Goal: Transaction & Acquisition: Book appointment/travel/reservation

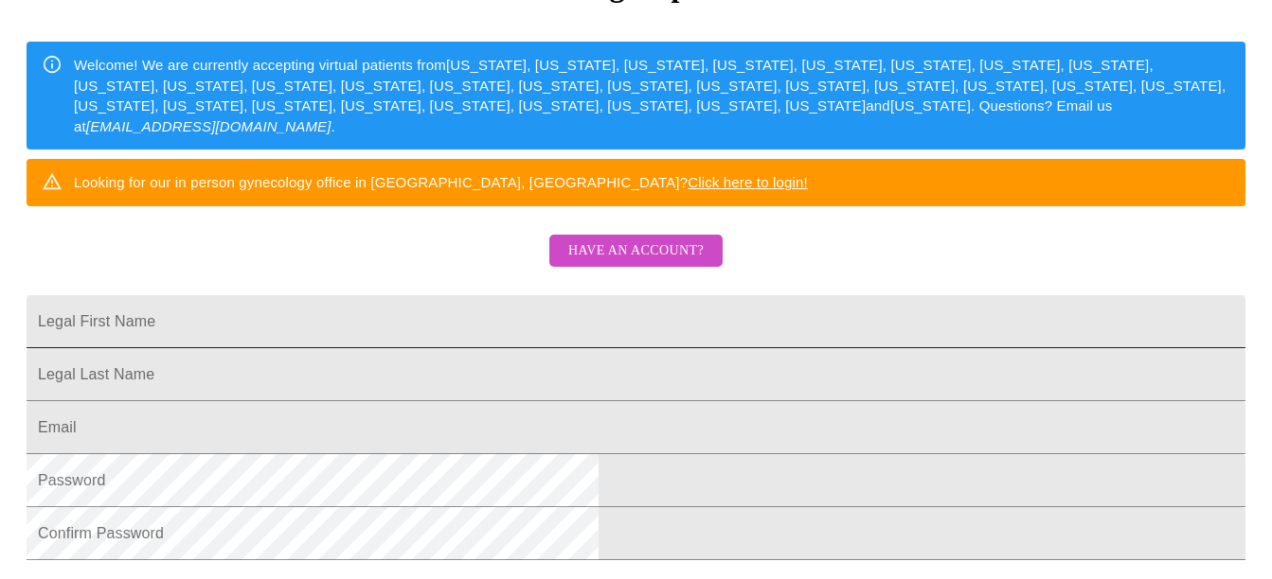
scroll to position [379, 0]
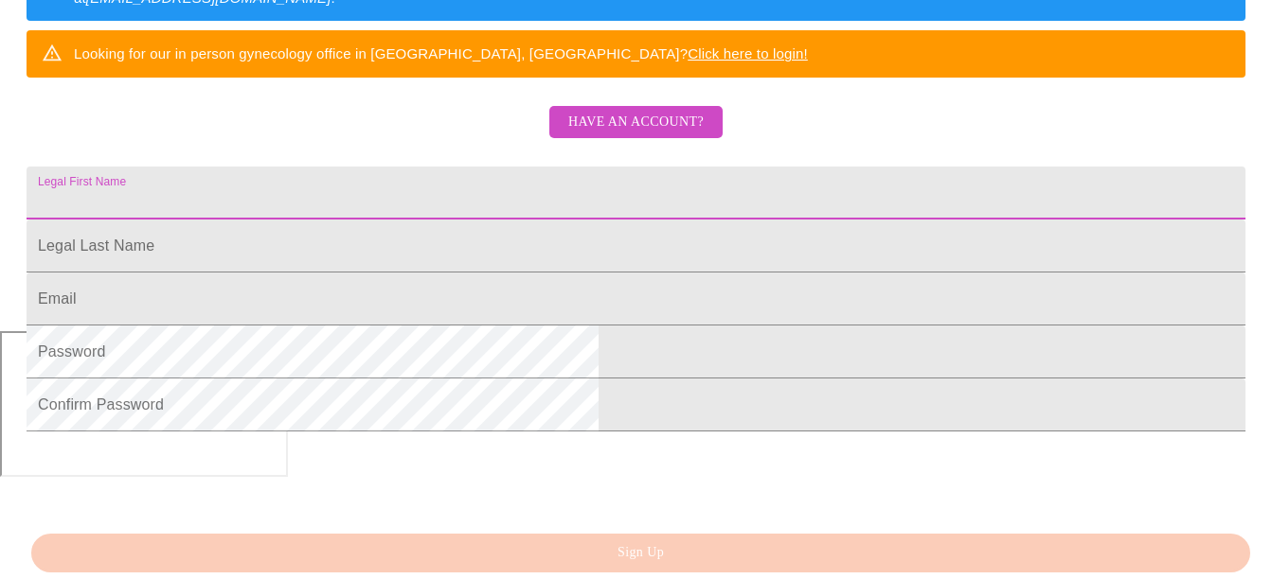
click at [648, 213] on input "Legal First Name" at bounding box center [636, 193] width 1218 height 53
type input "[PERSON_NAME]"
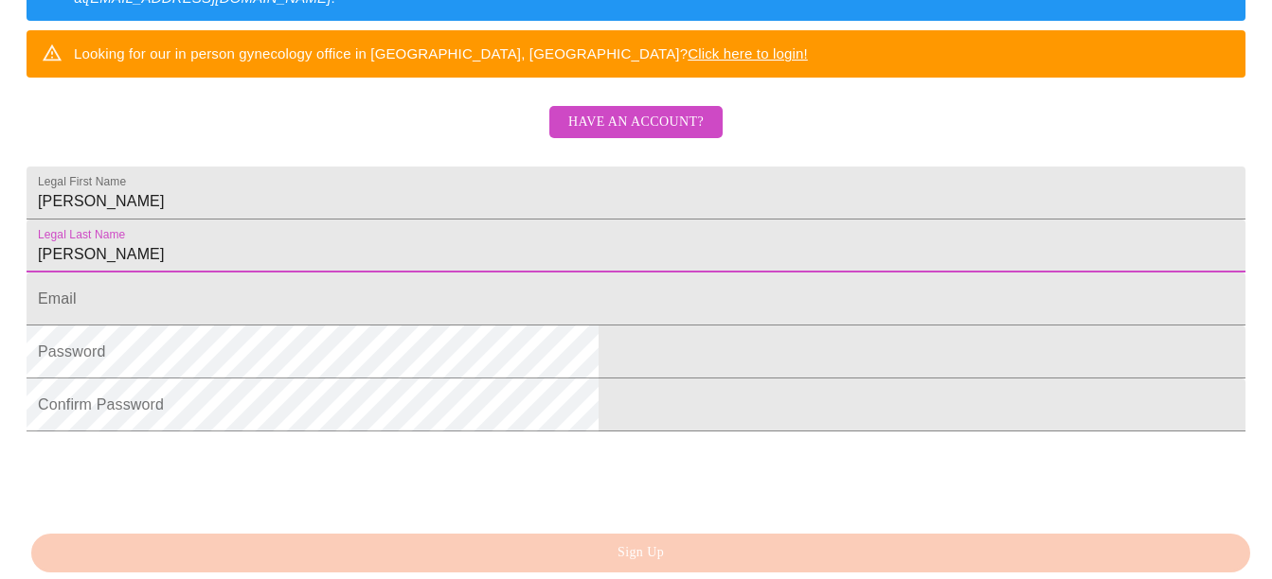
type input "[PERSON_NAME]"
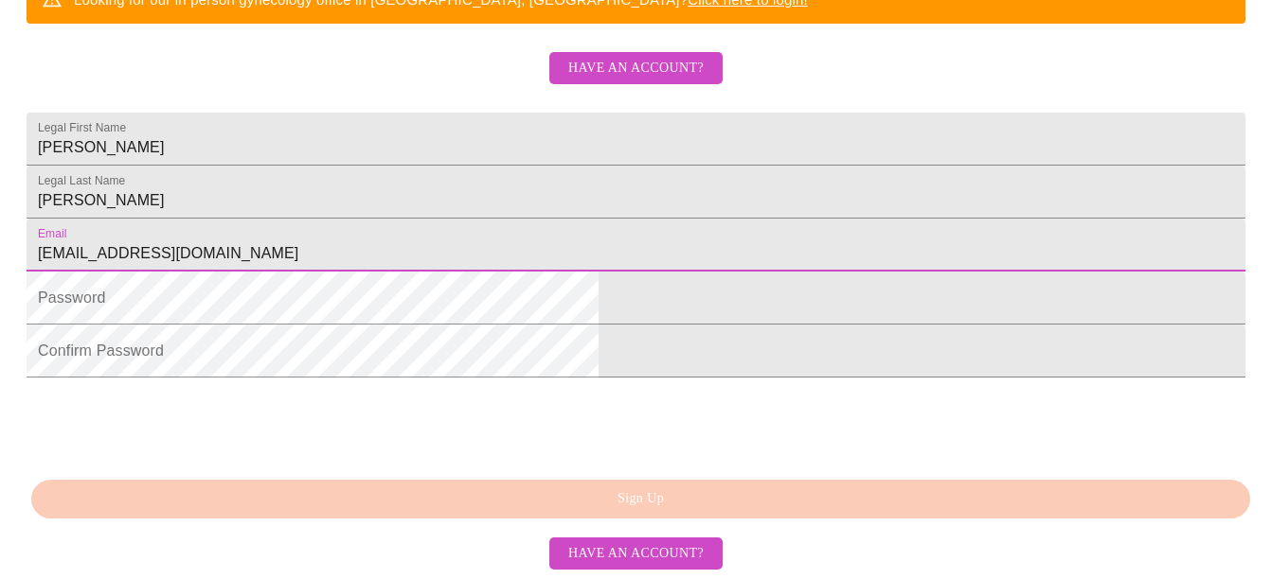
scroll to position [559, 0]
type input "[EMAIL_ADDRESS][DOMAIN_NAME]"
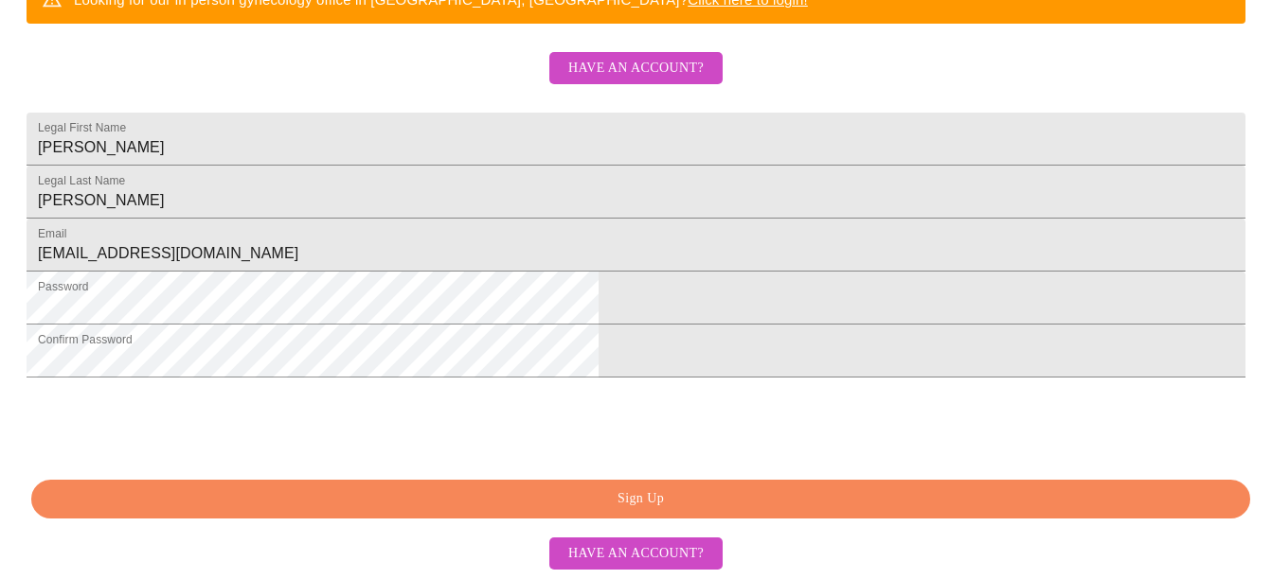
click at [756, 500] on span "Sign Up" at bounding box center [640, 500] width 1175 height 24
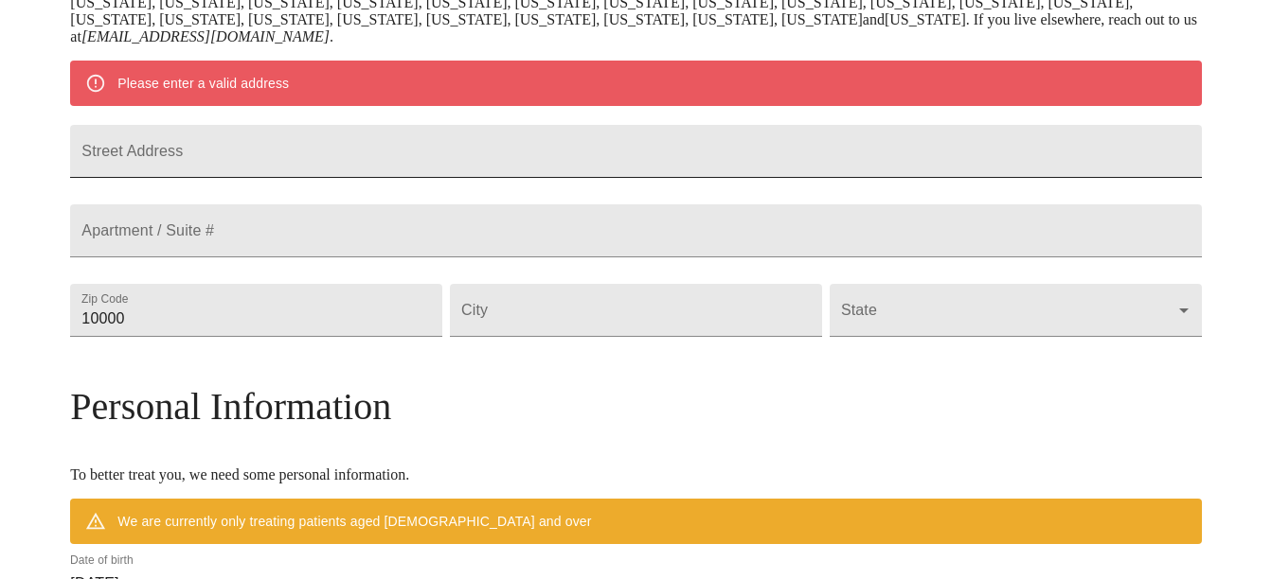
scroll to position [390, 0]
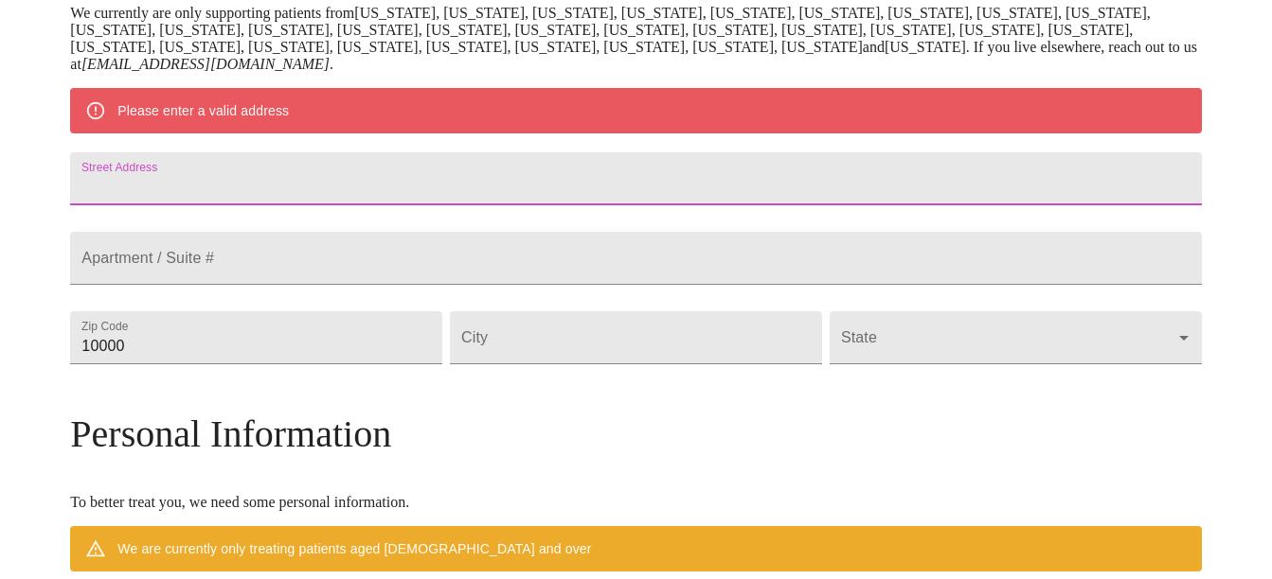
click at [486, 173] on input "Street Address" at bounding box center [635, 178] width 1130 height 53
type input "[STREET_ADDRESS]"
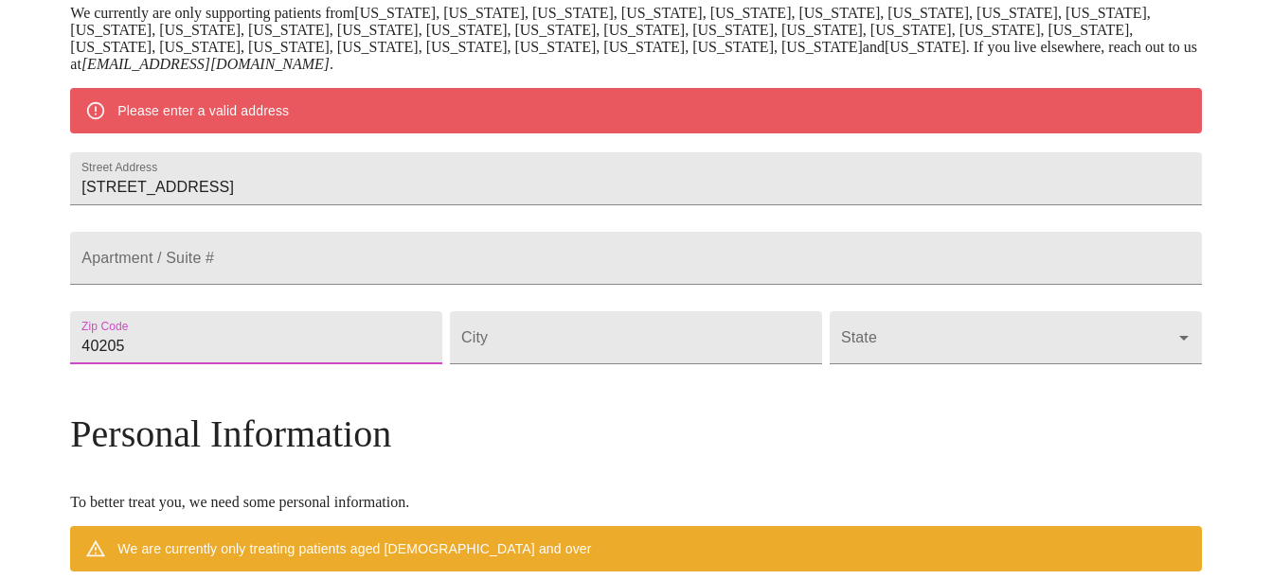
type input "40205"
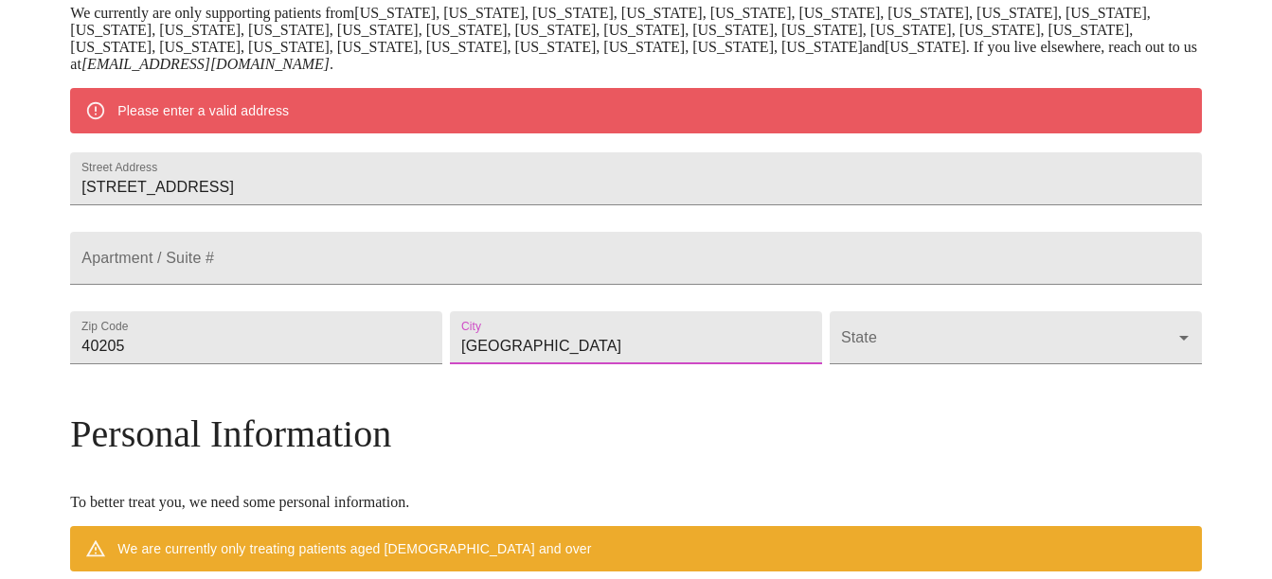
type input "[GEOGRAPHIC_DATA]"
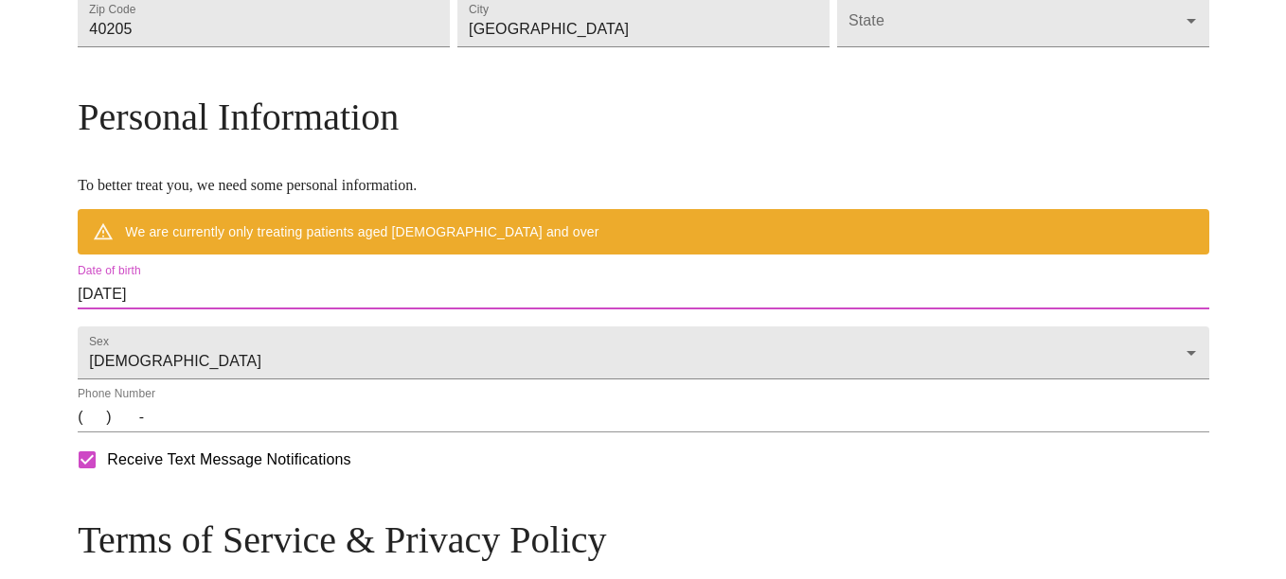
scroll to position [663, 0]
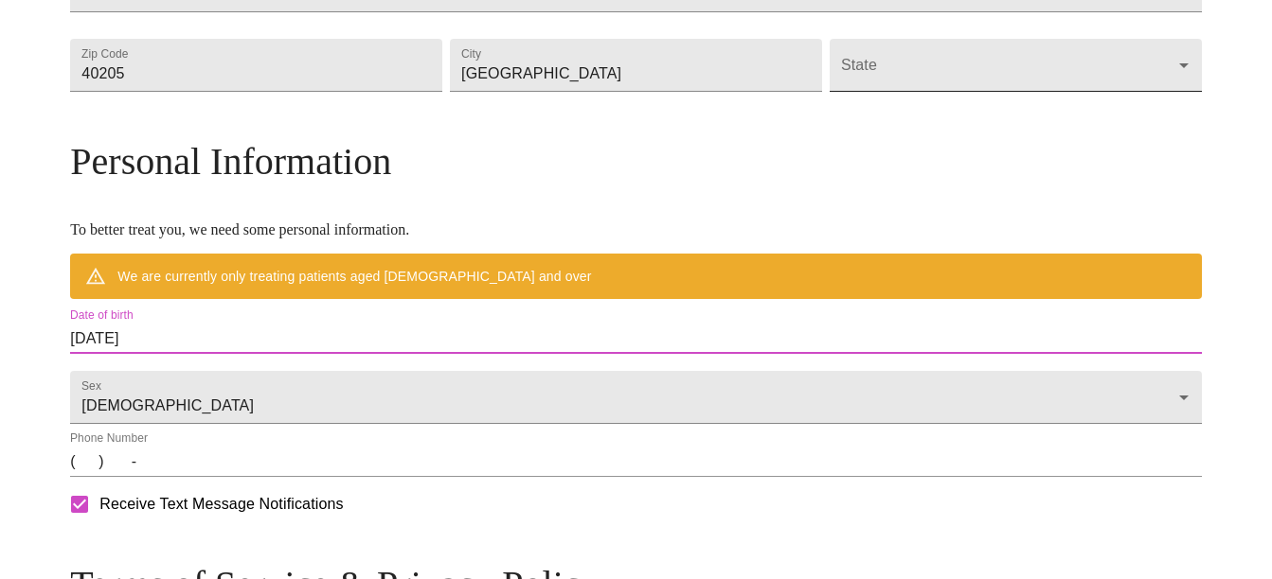
click at [878, 117] on body "MyMenopauseRx Welcome to MyMenopauseRx Since it's your first time here, you'll …" at bounding box center [636, 91] width 1256 height 1493
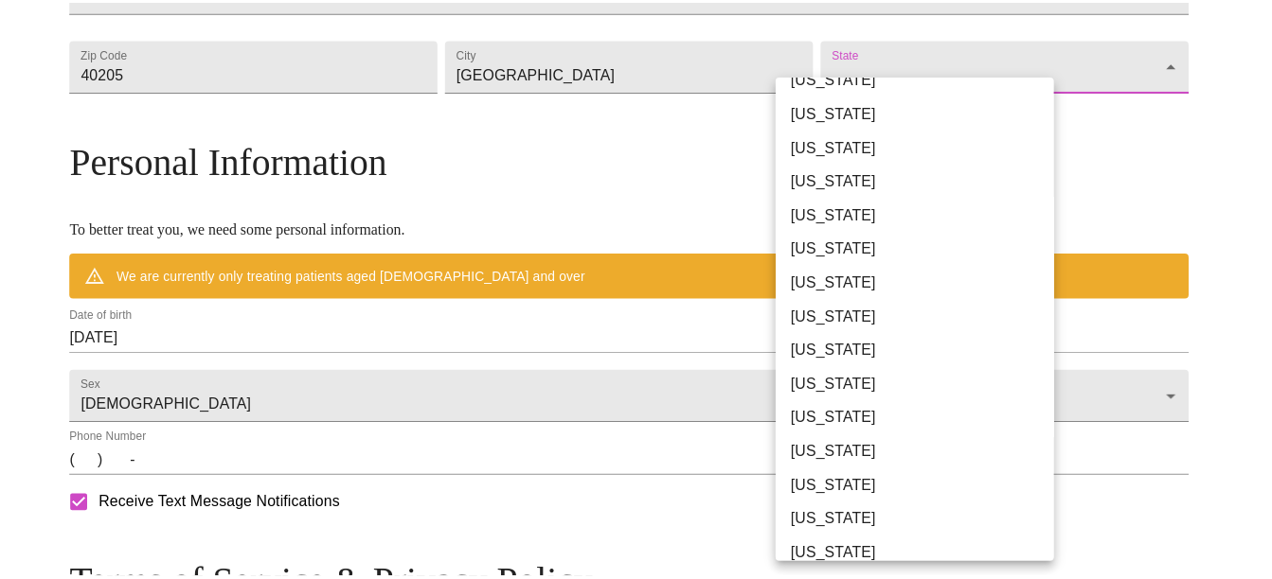
scroll to position [284, 0]
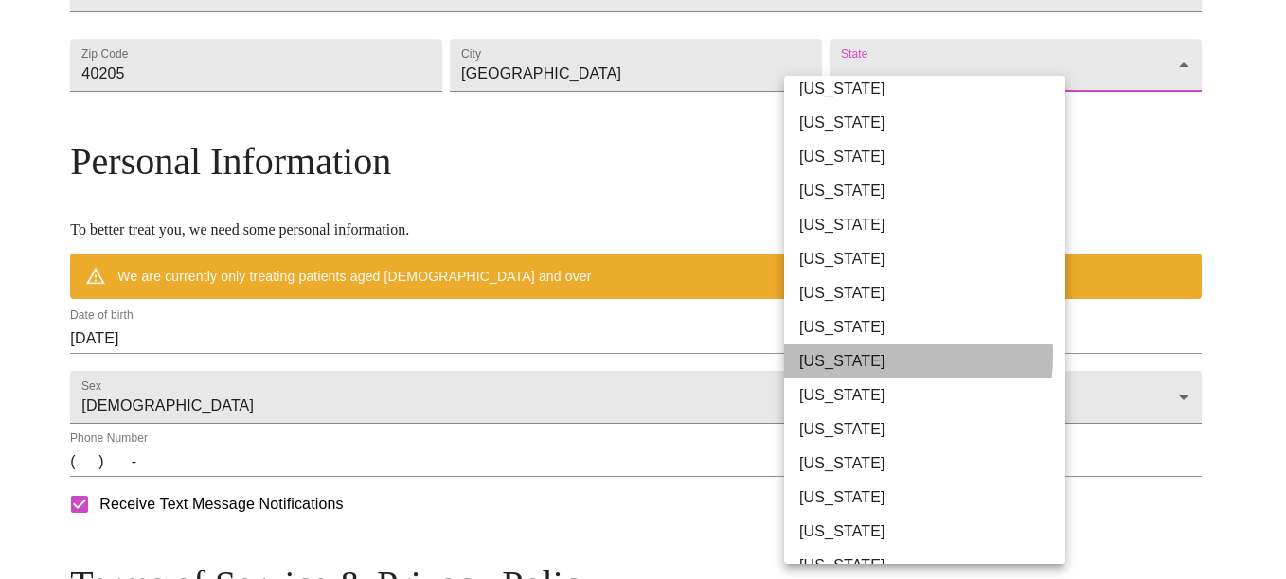
click at [831, 355] on li "[US_STATE]" at bounding box center [931, 362] width 295 height 34
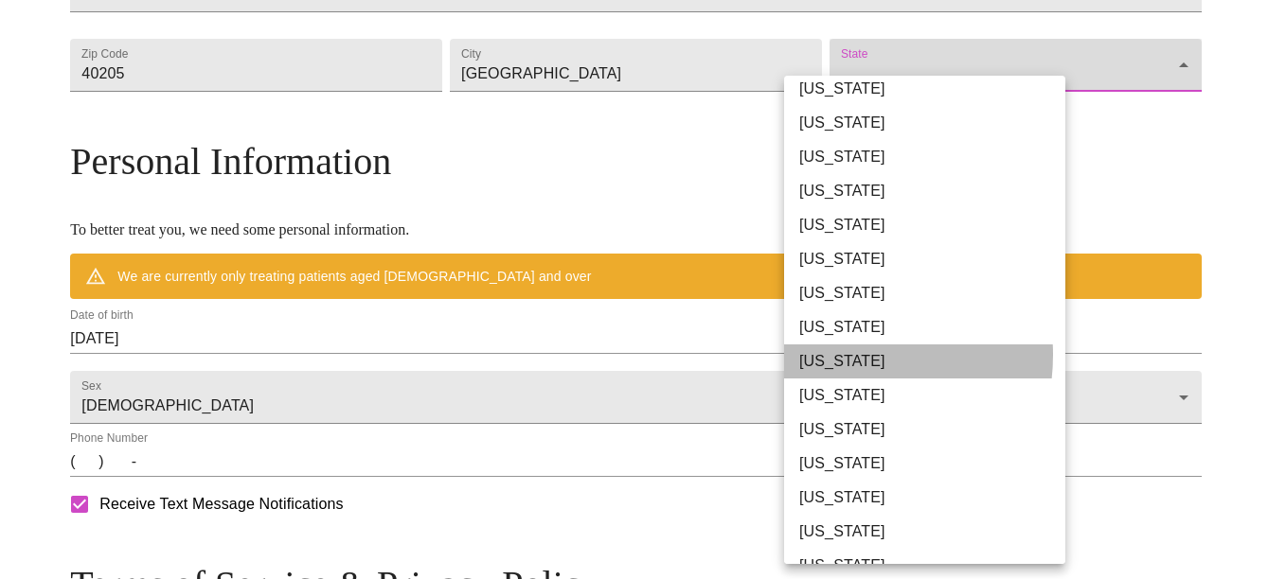
type input "[US_STATE]"
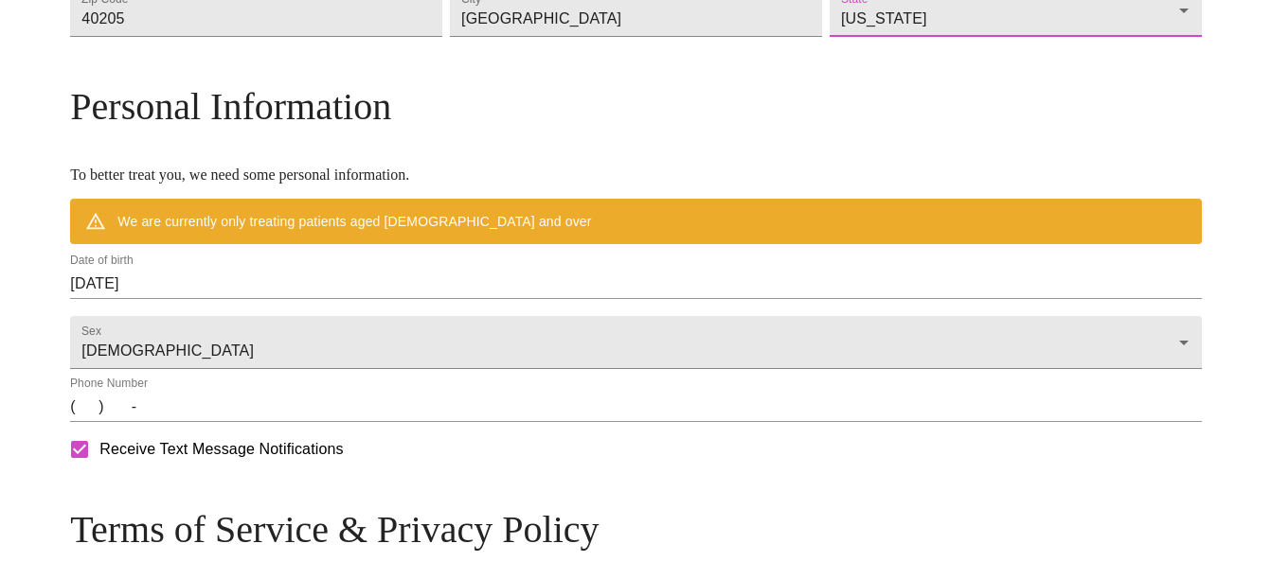
click at [219, 426] on div "Phone Number (   )    -" at bounding box center [635, 399] width 1138 height 53
click at [221, 422] on input "(   )    -" at bounding box center [635, 407] width 1130 height 30
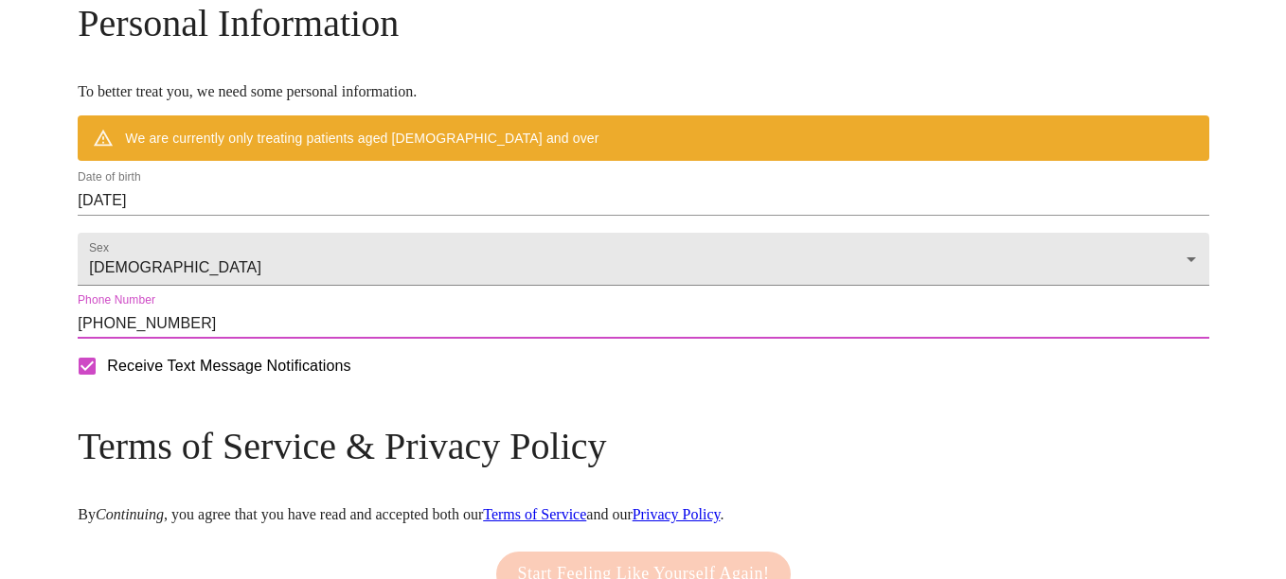
scroll to position [744, 0]
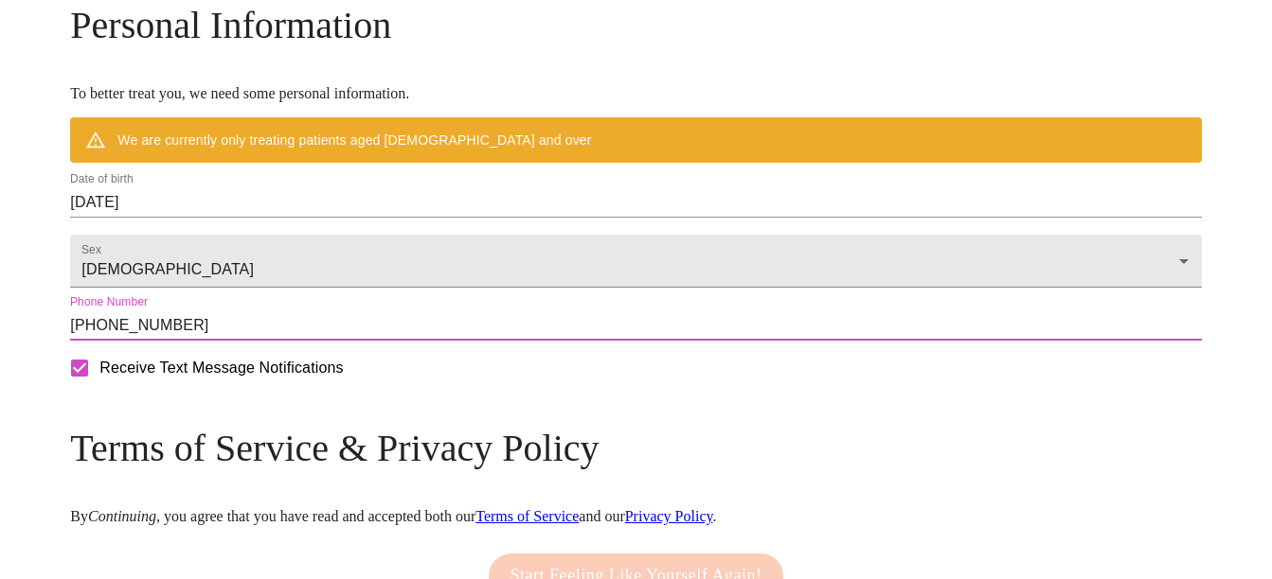
type input "[PHONE_NUMBER]"
click at [267, 218] on input "09/04/2025" at bounding box center [635, 202] width 1130 height 30
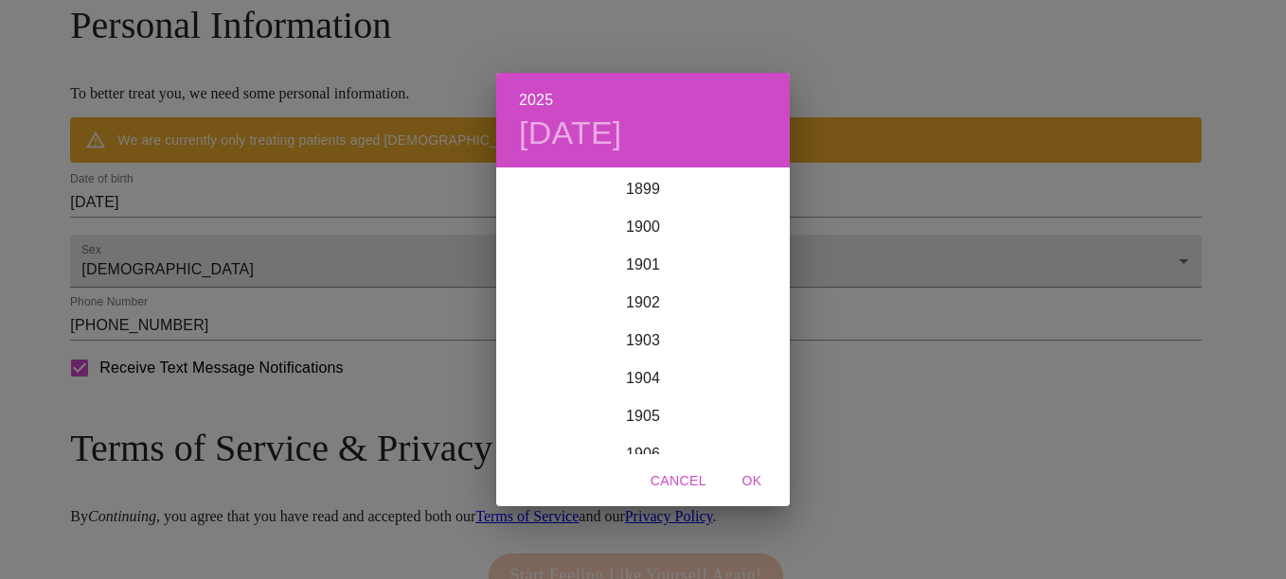
scroll to position [4658, 0]
click at [193, 237] on div "2025 Thu, Sep 4 1899 1900 1901 1902 1903 1904 1905 1906 1907 1908 1909 1910 191…" at bounding box center [643, 289] width 1286 height 579
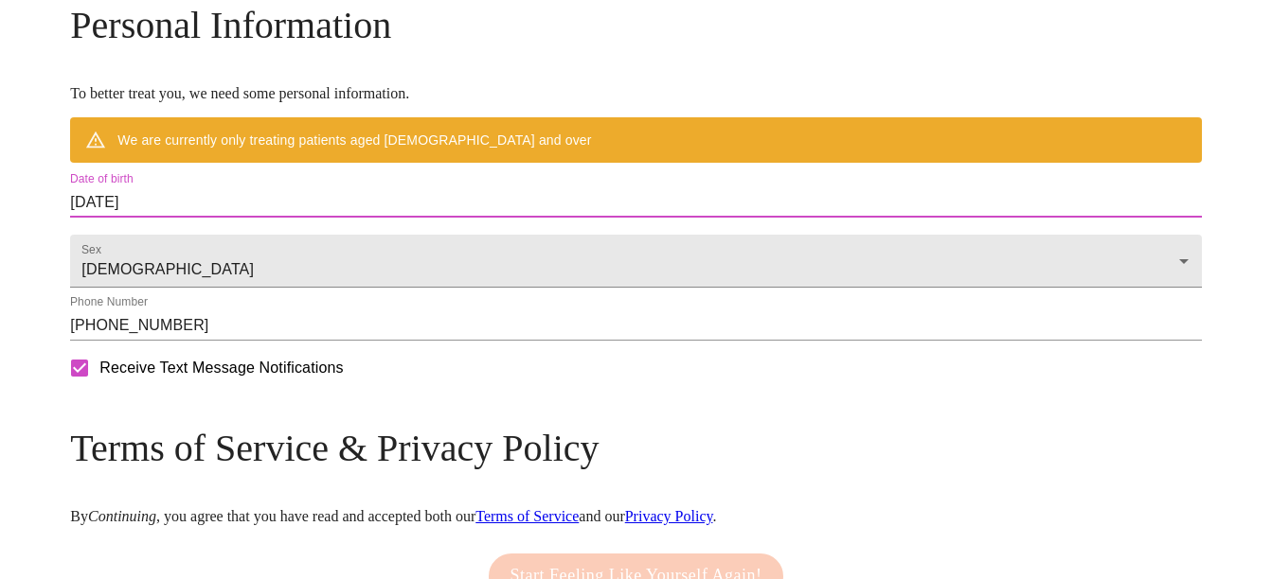
click at [205, 222] on div "Date of birth 09/04/2025" at bounding box center [635, 195] width 1138 height 53
click at [212, 218] on input "09/04/2025" at bounding box center [635, 202] width 1130 height 30
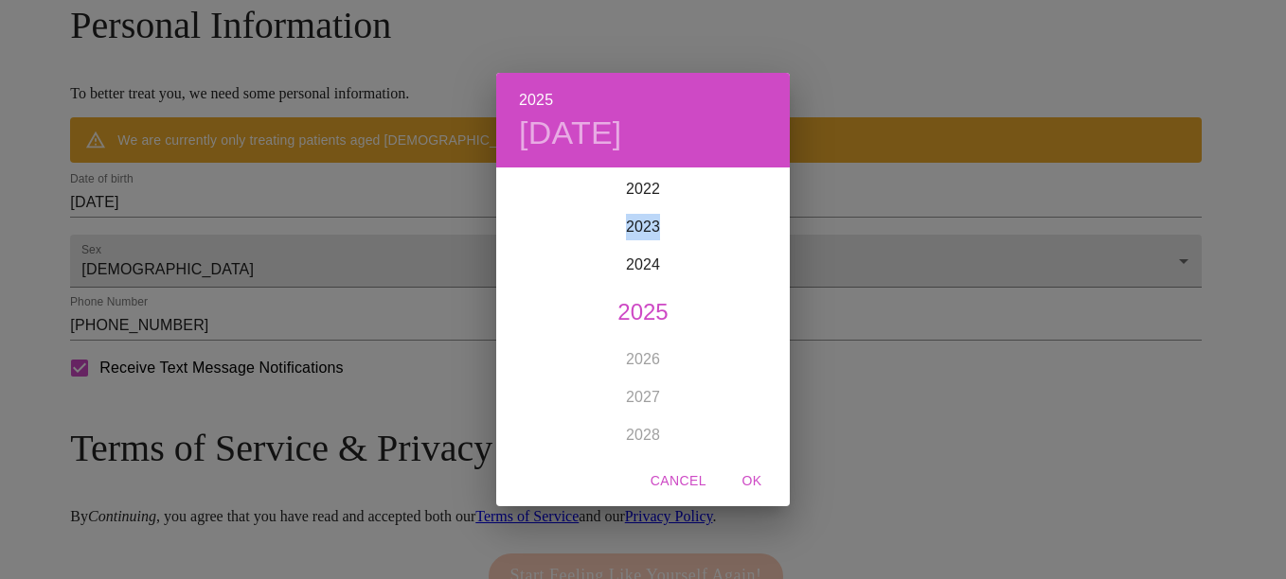
click at [212, 243] on div "2025 Thu, Sep 4 1899 1900 1901 1902 1903 1904 1905 1906 1907 1908 1909 1910 191…" at bounding box center [643, 289] width 1286 height 579
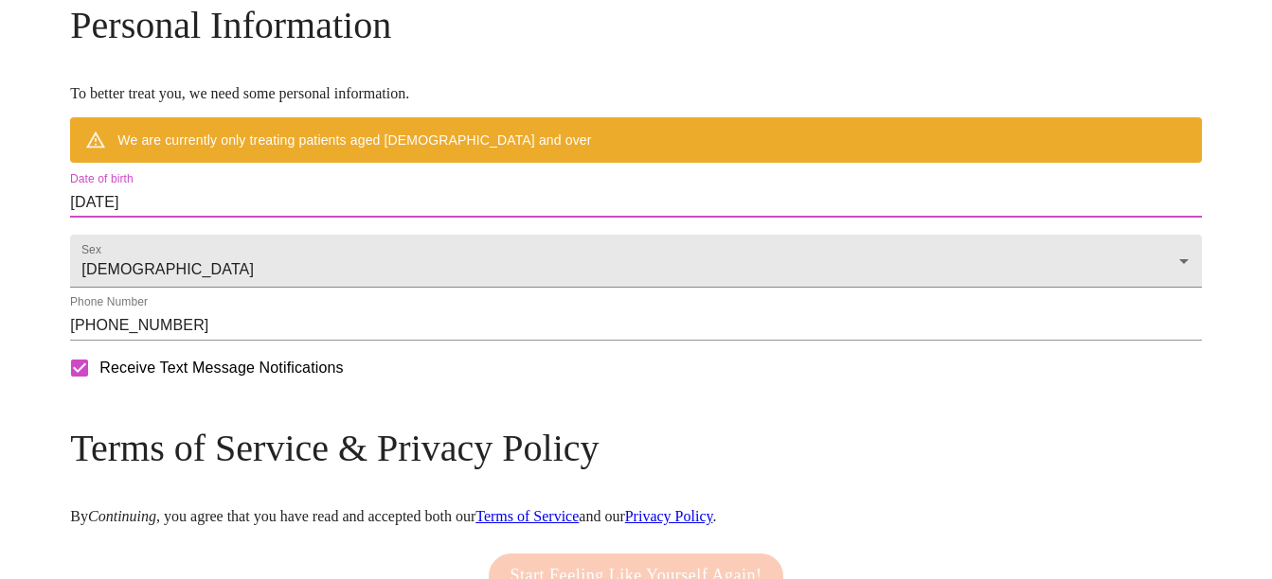
click at [229, 218] on input "09/04/2025" at bounding box center [635, 202] width 1130 height 30
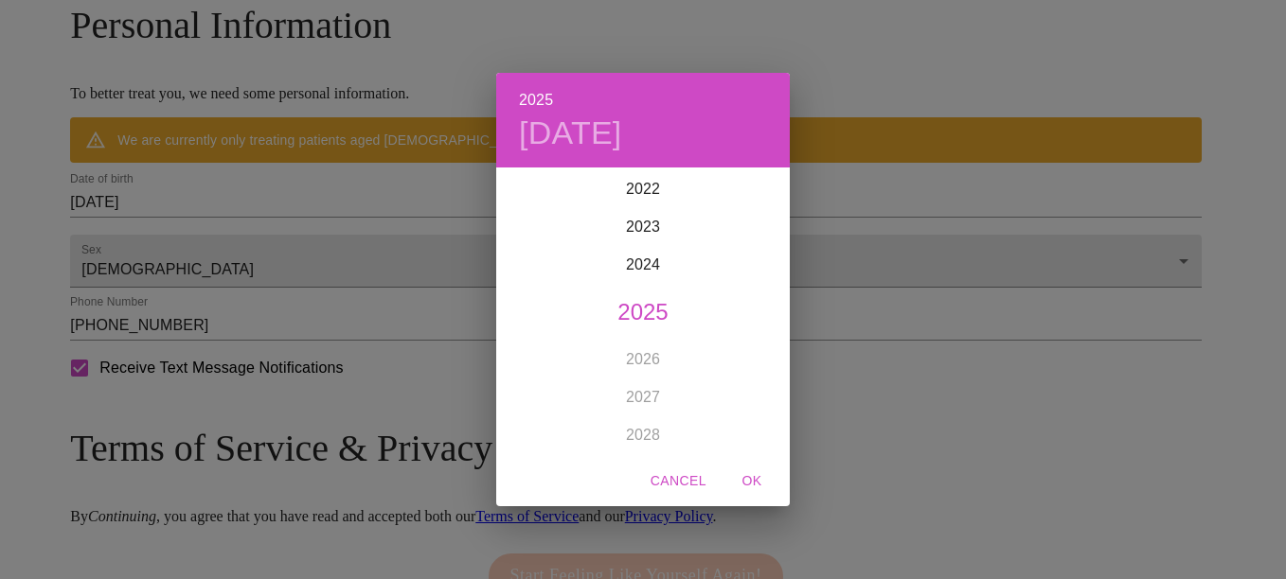
click at [610, 135] on h4 "Thu, Sep 4" at bounding box center [570, 134] width 103 height 40
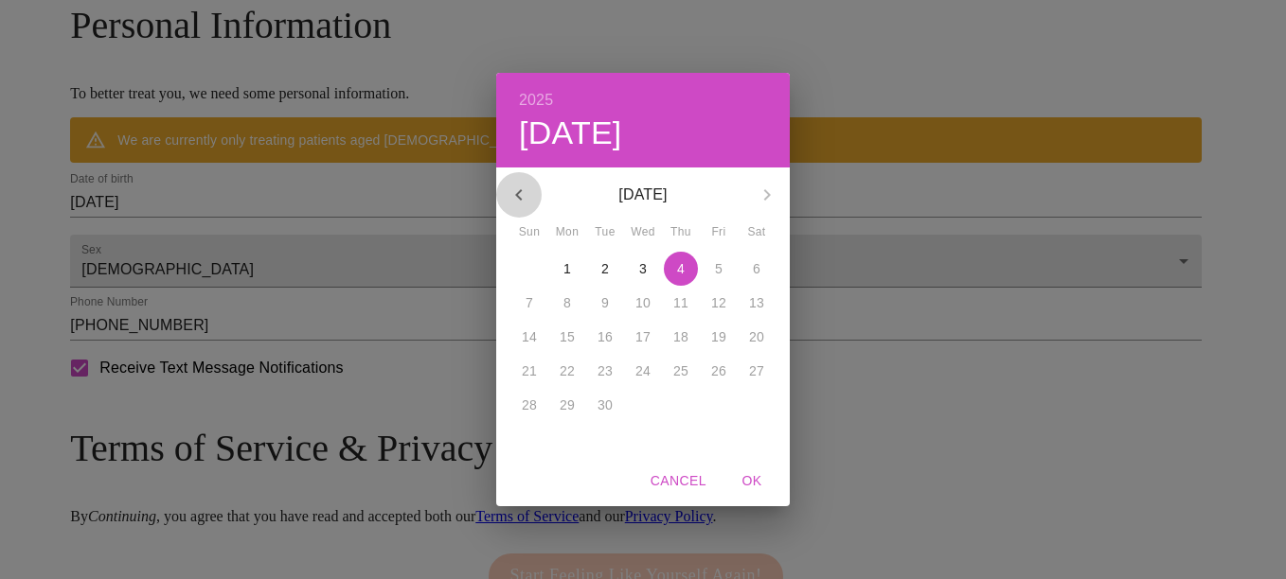
click at [527, 194] on icon "button" at bounding box center [518, 195] width 23 height 23
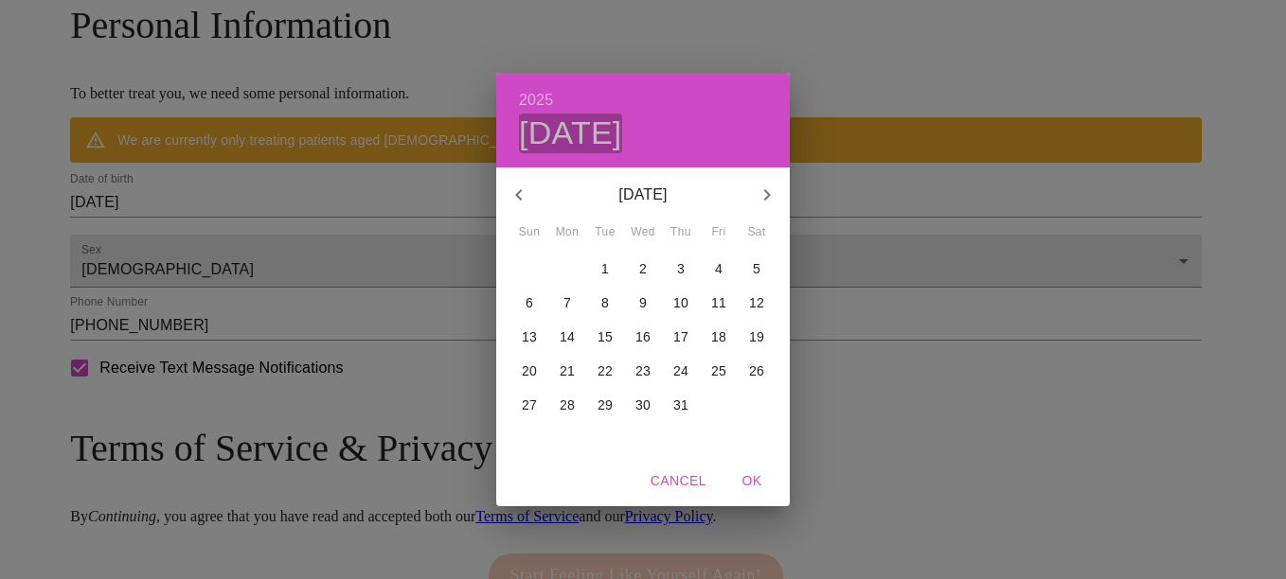
click at [586, 151] on h4 "Thu, Sep 4" at bounding box center [570, 134] width 103 height 40
click at [526, 199] on icon "button" at bounding box center [518, 195] width 23 height 23
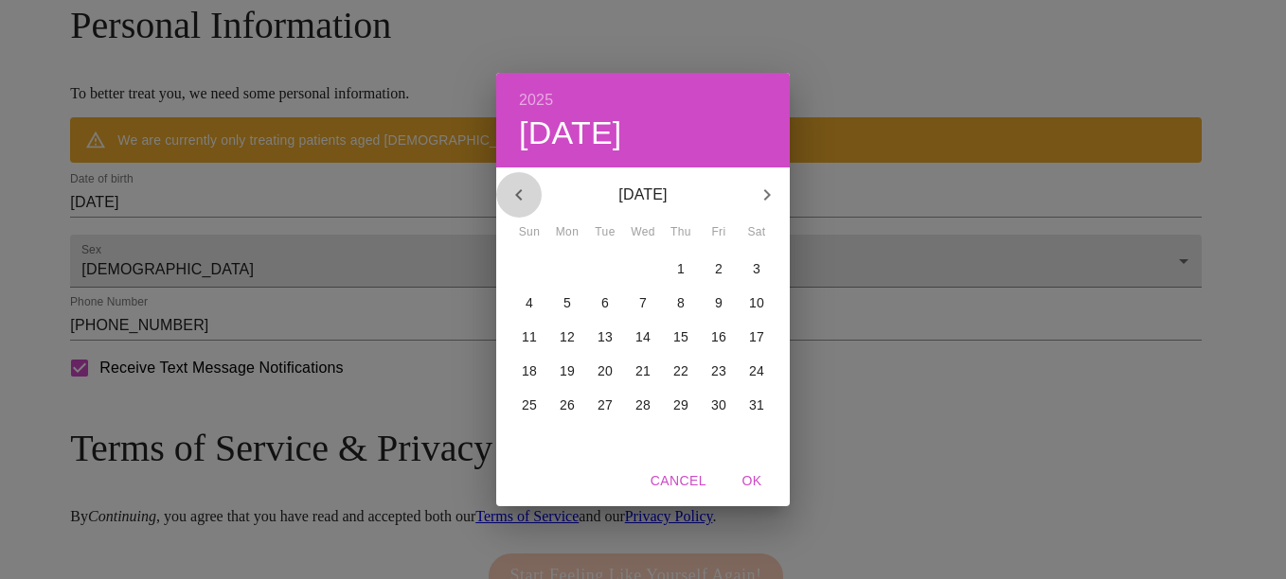
click at [526, 199] on icon "button" at bounding box center [518, 195] width 23 height 23
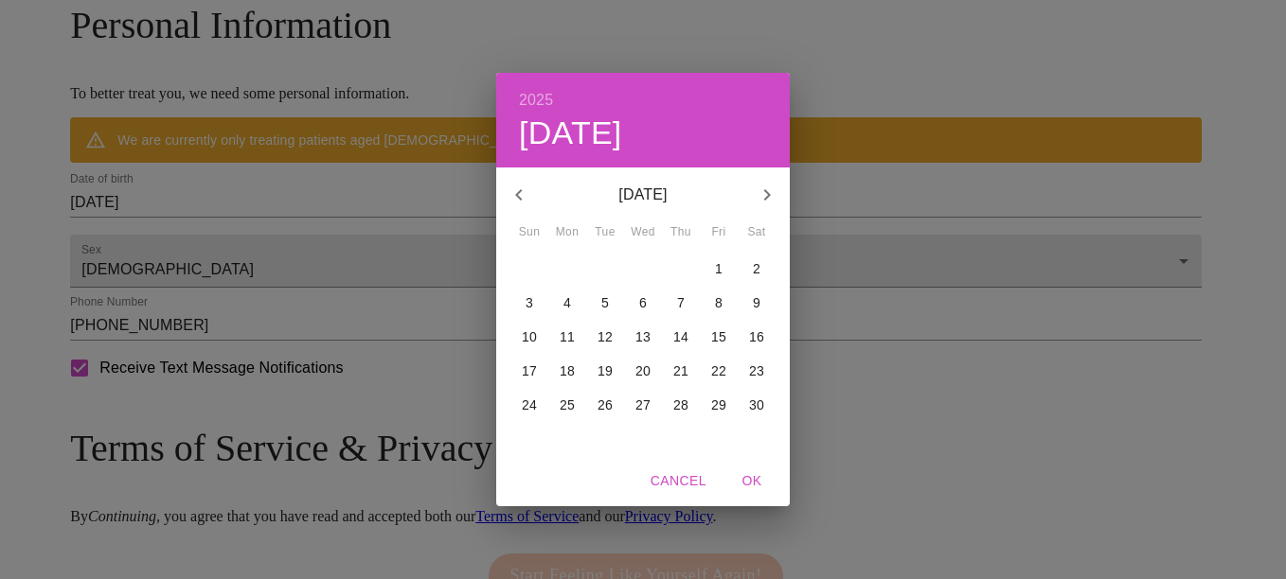
click at [526, 199] on icon "button" at bounding box center [518, 195] width 23 height 23
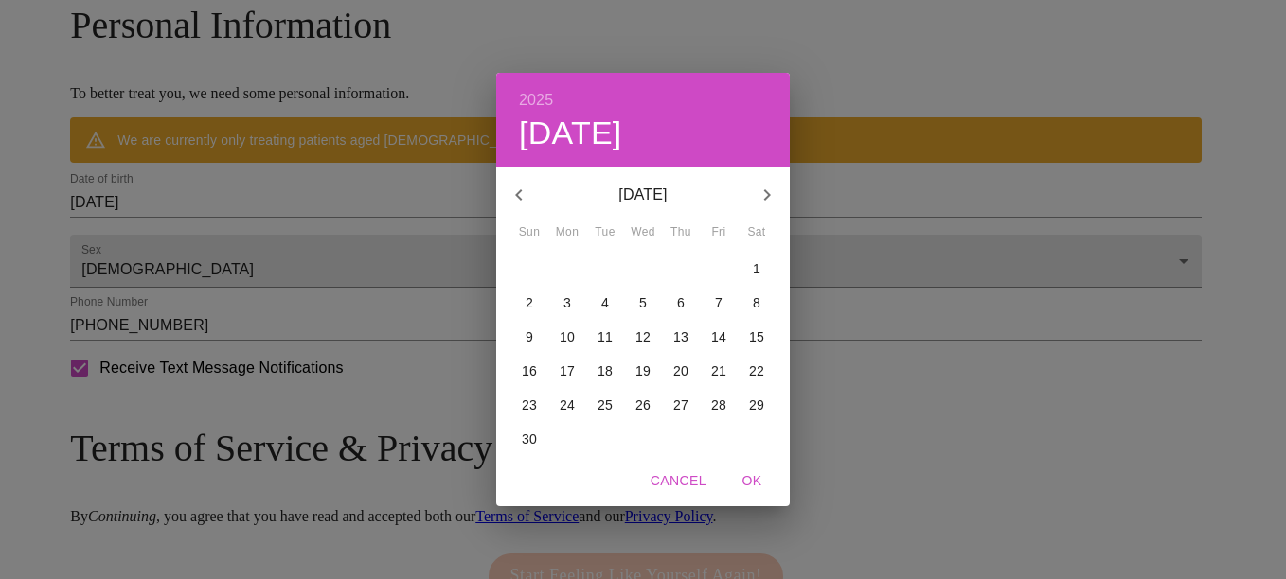
click at [526, 199] on icon "button" at bounding box center [518, 195] width 23 height 23
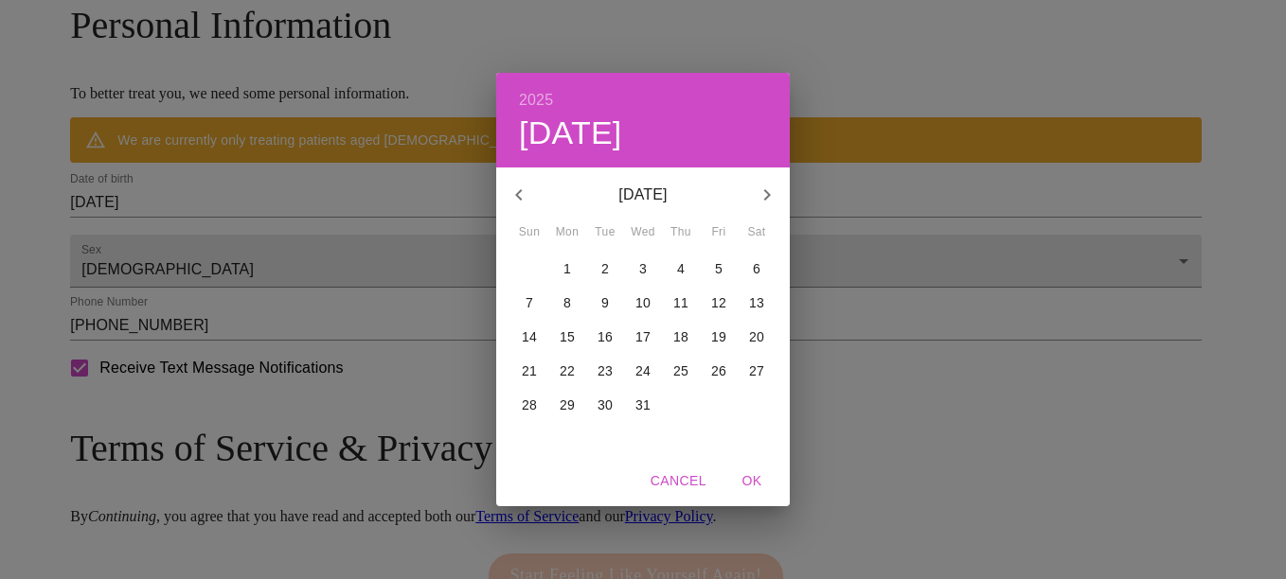
click at [526, 199] on icon "button" at bounding box center [518, 195] width 23 height 23
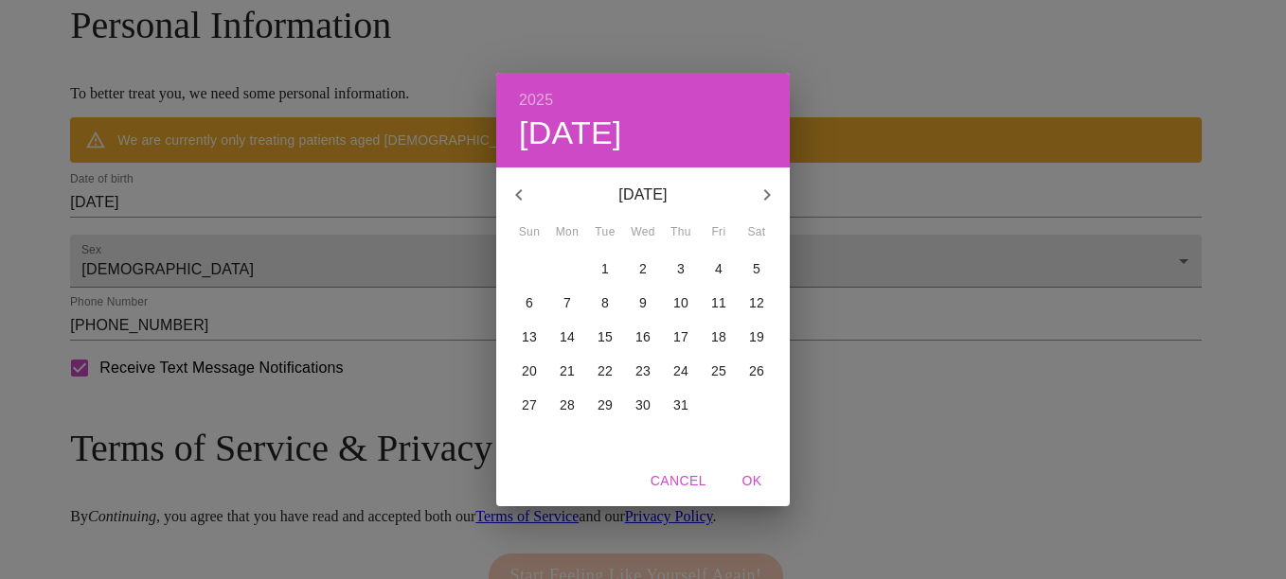
click at [526, 199] on icon "button" at bounding box center [518, 195] width 23 height 23
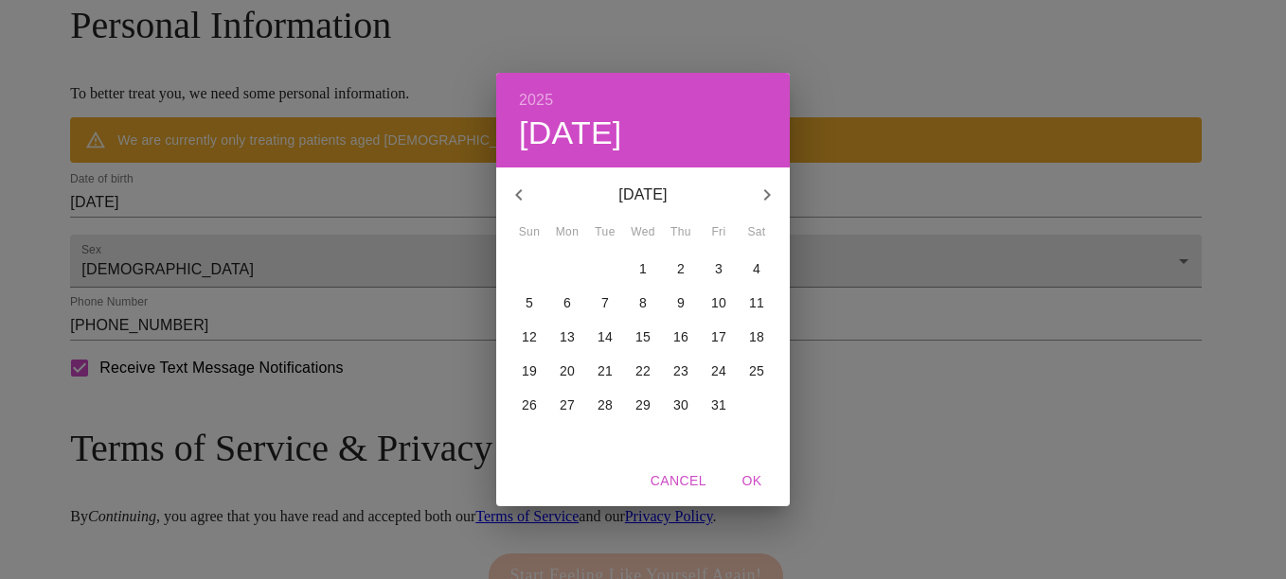
click at [526, 199] on icon "button" at bounding box center [518, 195] width 23 height 23
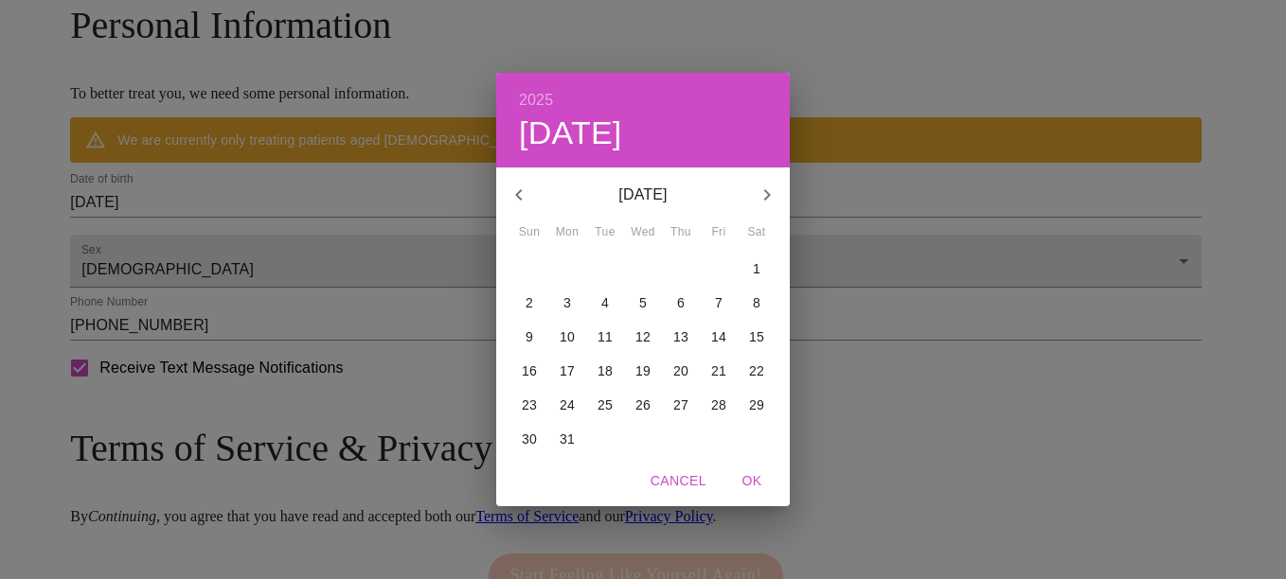
click at [403, 243] on div "2025 Thu, Sep 4 October 2022 Sun Mon Tue Wed Thu Fri Sat 25 26 27 28 29 30 1 2 …" at bounding box center [643, 289] width 1286 height 579
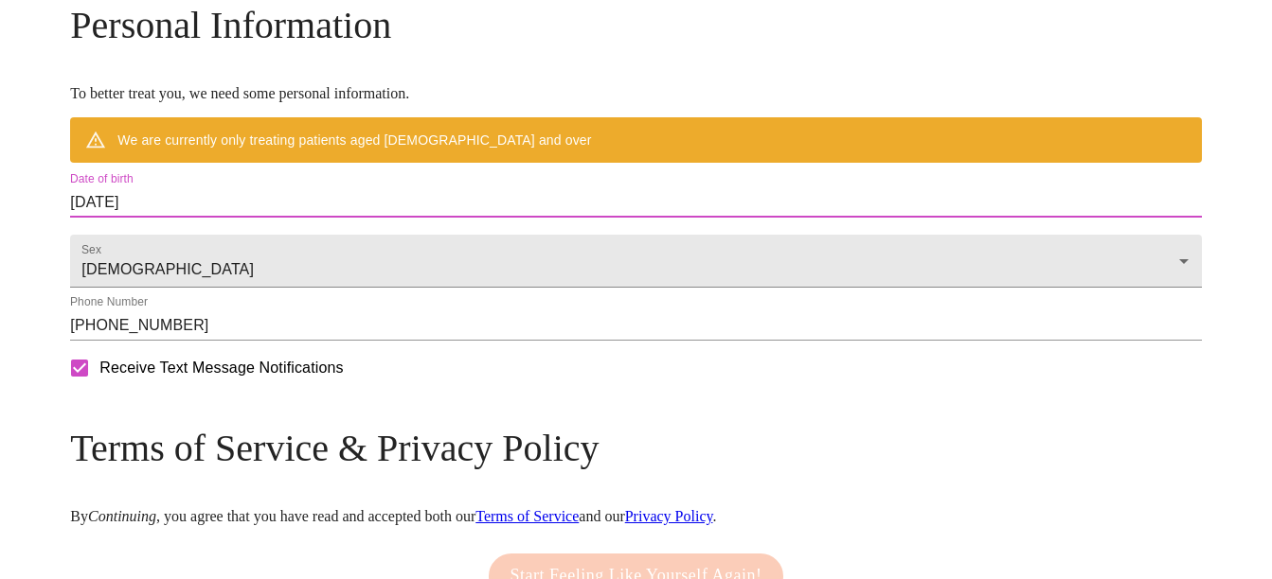
click at [358, 218] on input "09/04/2025" at bounding box center [635, 202] width 1130 height 30
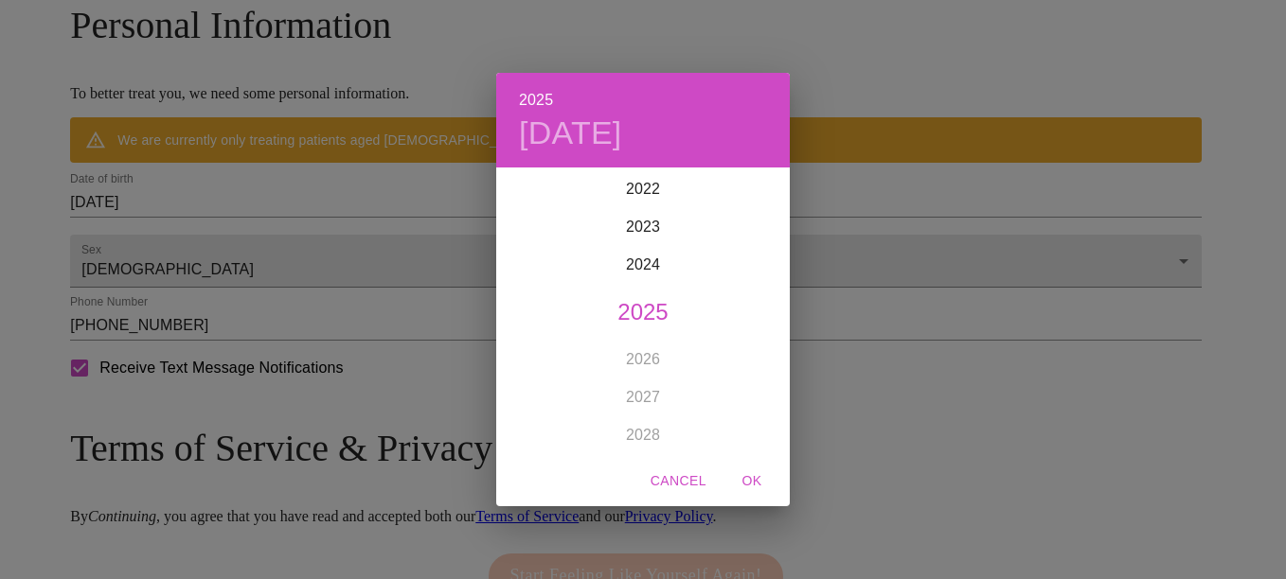
click at [358, 236] on div "2025 Thu, Sep 4 1899 1900 1901 1902 1903 1904 1905 1906 1907 1908 1909 1910 191…" at bounding box center [643, 289] width 1286 height 579
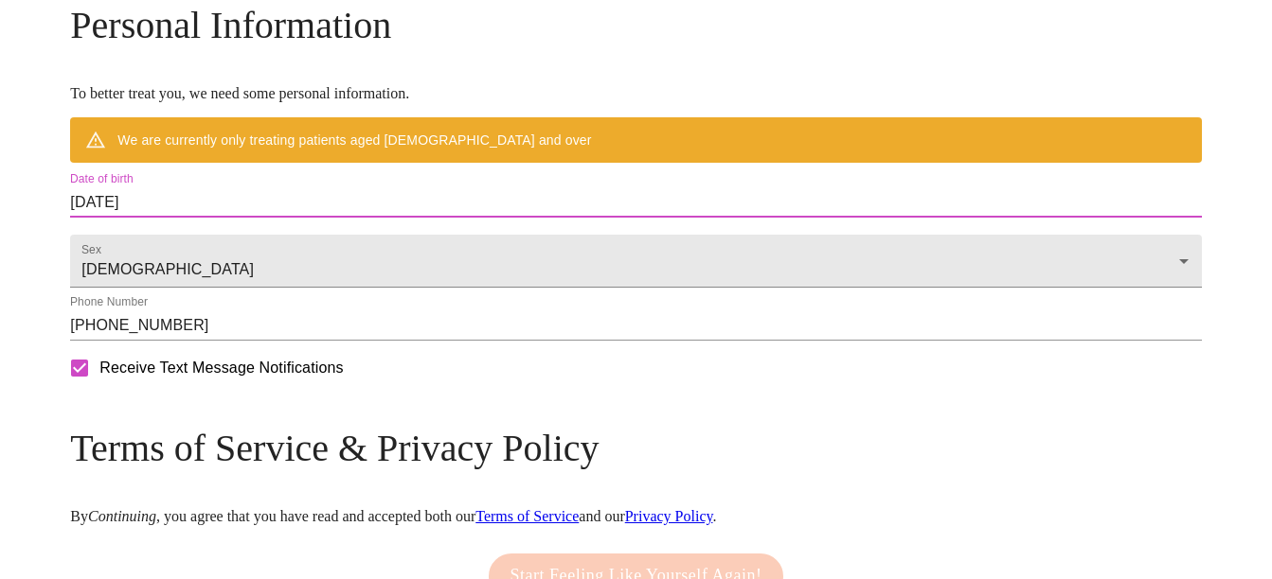
drag, startPoint x: 364, startPoint y: 243, endPoint x: -4, endPoint y: 146, distance: 380.1
click at [306, 218] on input "09/04/2025" at bounding box center [635, 202] width 1130 height 30
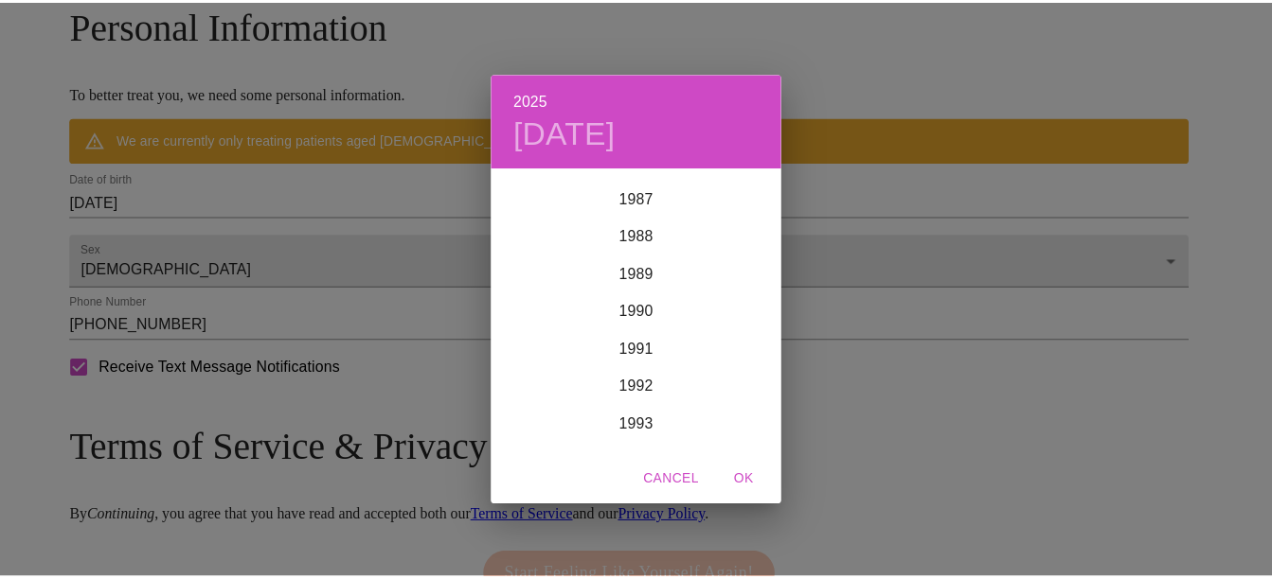
scroll to position [3143, 0]
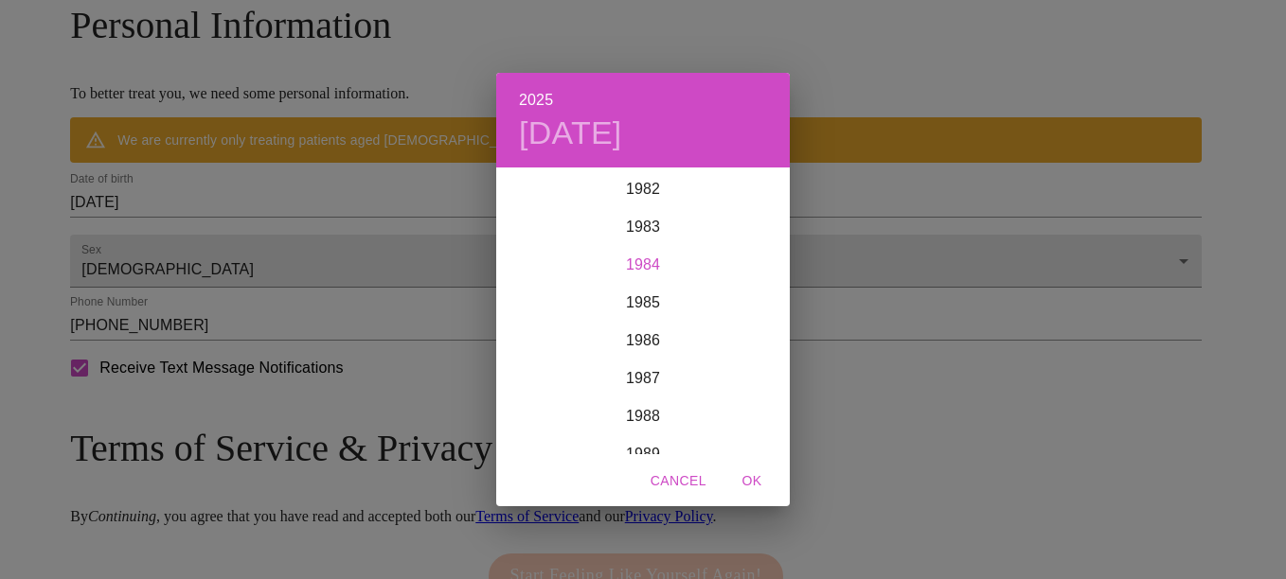
click at [649, 268] on div "1984" at bounding box center [642, 265] width 293 height 38
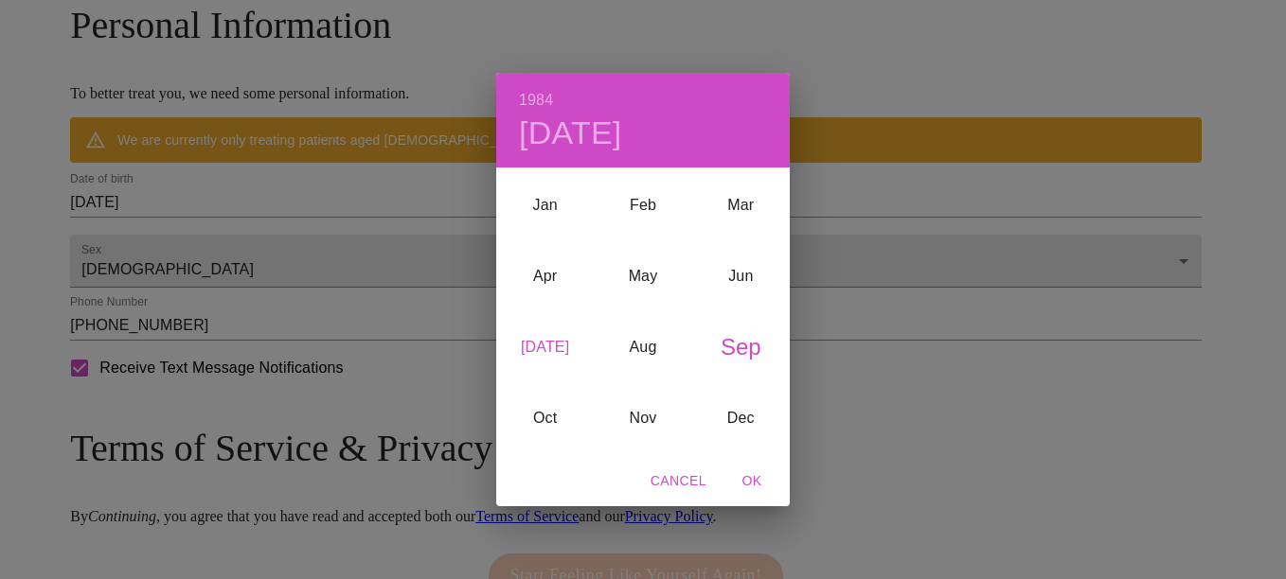
click at [560, 350] on div "Jul" at bounding box center [545, 347] width 98 height 71
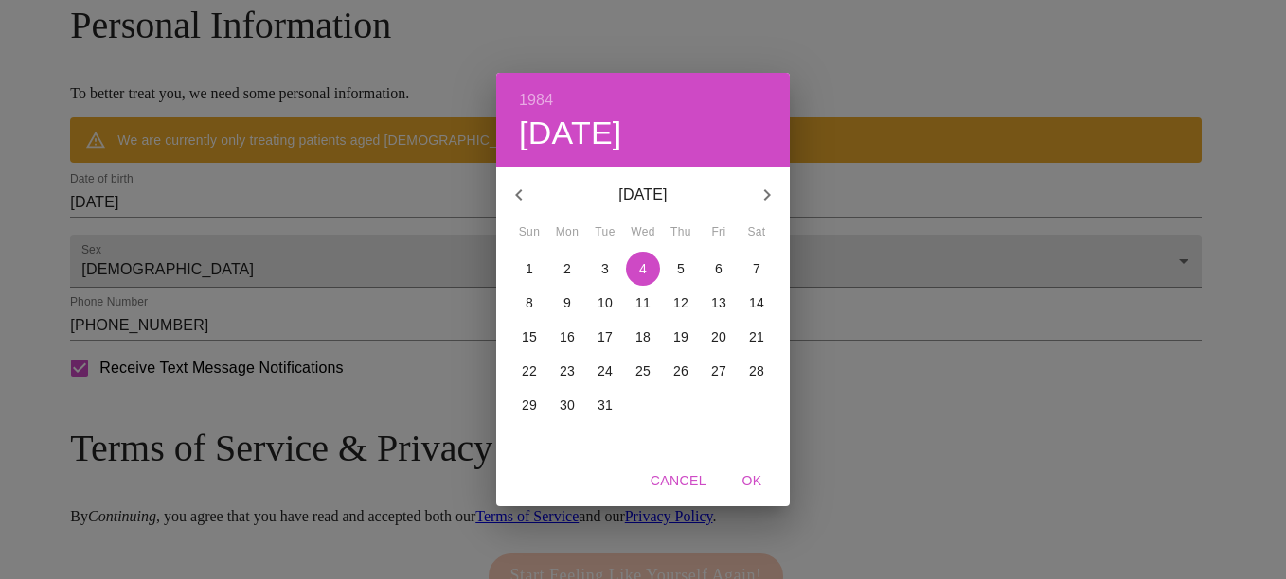
click at [641, 272] on p "4" at bounding box center [643, 268] width 8 height 19
click at [749, 475] on span "OK" at bounding box center [751, 482] width 45 height 24
type input "[DATE]"
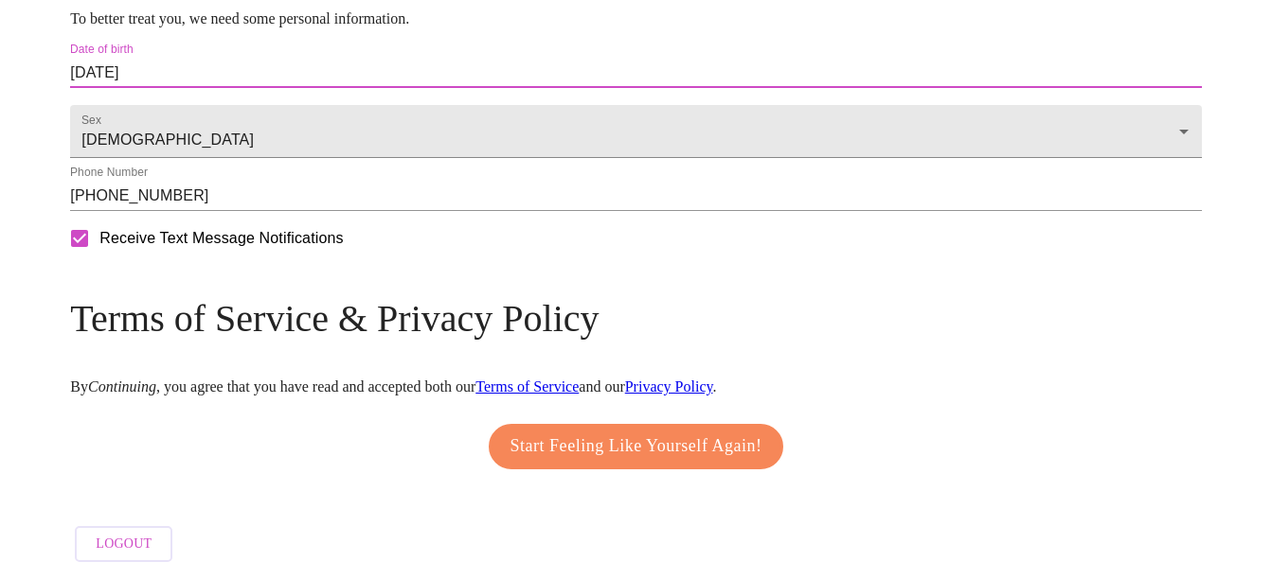
click at [559, 432] on span "Start Feeling Like Yourself Again!" at bounding box center [636, 447] width 252 height 30
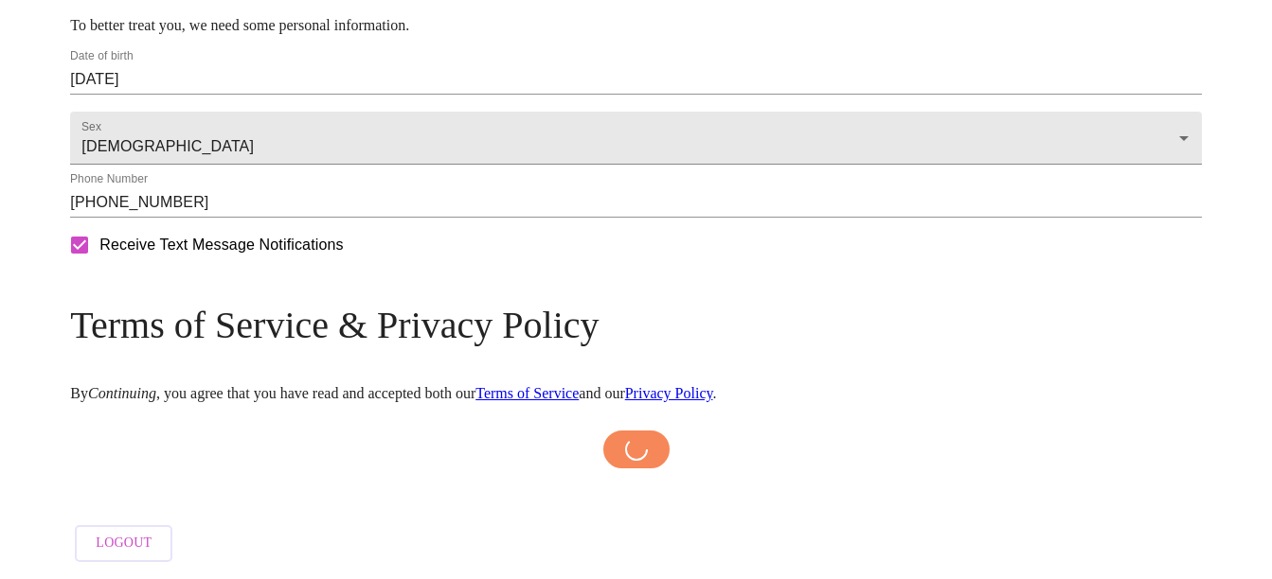
scroll to position [872, 0]
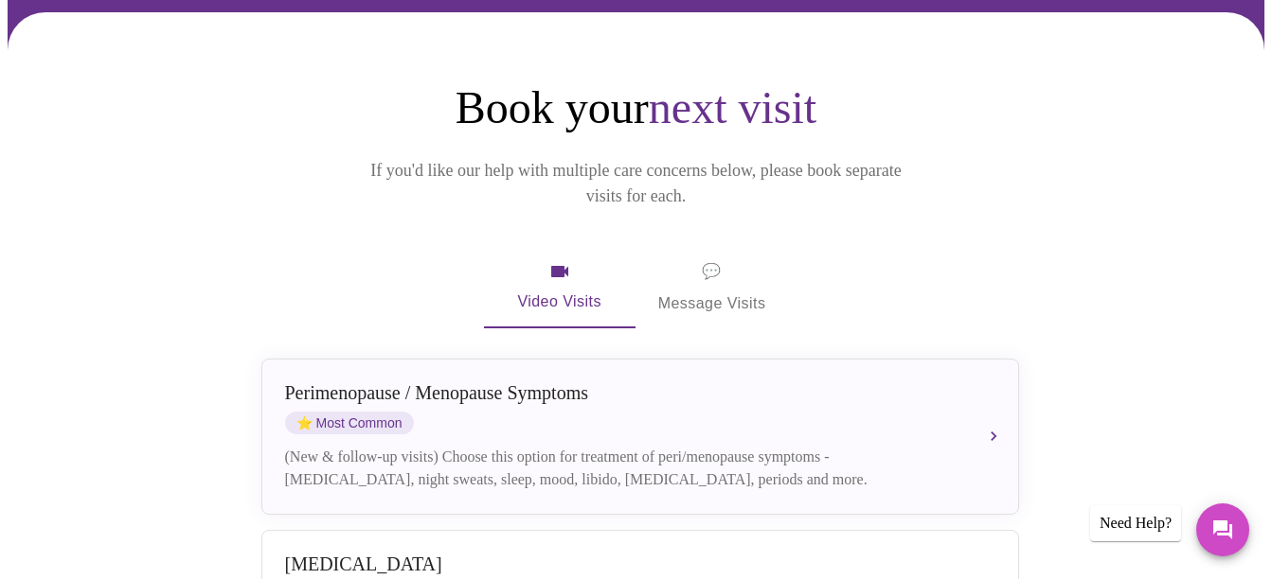
scroll to position [102, 0]
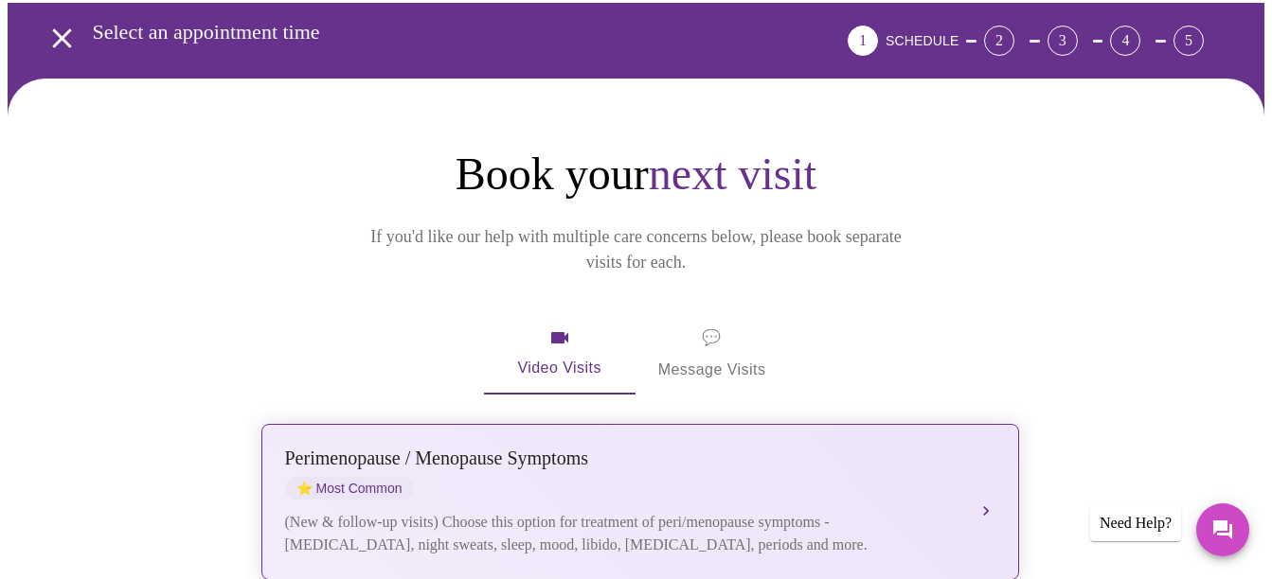
click at [672, 511] on div "(New & follow-up visits) Choose this option for treatment of peri/menopause sym…" at bounding box center [621, 533] width 672 height 45
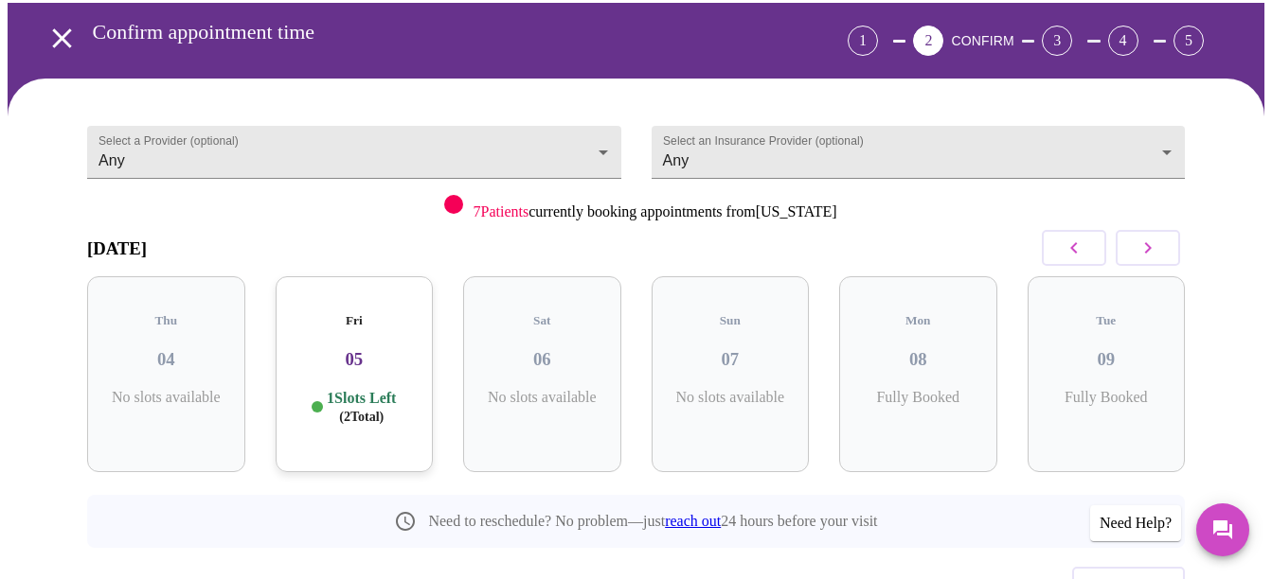
click at [1171, 230] on button "button" at bounding box center [1147, 248] width 64 height 36
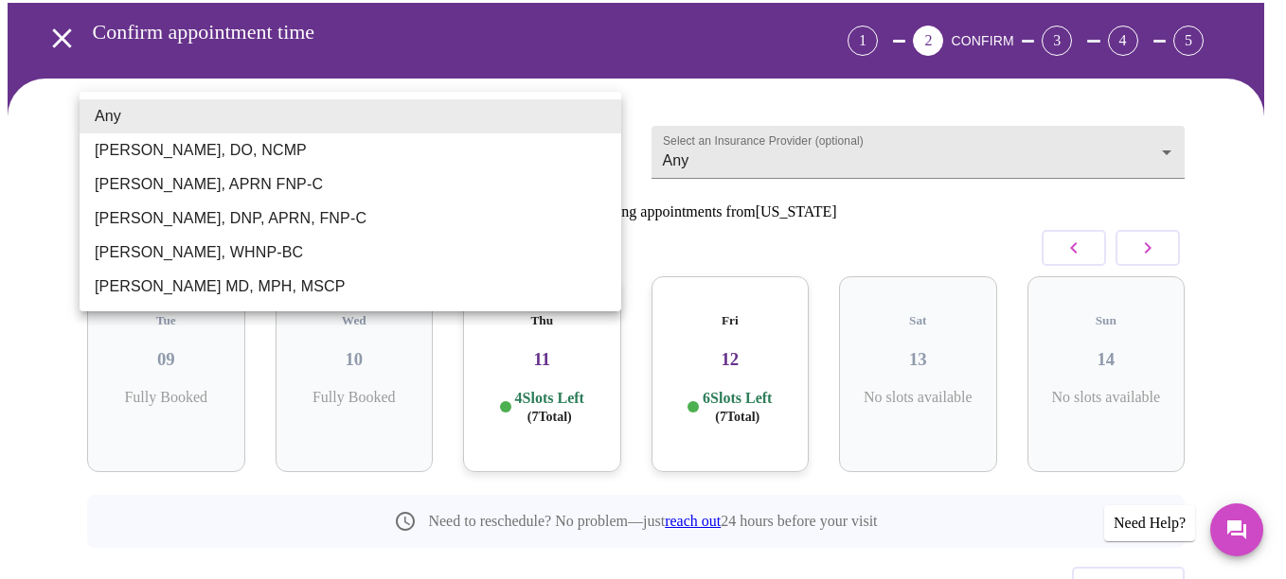
click at [419, 131] on body "MyMenopauseRx Appointments Messaging Labs Uploads Medications Community Refer a…" at bounding box center [643, 302] width 1271 height 795
click at [444, 119] on li "Any" at bounding box center [351, 116] width 542 height 34
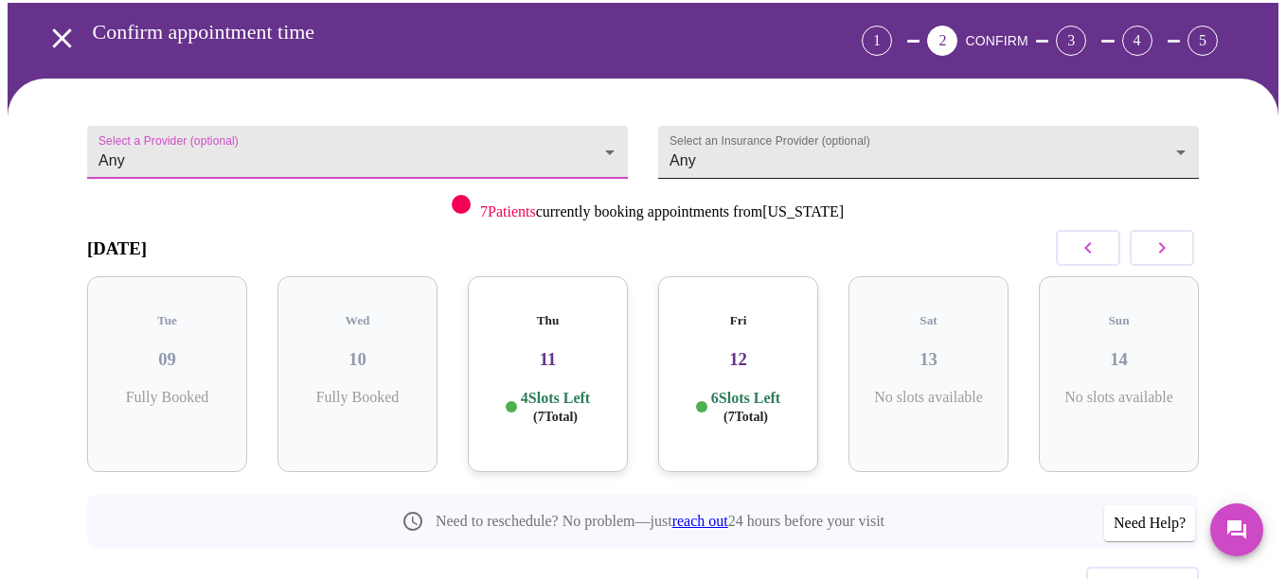
click at [924, 119] on body "MyMenopauseRx Appointments Messaging Labs Uploads Medications Community Refer a…" at bounding box center [643, 302] width 1271 height 795
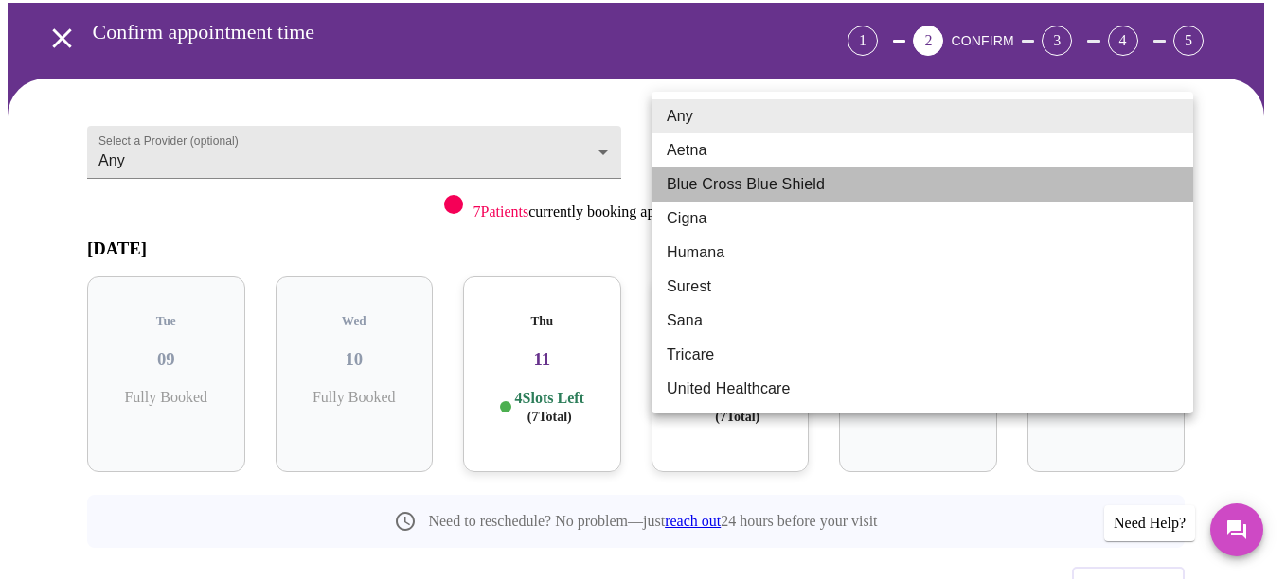
click at [861, 191] on li "Blue Cross Blue Shield" at bounding box center [922, 185] width 542 height 34
type input "Blue Cross Blue Shield"
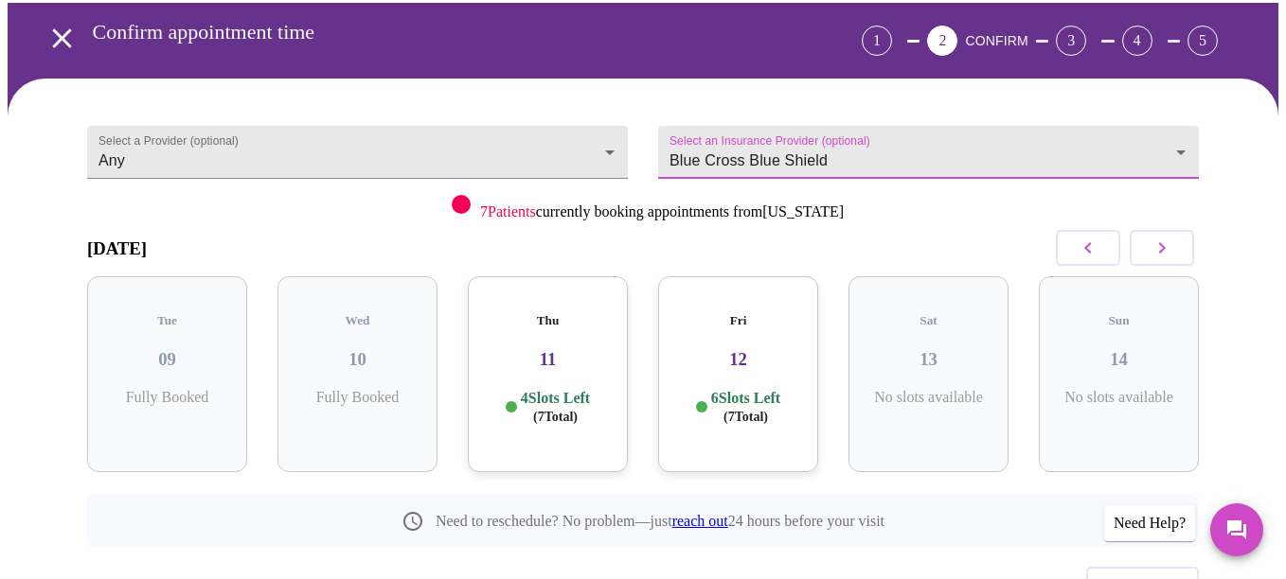
click at [867, 109] on body "MyMenopauseRx Appointments Messaging Labs Uploads Medications Community Refer a…" at bounding box center [643, 302] width 1271 height 795
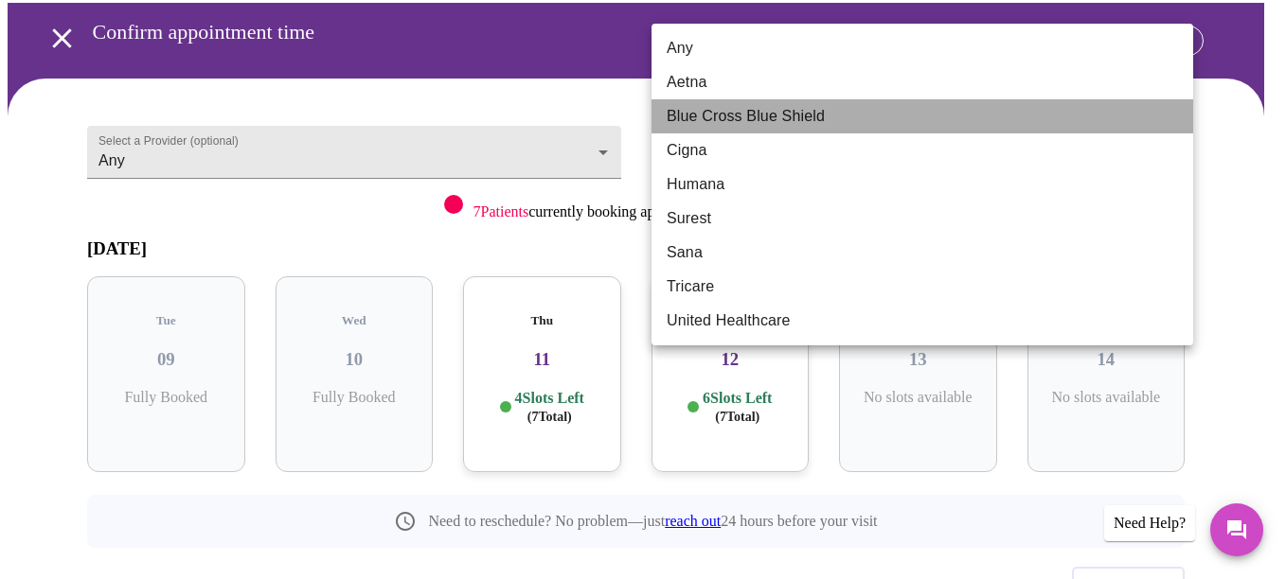
click at [724, 112] on li "Blue Cross Blue Shield" at bounding box center [922, 116] width 542 height 34
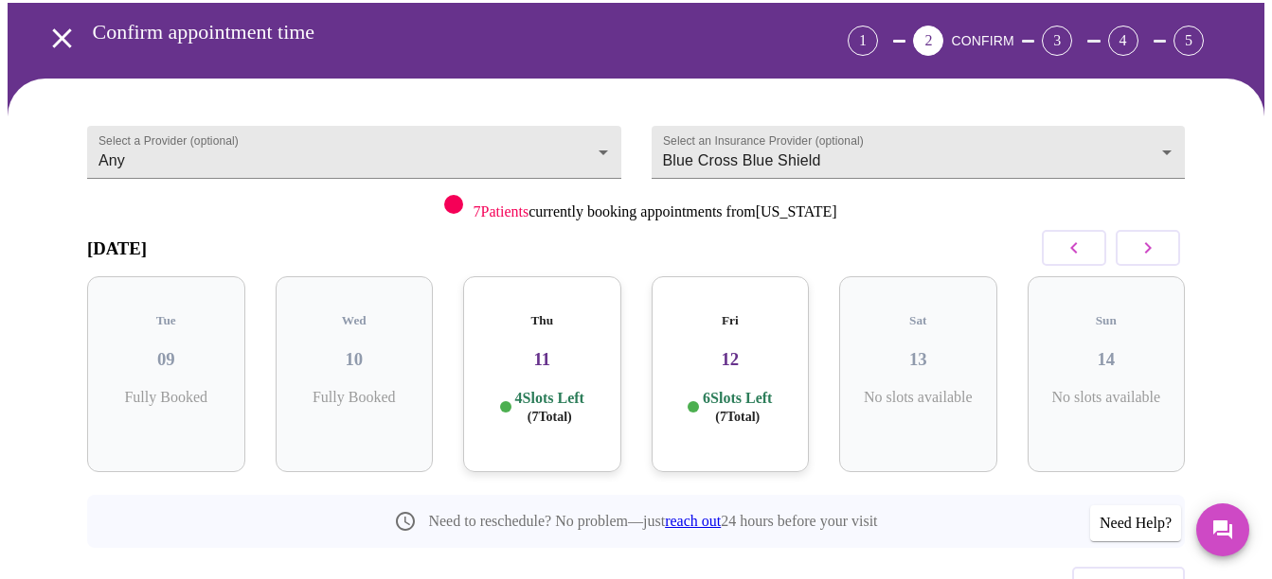
click at [1240, 179] on div "Select a Provider (optional) Any Any Select an Insurance Provider (optional) Bl…" at bounding box center [636, 390] width 1256 height 622
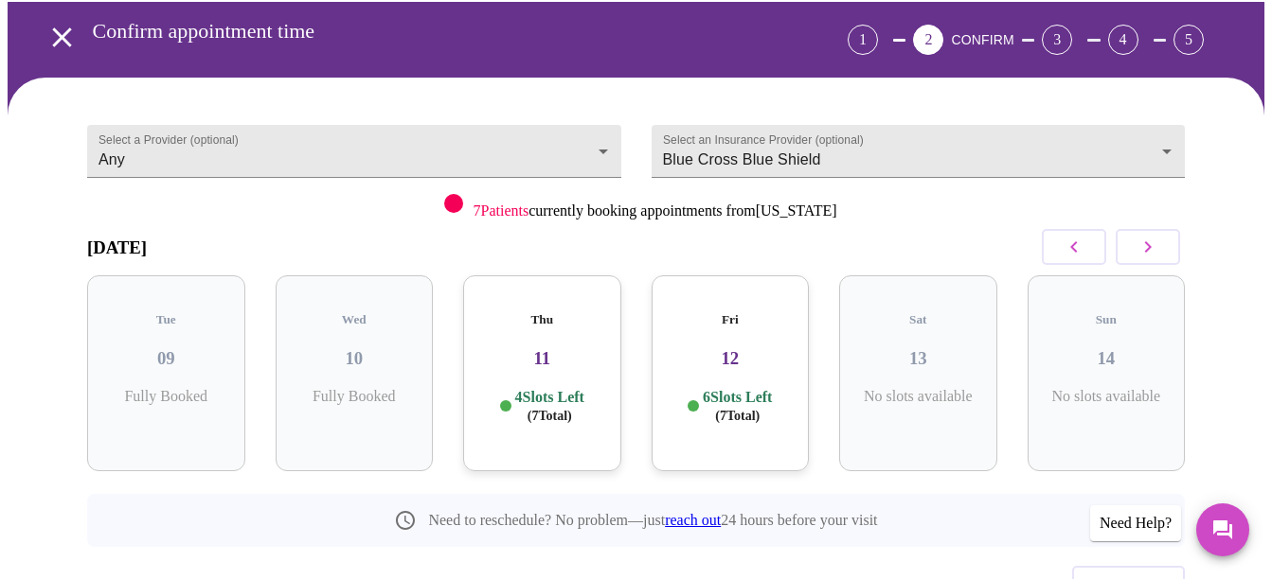
scroll to position [70, 0]
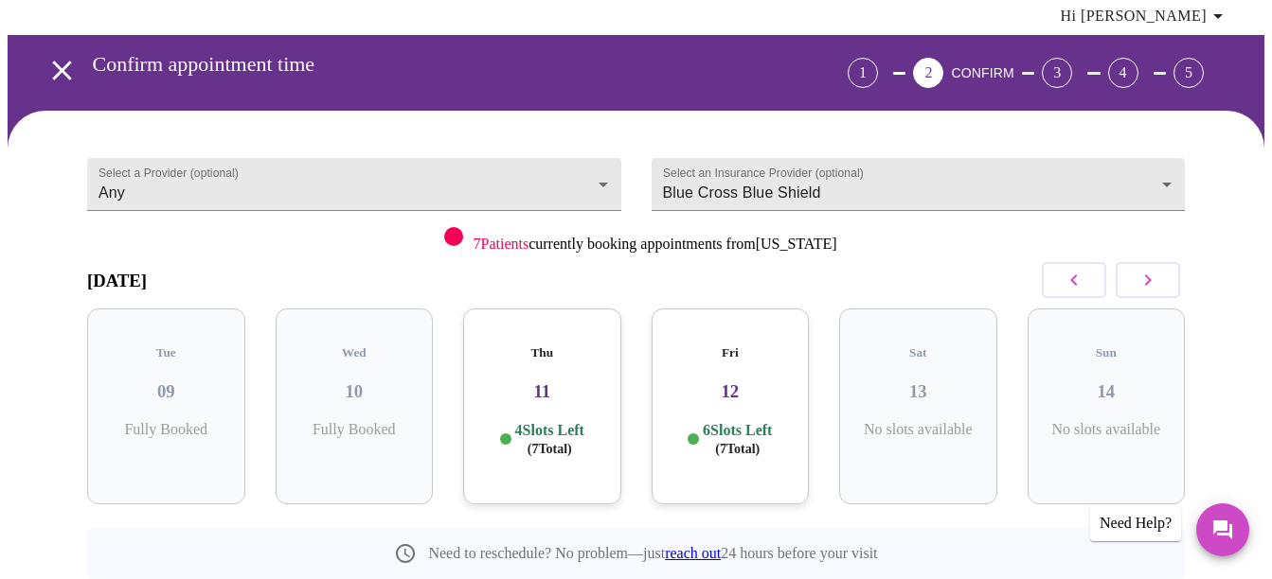
click at [563, 375] on div "Thu 11 4 Slots Left ( 7 Total)" at bounding box center [542, 407] width 158 height 196
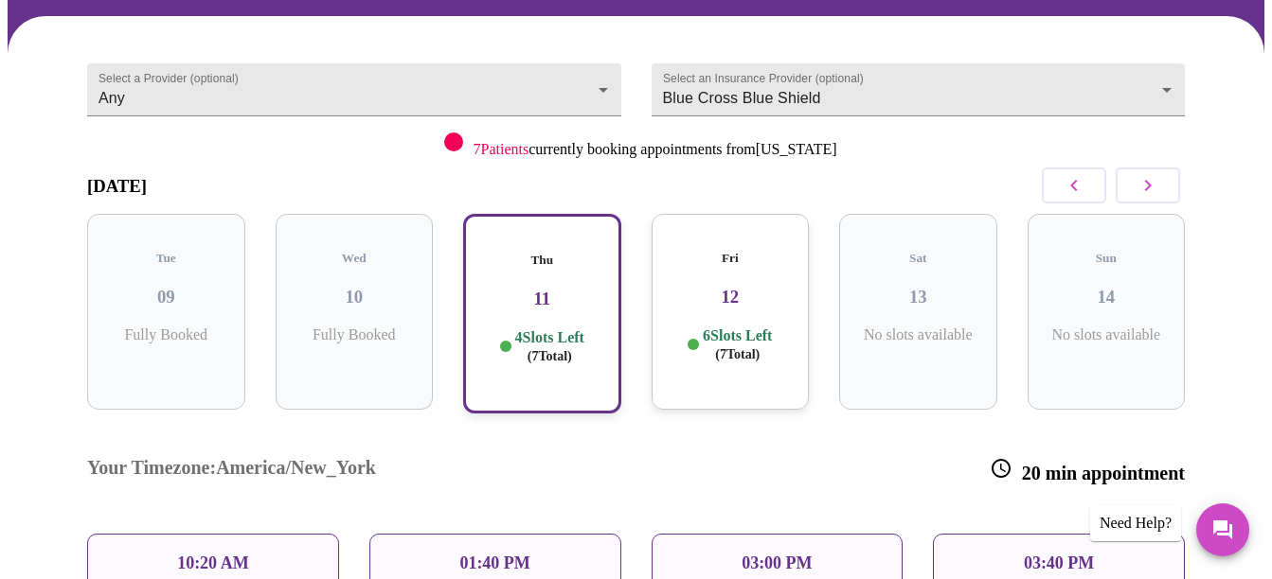
scroll to position [318, 0]
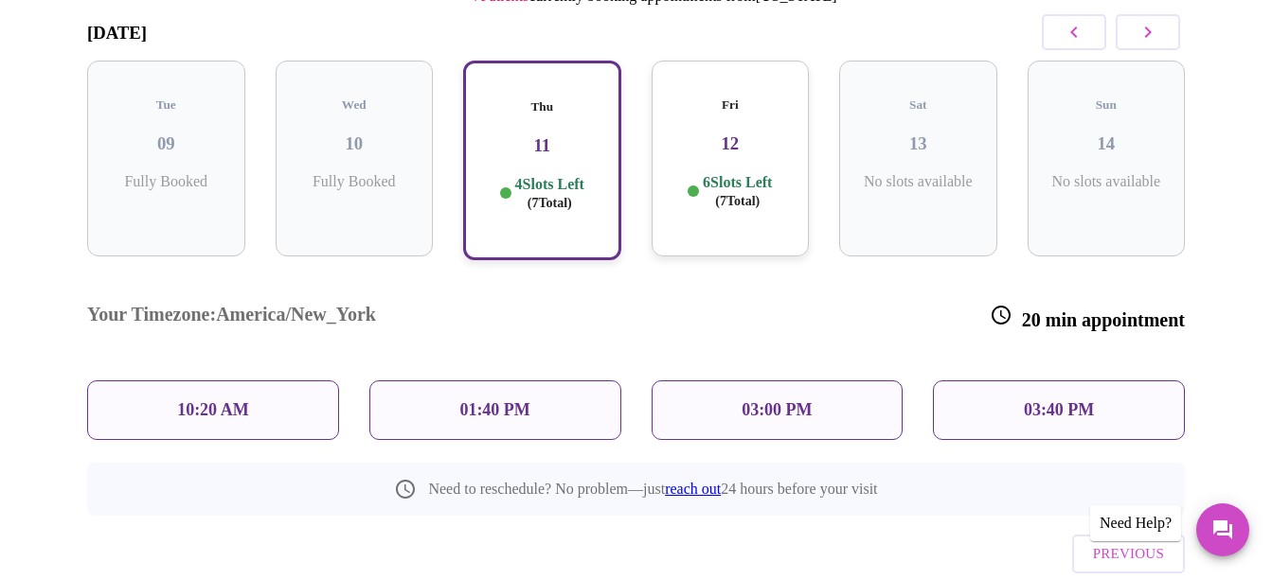
click at [254, 381] on div "10:20 AM" at bounding box center [213, 411] width 252 height 60
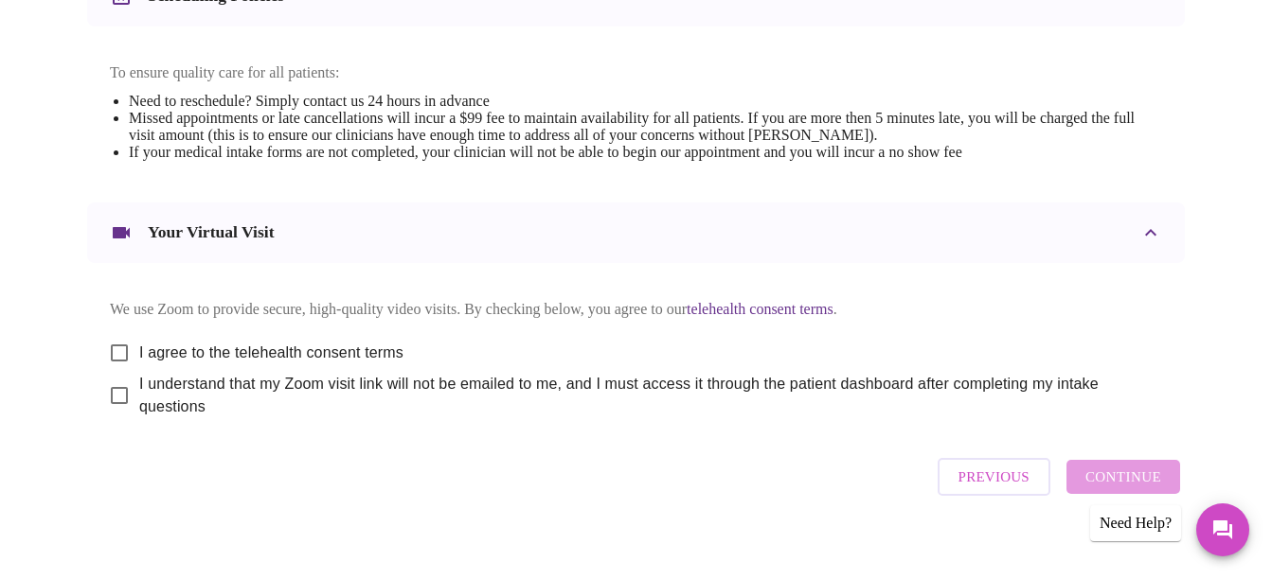
scroll to position [799, 0]
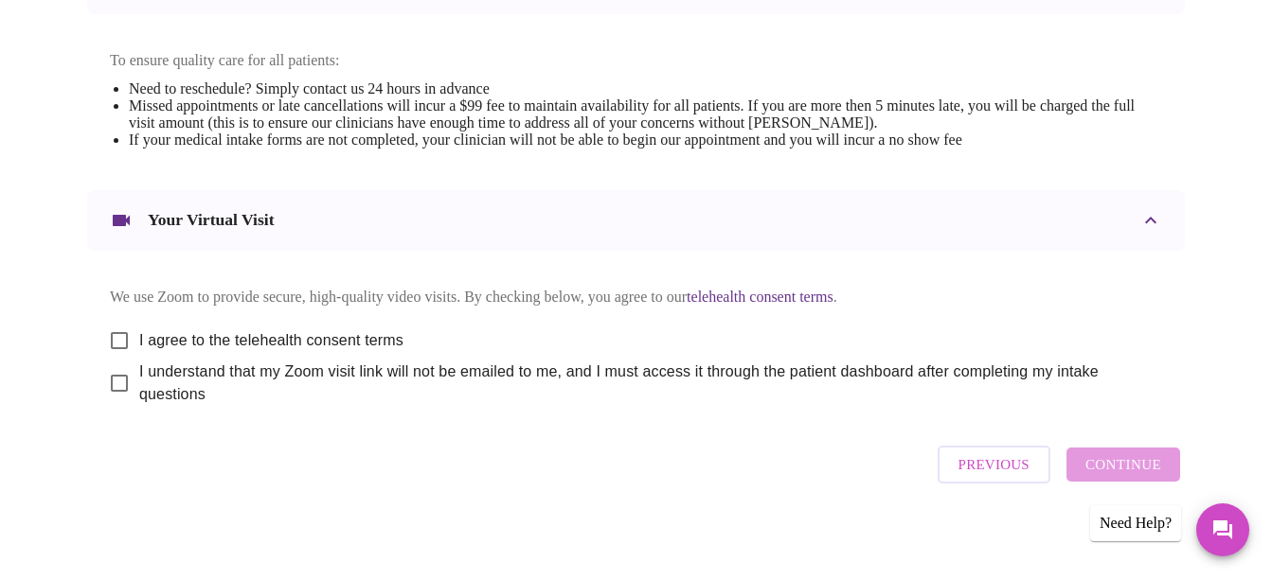
click at [180, 329] on span "I agree to the telehealth consent terms" at bounding box center [271, 340] width 264 height 23
click at [139, 329] on input "I agree to the telehealth consent terms" at bounding box center [119, 341] width 40 height 40
checkbox input "true"
click at [139, 376] on span "I understand that my Zoom visit link will not be emailed to me, and I must acce…" at bounding box center [642, 383] width 1007 height 45
click at [132, 376] on input "I understand that my Zoom visit link will not be emailed to me, and I must acce…" at bounding box center [119, 384] width 40 height 40
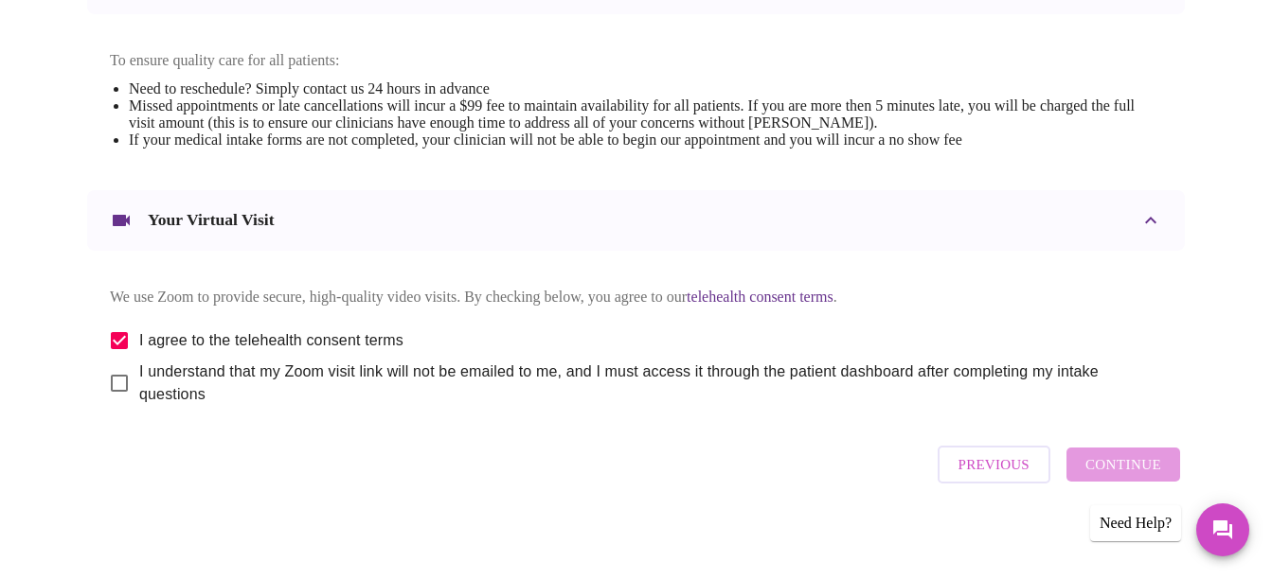
checkbox input "true"
click at [1110, 452] on button "Continue" at bounding box center [1123, 465] width 114 height 34
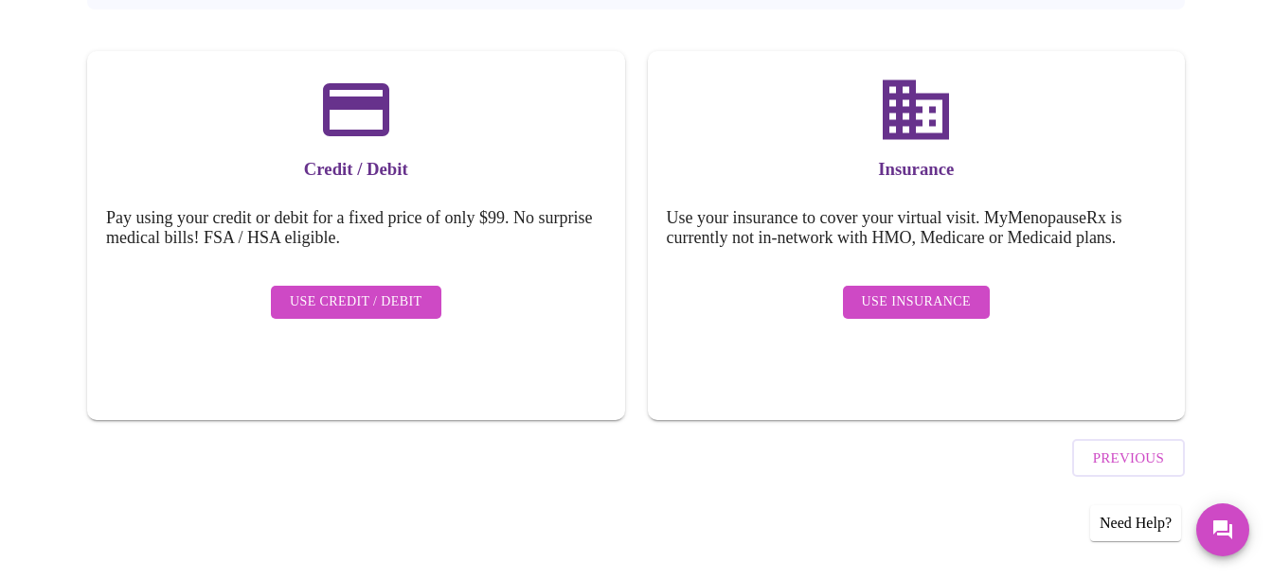
scroll to position [226, 0]
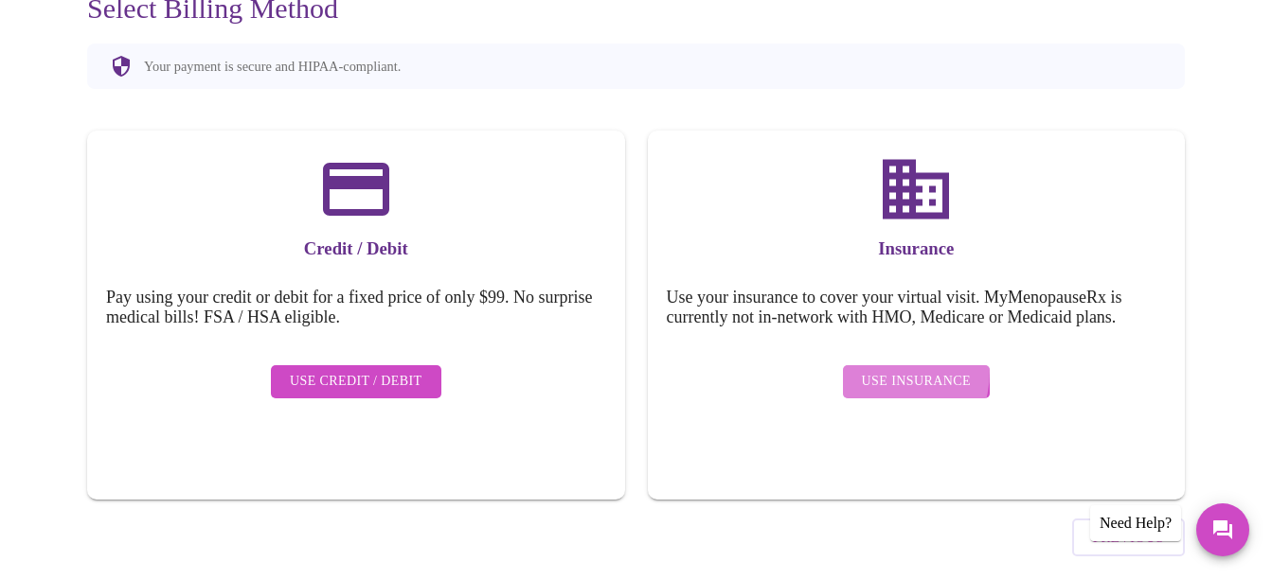
click at [884, 370] on span "Use Insurance" at bounding box center [916, 382] width 109 height 24
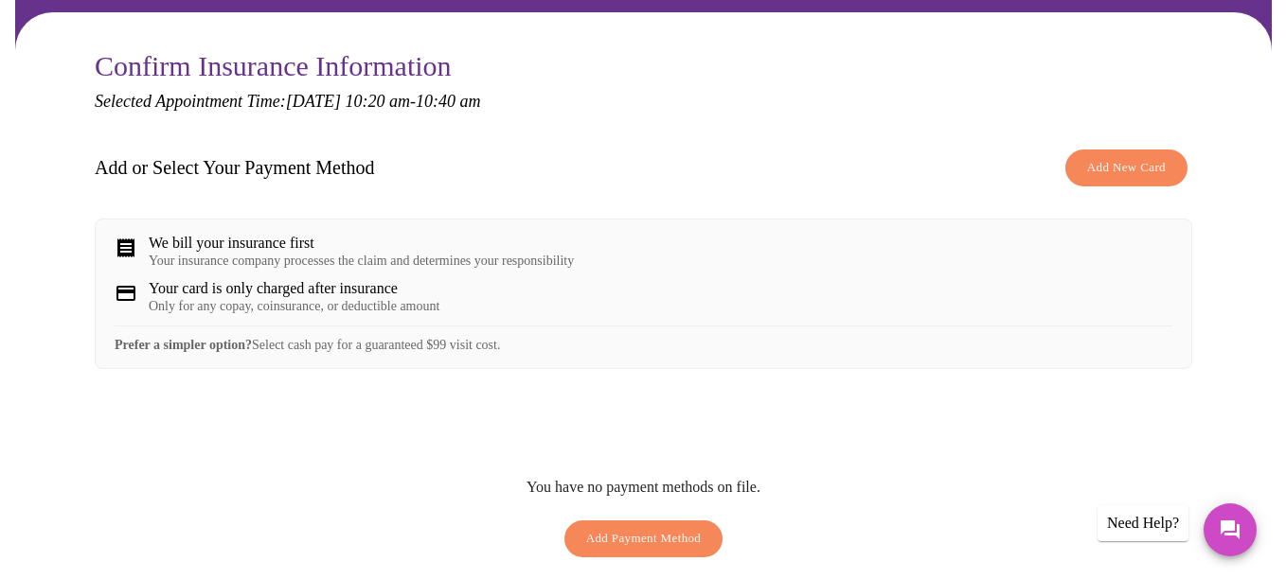
scroll to position [189, 0]
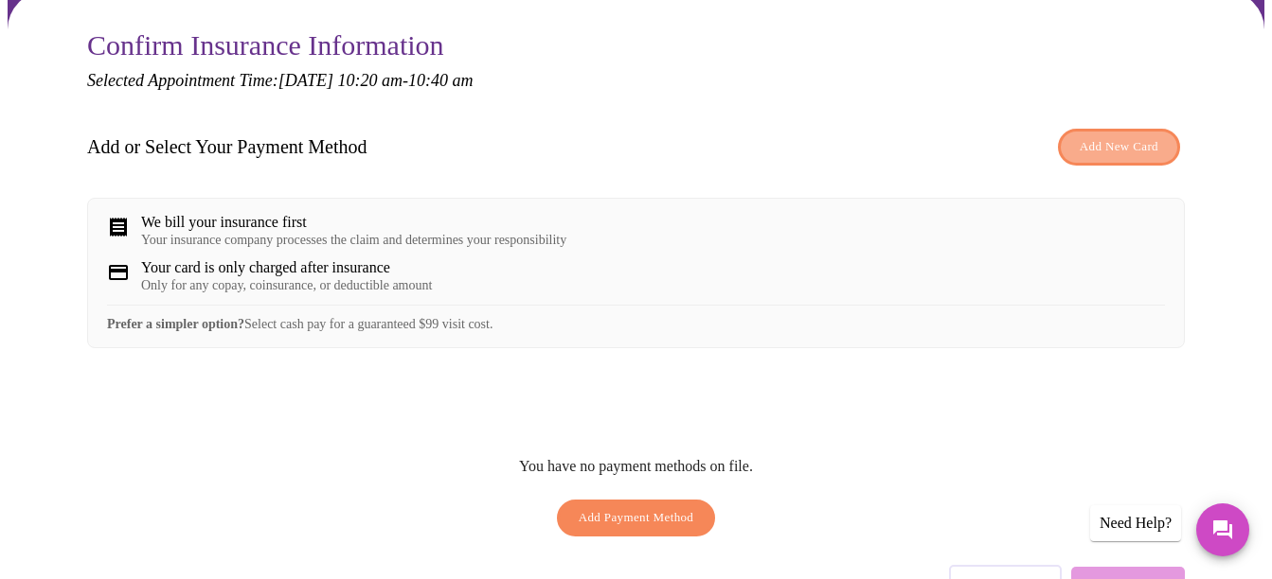
click at [1168, 129] on button "Add New Card" at bounding box center [1119, 147] width 122 height 37
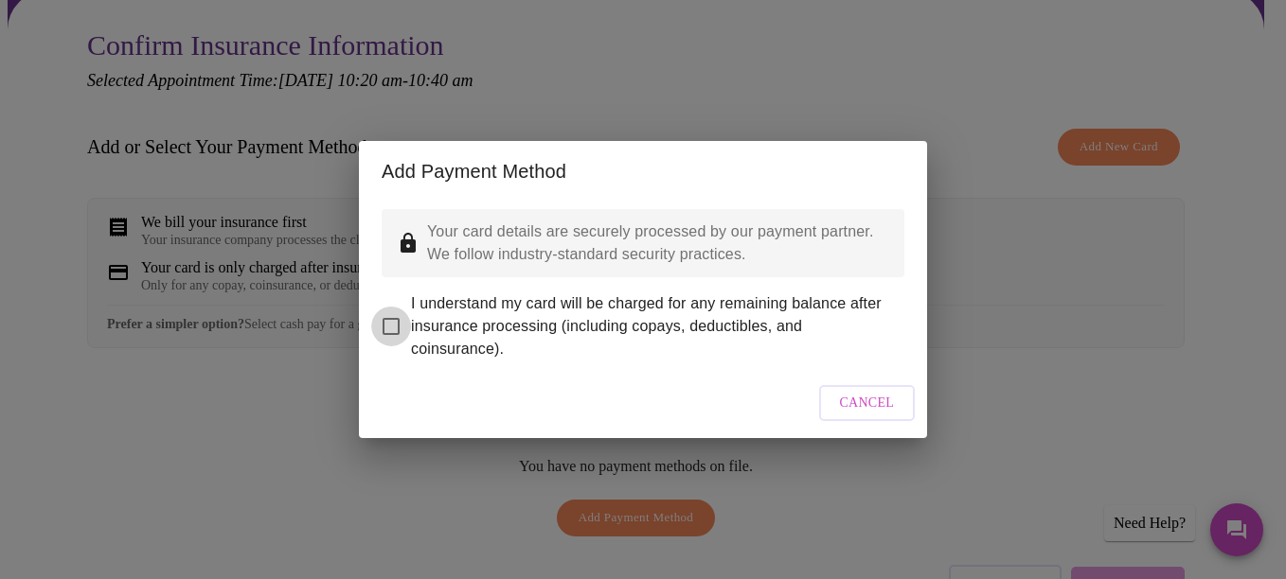
click at [382, 308] on input "I understand my card will be charged for any remaining balance after insurance …" at bounding box center [391, 327] width 40 height 40
checkbox input "true"
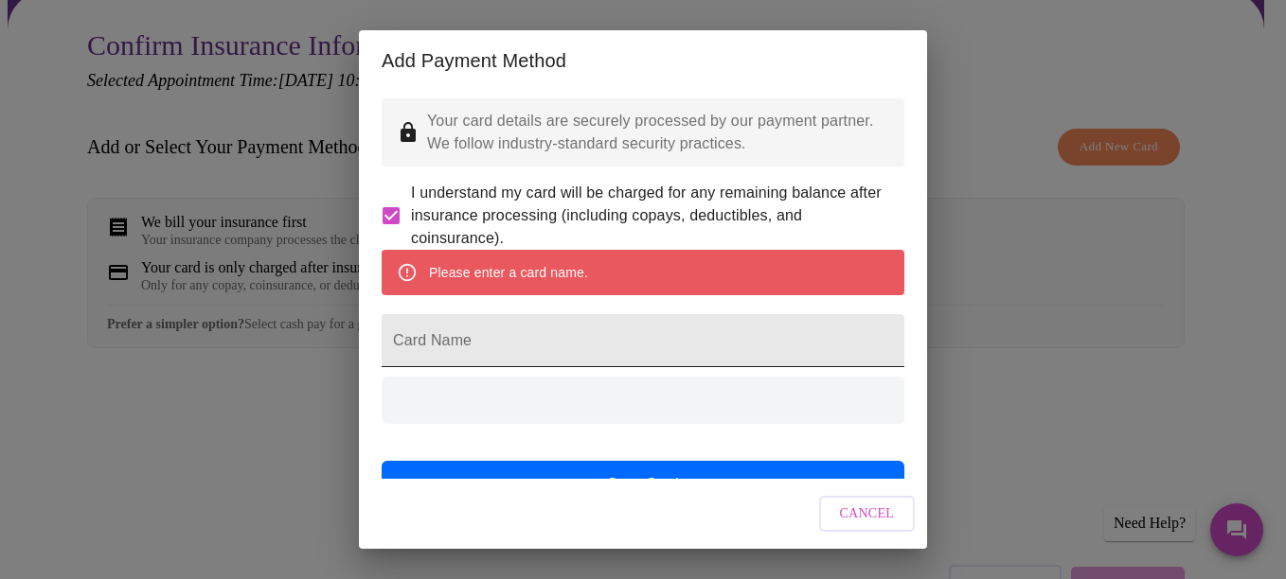
click at [583, 351] on input "Card Name" at bounding box center [643, 340] width 523 height 53
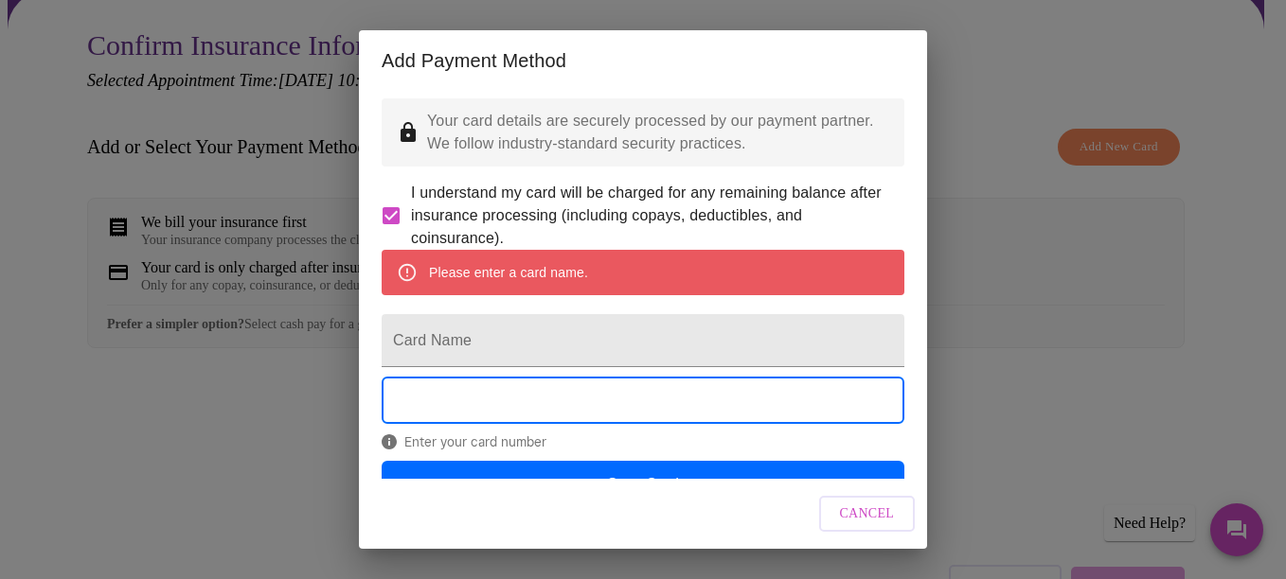
click at [1024, 347] on div "Add Payment Method Your card details are securely processed by our payment part…" at bounding box center [643, 289] width 1286 height 579
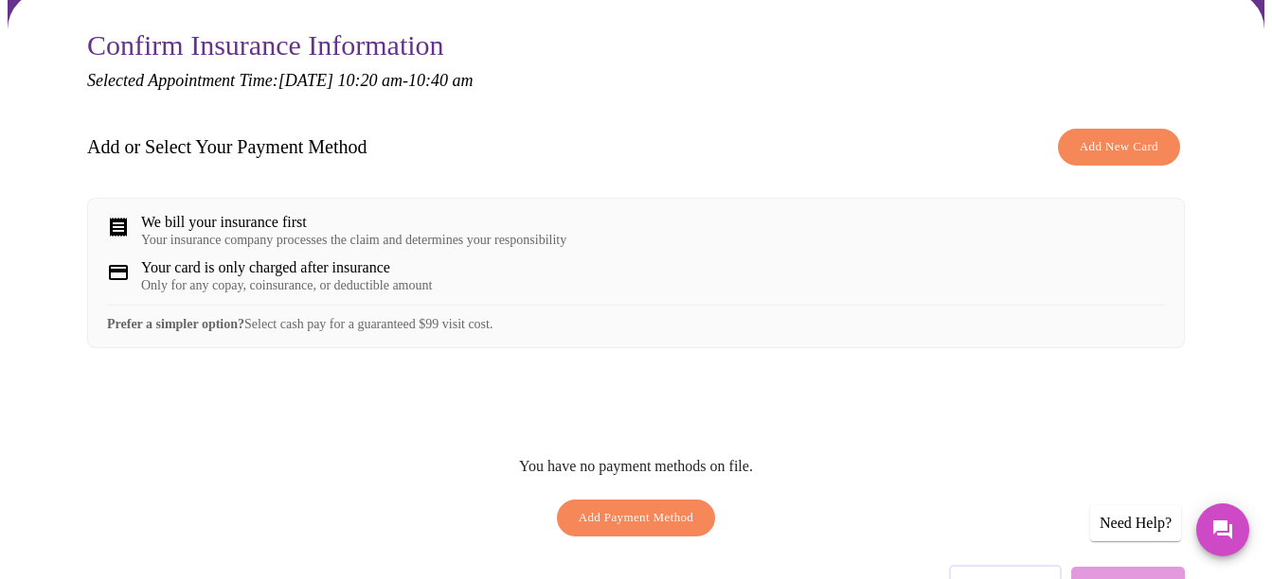
click at [1140, 136] on span "Add New Card" at bounding box center [1118, 147] width 79 height 22
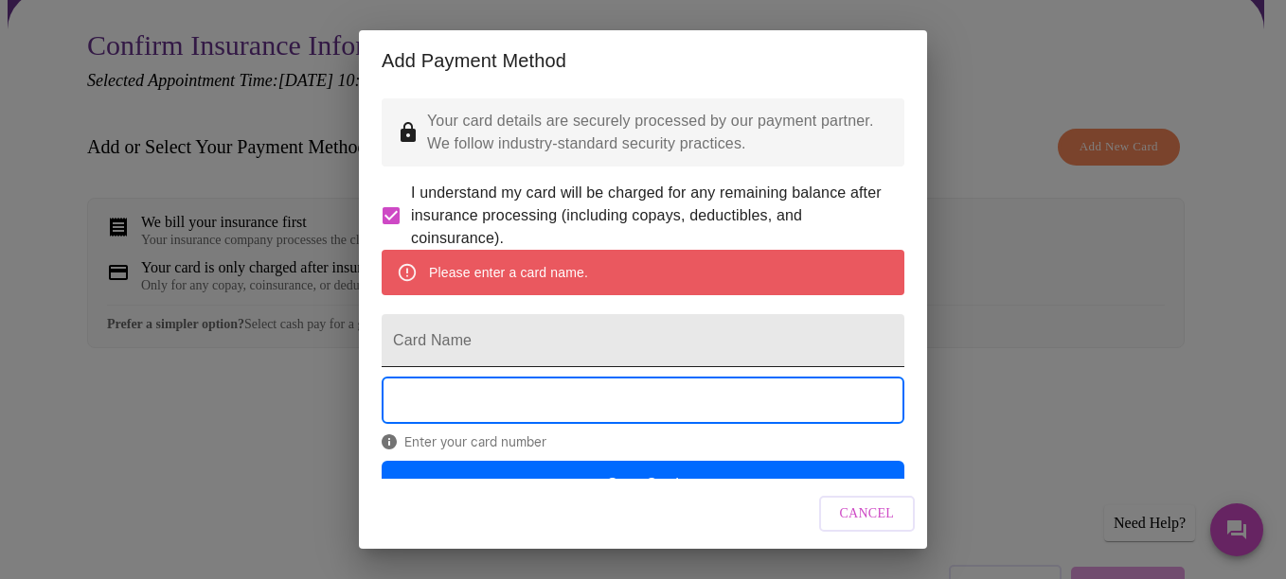
click at [449, 359] on input "Card Name" at bounding box center [643, 340] width 523 height 53
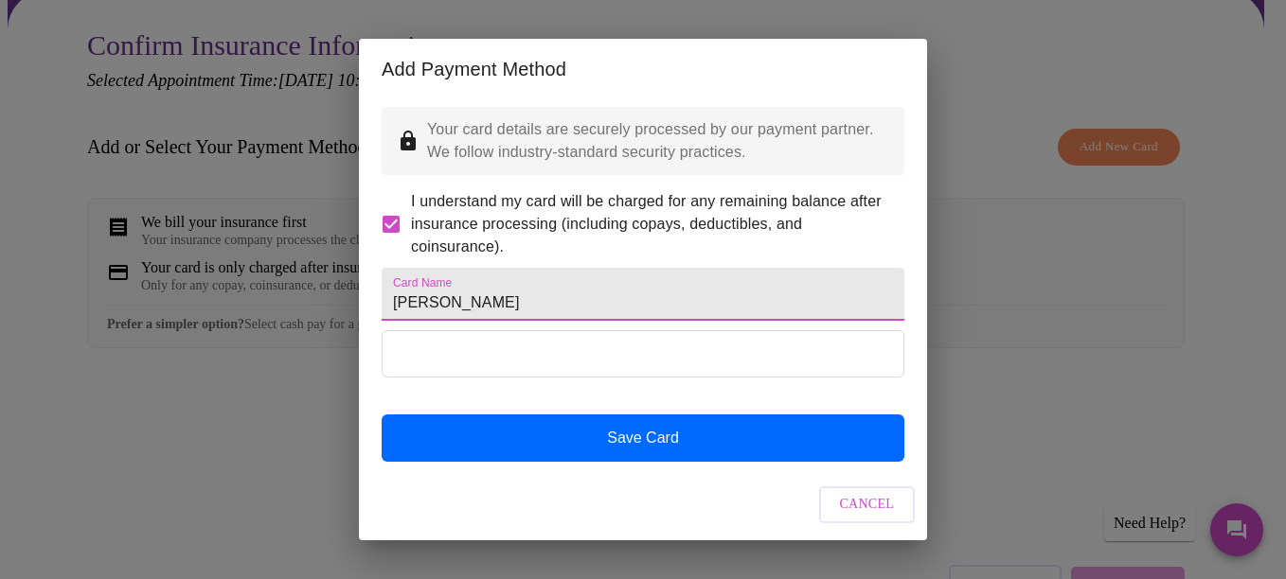
type input "Julia Leist"
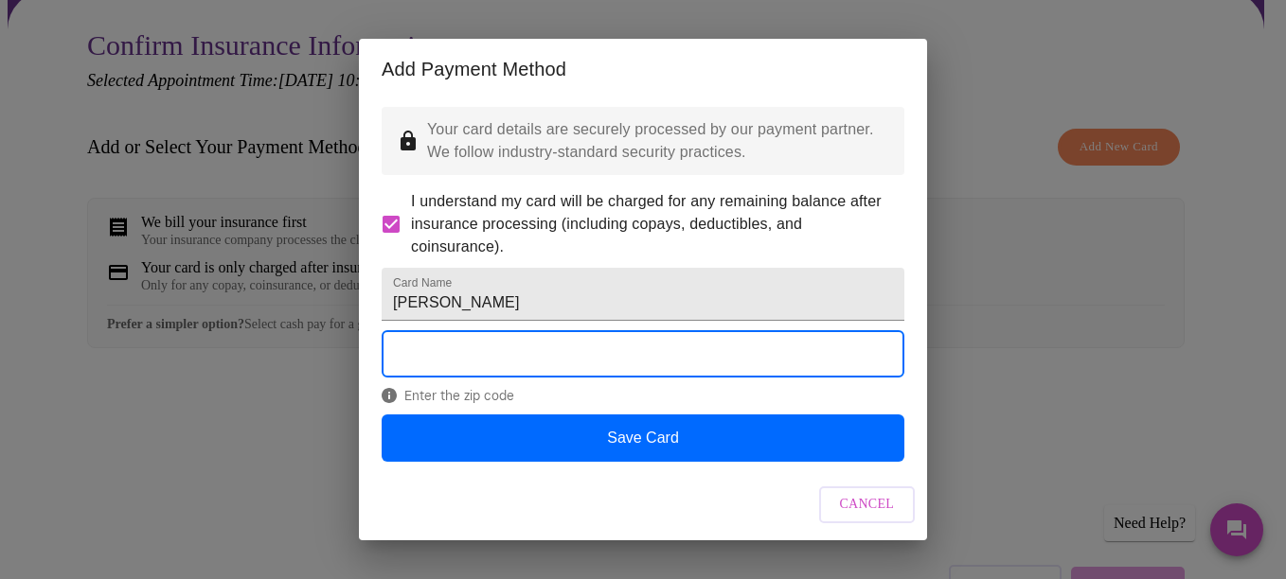
scroll to position [31, 0]
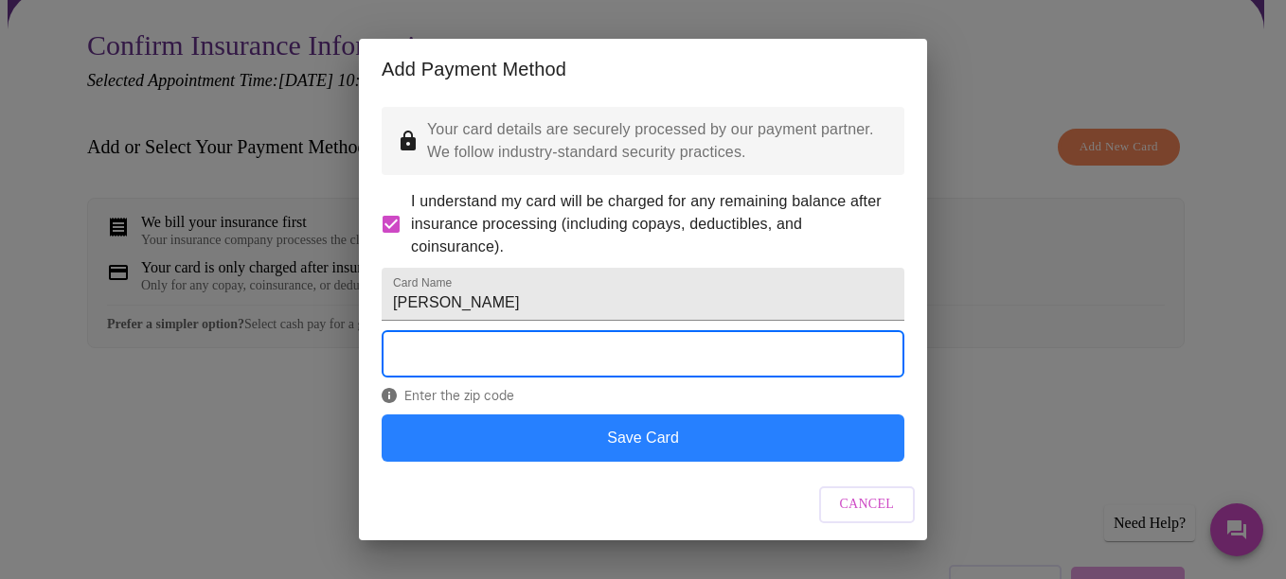
click at [692, 447] on button "Save Card" at bounding box center [643, 438] width 523 height 47
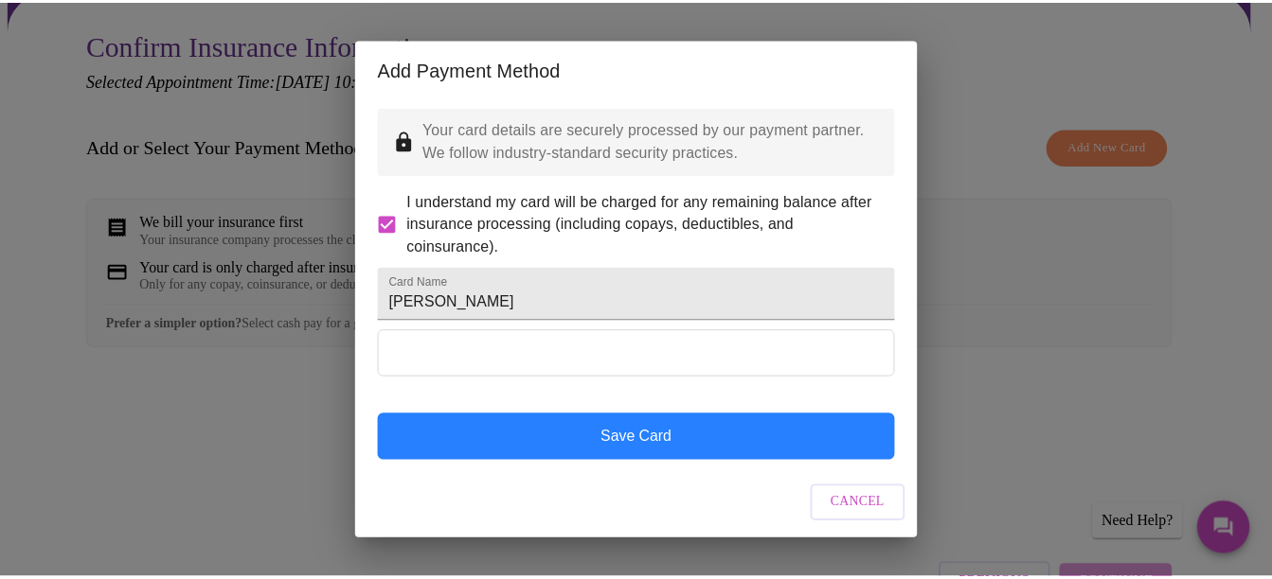
scroll to position [0, 0]
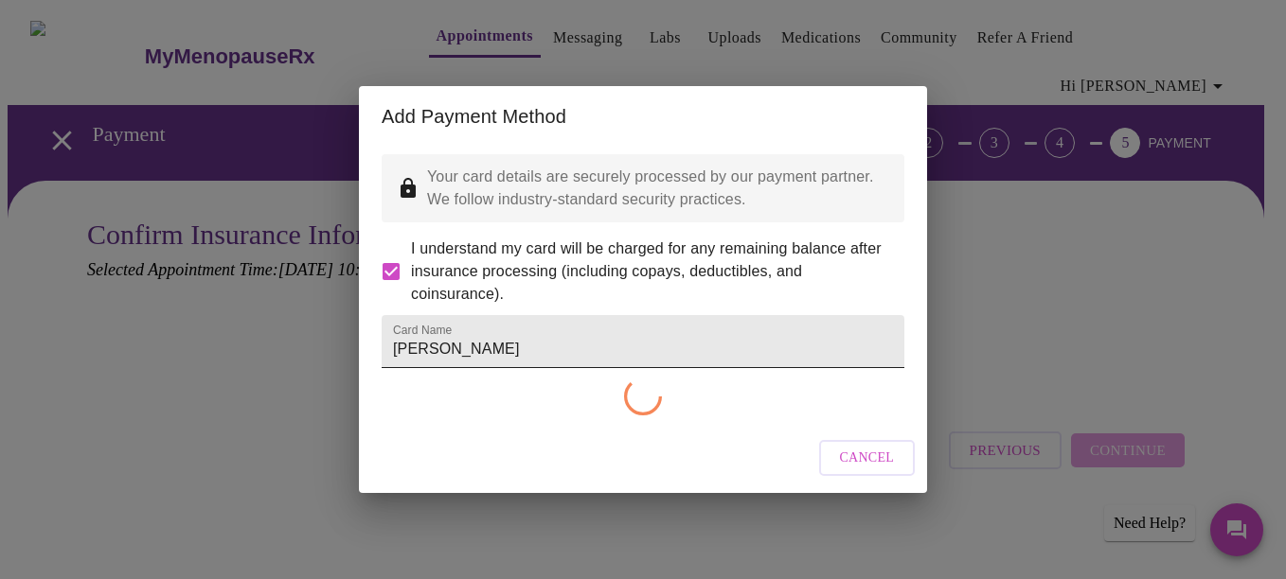
checkbox input "false"
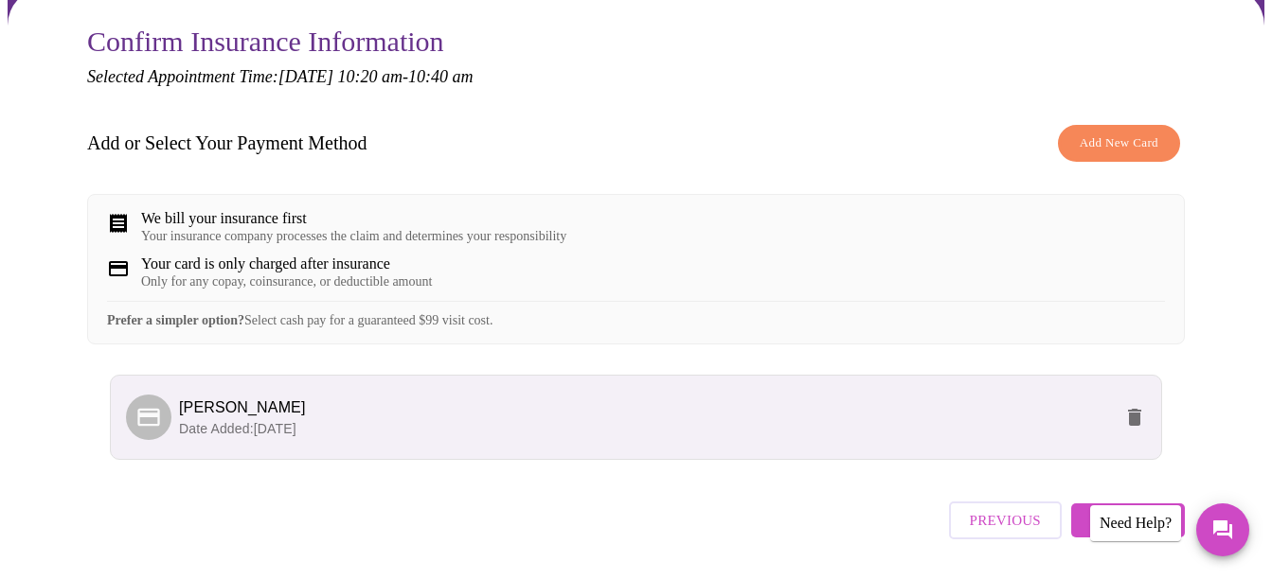
scroll to position [151, 0]
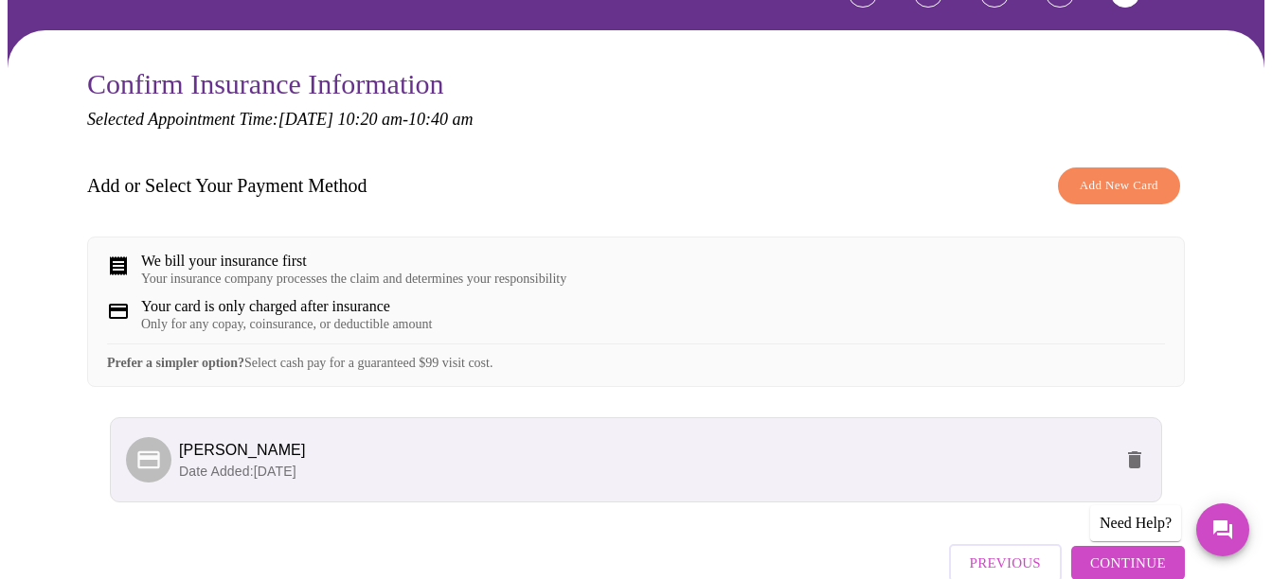
click at [1165, 561] on span "Continue" at bounding box center [1128, 563] width 76 height 25
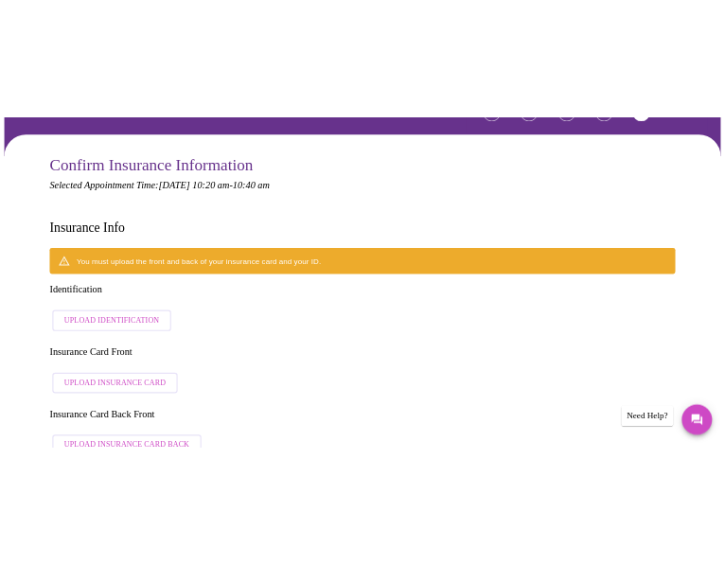
scroll to position [224, 0]
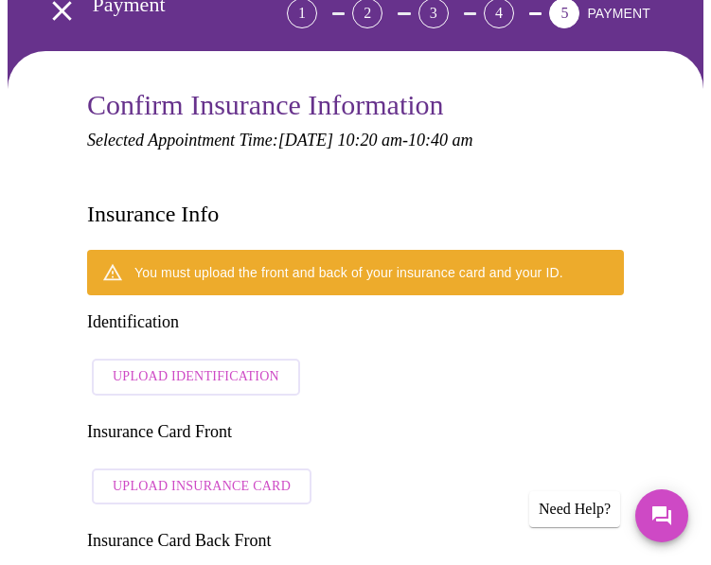
click at [186, 365] on span "Upload Identification" at bounding box center [196, 377] width 167 height 24
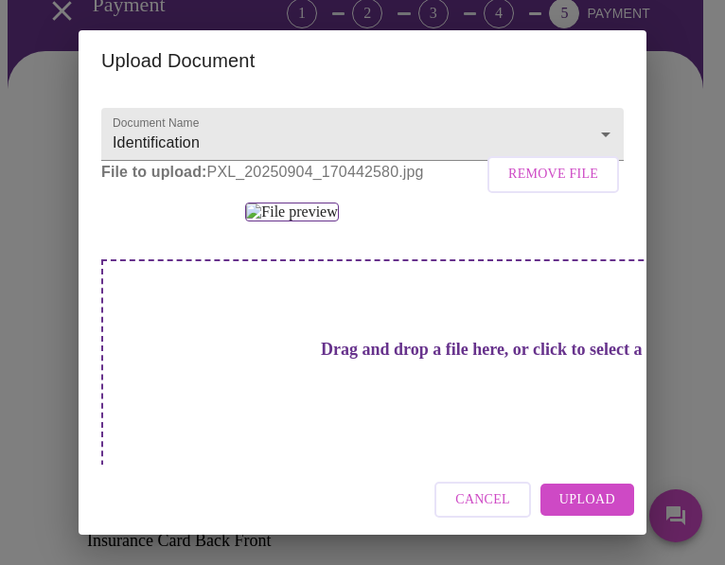
scroll to position [0, 0]
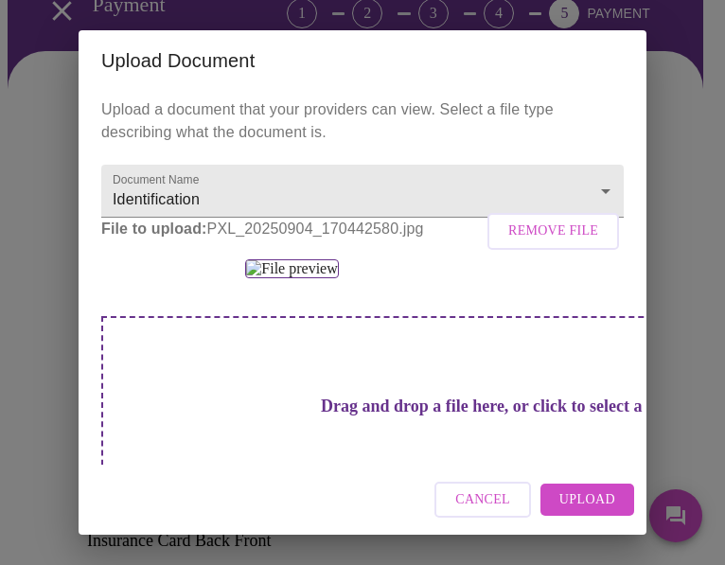
click at [577, 502] on span "Upload" at bounding box center [588, 501] width 56 height 24
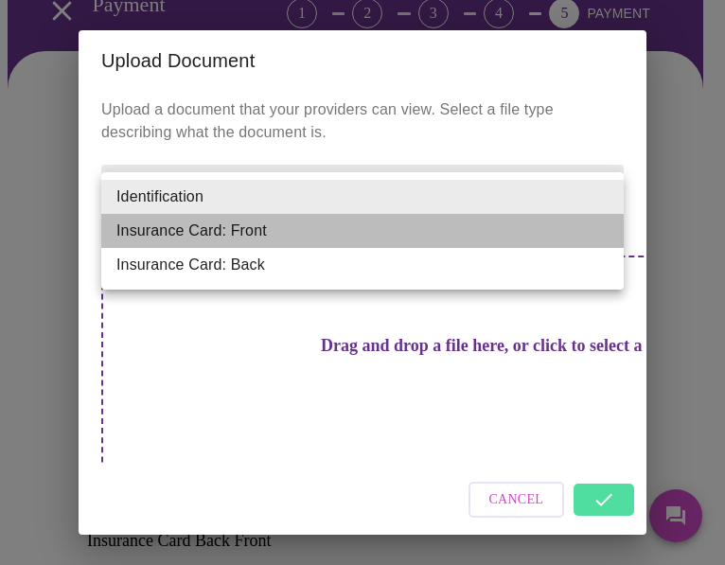
click at [247, 230] on li "Insurance Card: Front" at bounding box center [362, 231] width 523 height 34
type input "Insurance Card: Front"
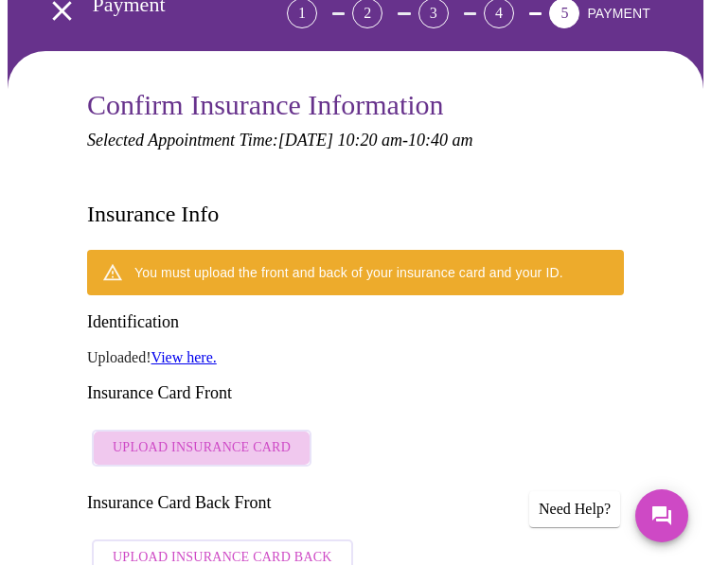
click at [209, 436] on span "Upload Insurance Card" at bounding box center [202, 448] width 178 height 24
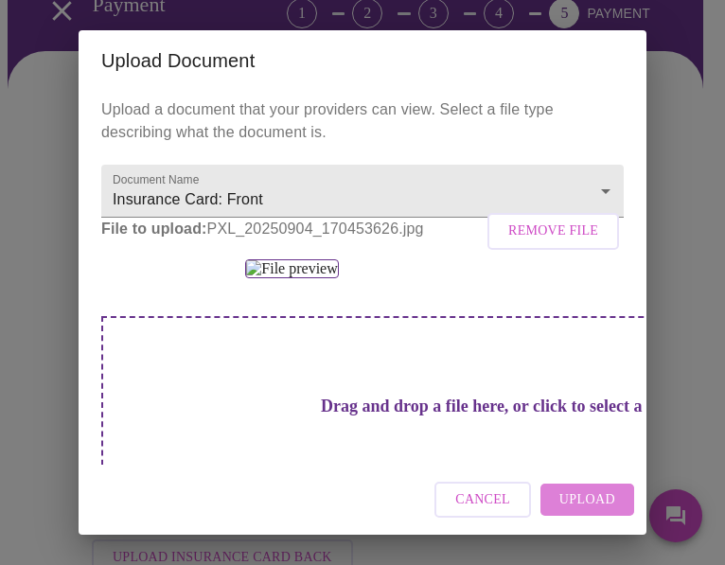
click at [602, 504] on span "Upload" at bounding box center [588, 501] width 56 height 24
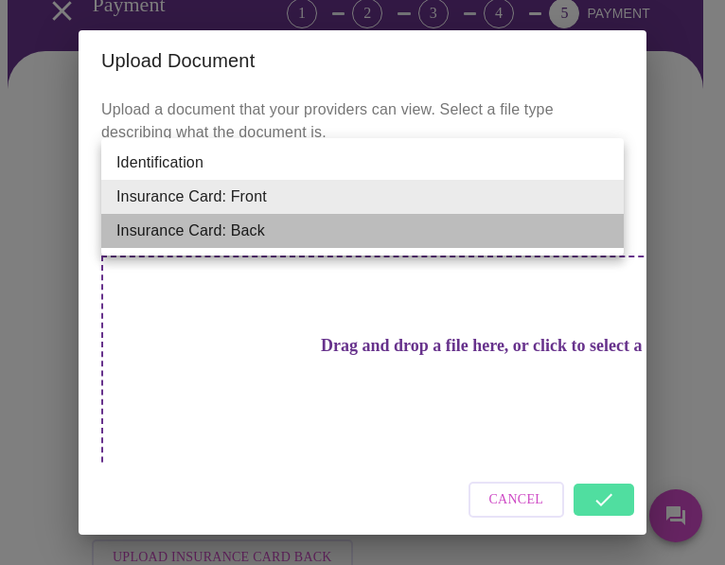
click at [258, 223] on li "Insurance Card: Back" at bounding box center [362, 231] width 523 height 34
type input "Insurance Card: Back"
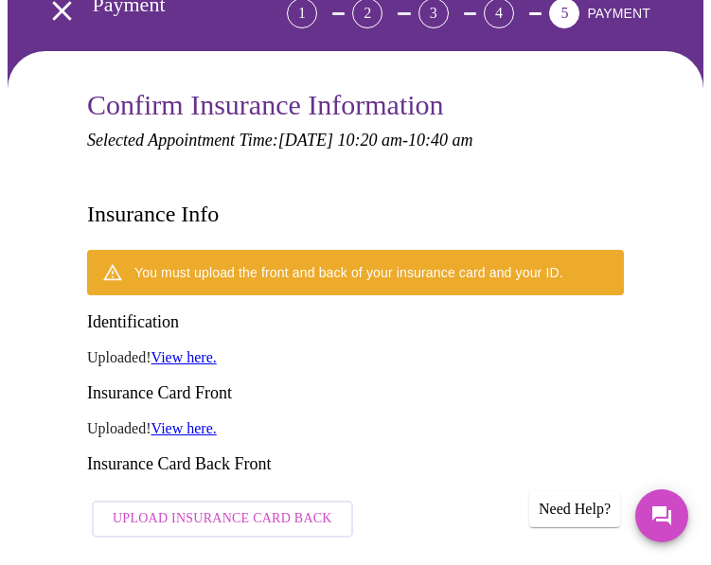
click at [269, 507] on span "Upload Insurance Card Back" at bounding box center [223, 519] width 220 height 24
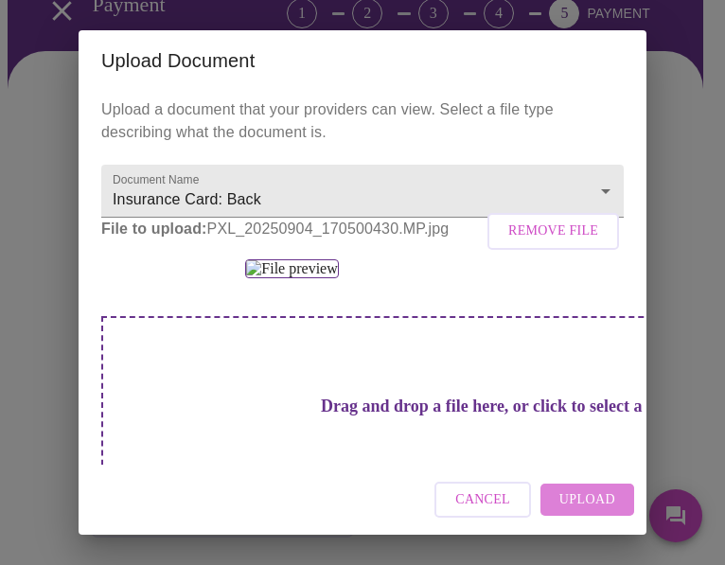
click at [607, 500] on span "Upload" at bounding box center [588, 501] width 56 height 24
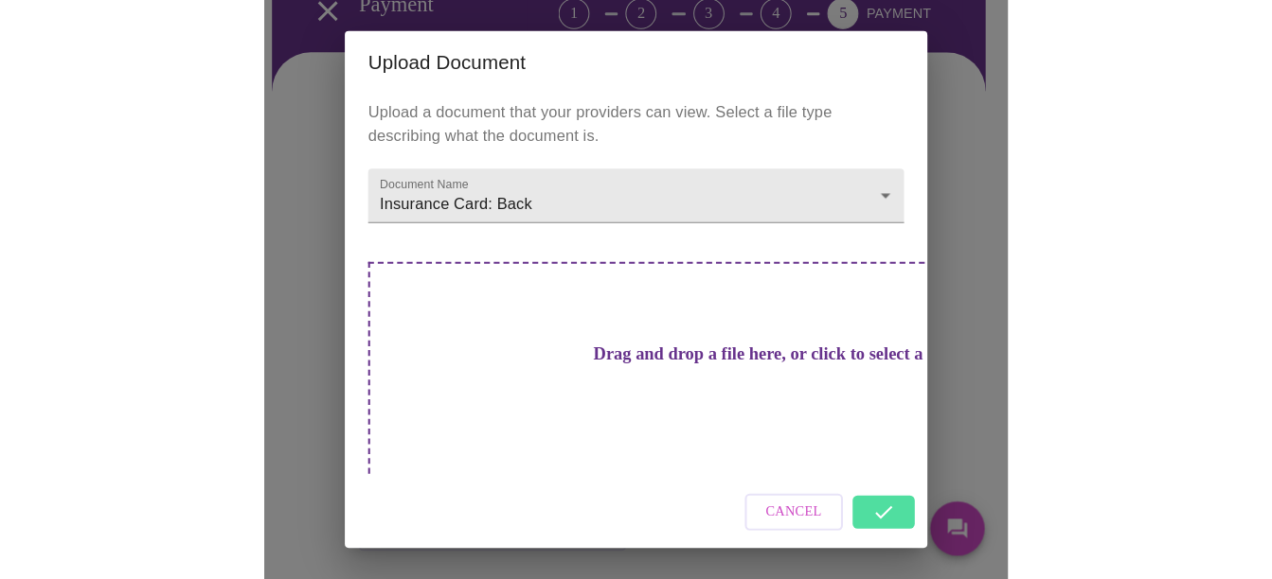
scroll to position [151, 0]
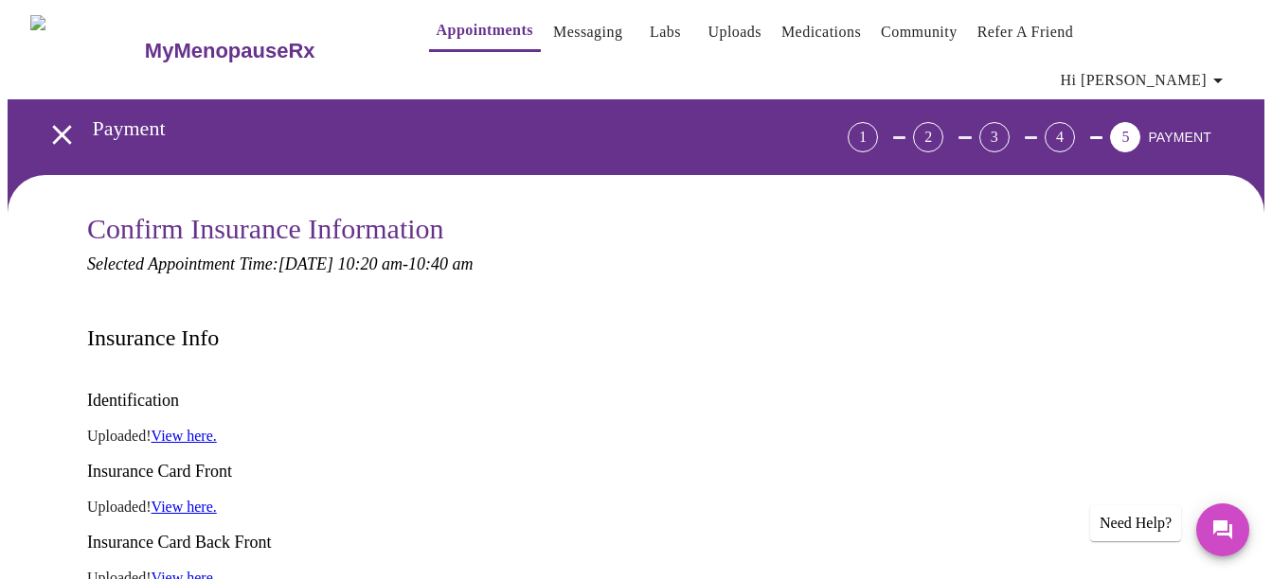
scroll to position [0, 0]
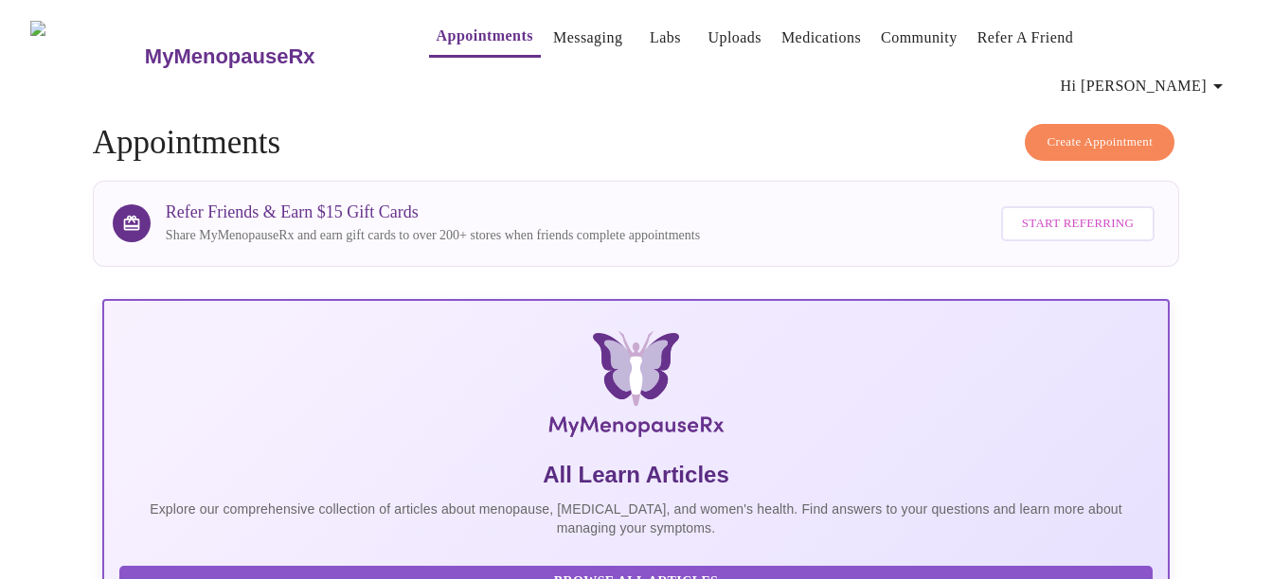
click at [1206, 73] on span "Hi [PERSON_NAME]" at bounding box center [1144, 86] width 169 height 27
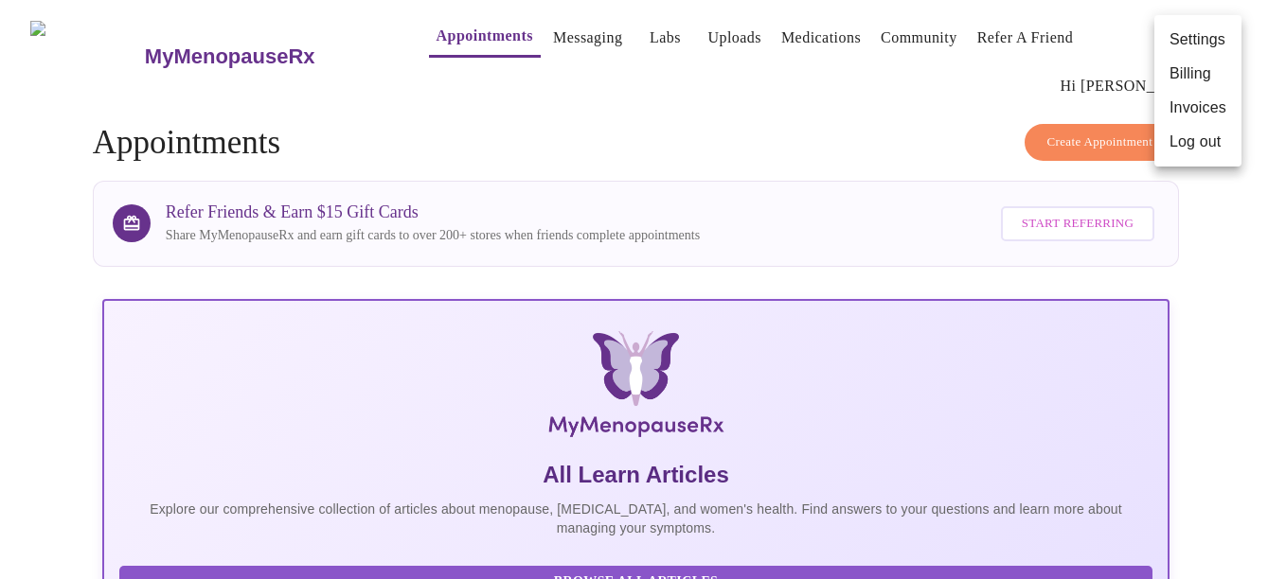
click at [1271, 433] on div at bounding box center [643, 289] width 1286 height 579
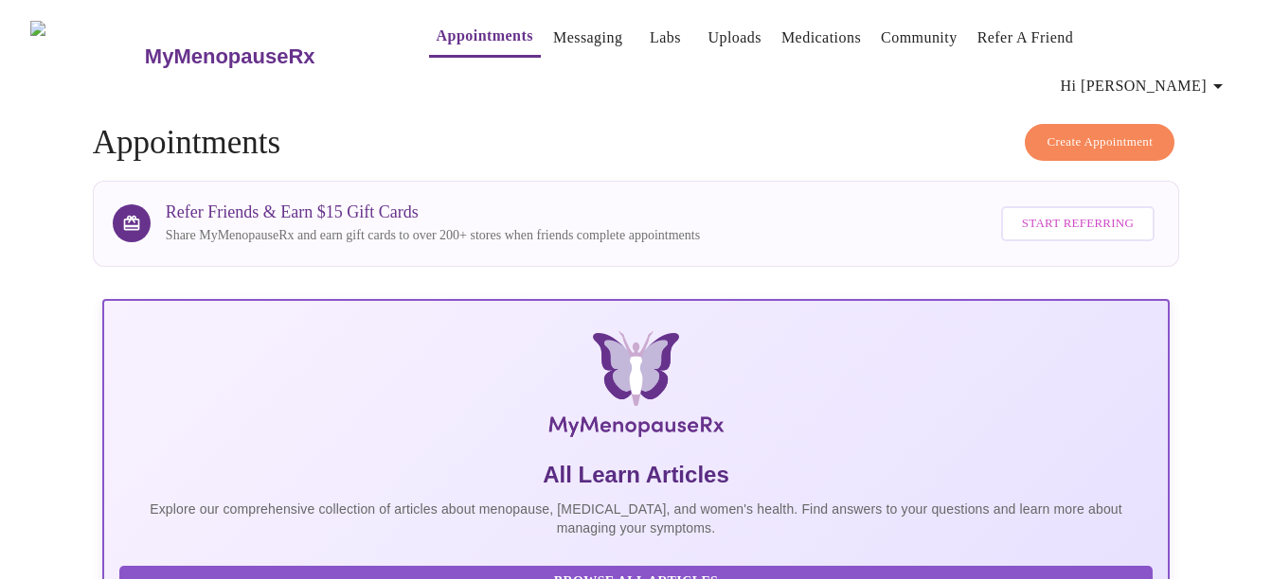
click at [426, 127] on h4 "Create Appointment Appointments" at bounding box center [636, 143] width 1086 height 38
click at [214, 44] on h3 "MyMenopauseRx" at bounding box center [230, 56] width 170 height 25
click at [1216, 75] on icon "button" at bounding box center [1217, 86] width 23 height 23
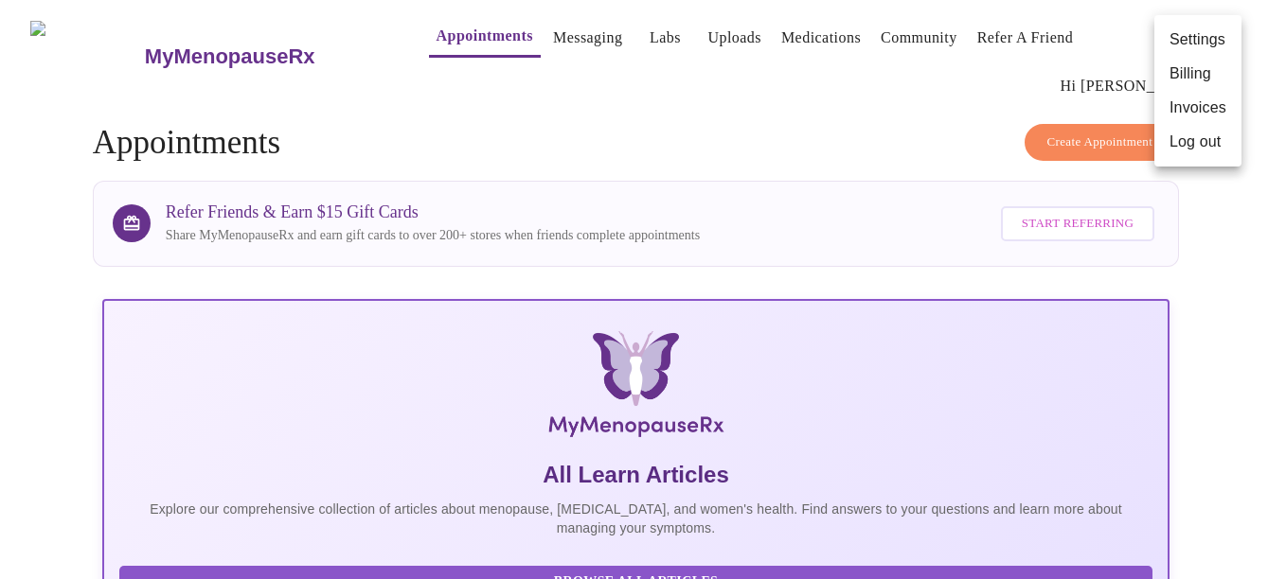
click at [1216, 44] on li "Settings" at bounding box center [1197, 40] width 87 height 34
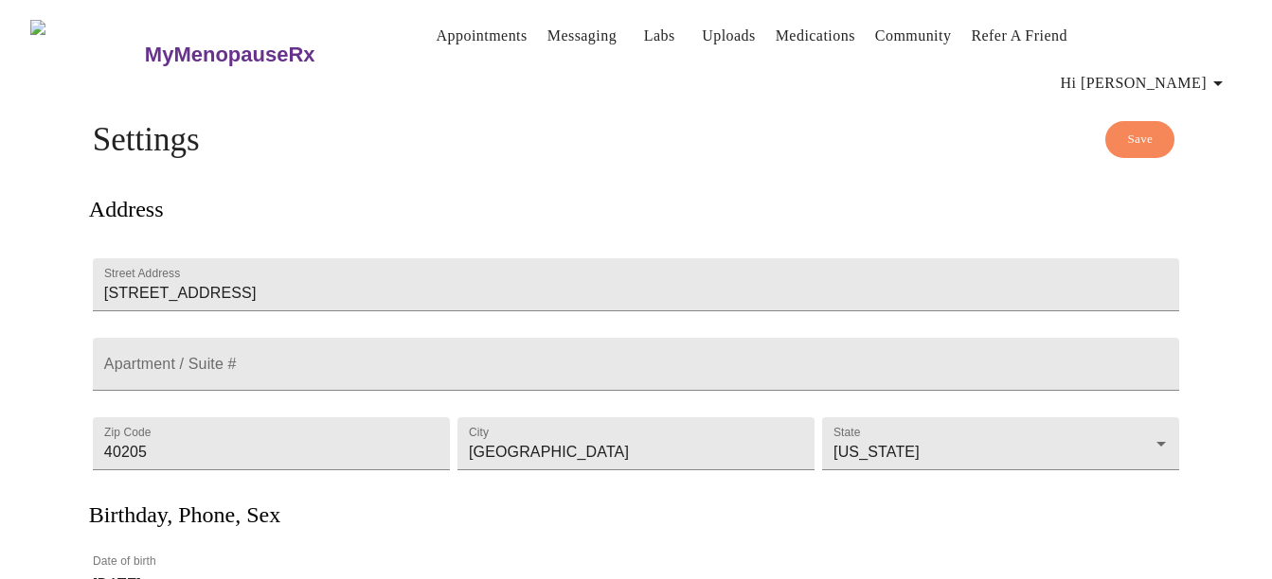
click at [224, 43] on h3 "MyMenopauseRx" at bounding box center [230, 55] width 170 height 25
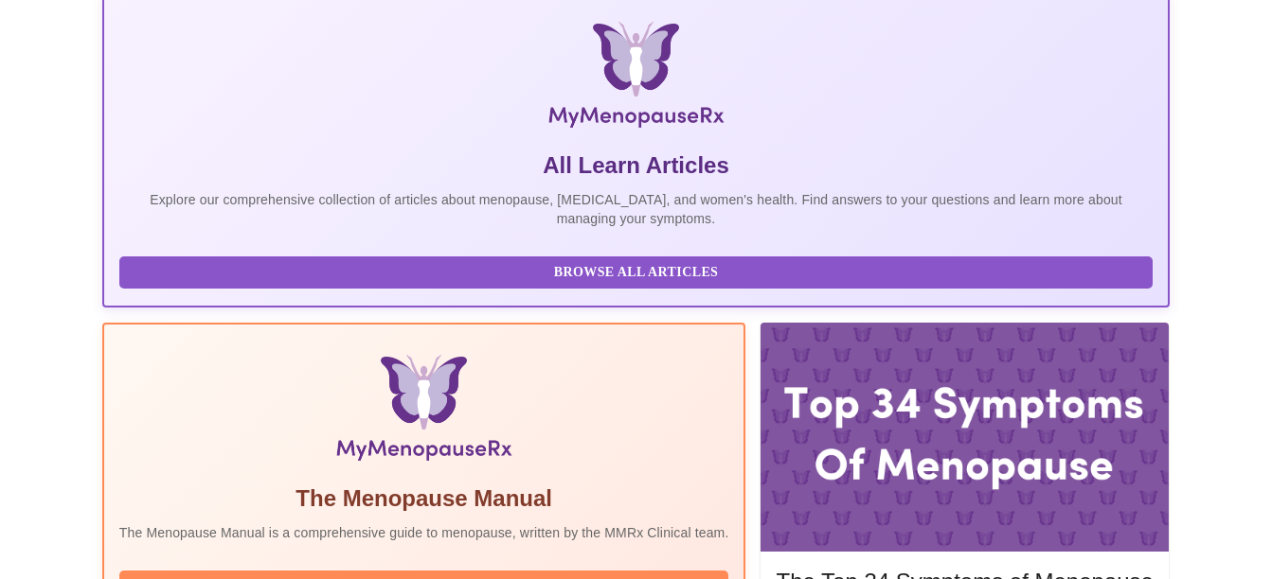
scroll to position [457, 0]
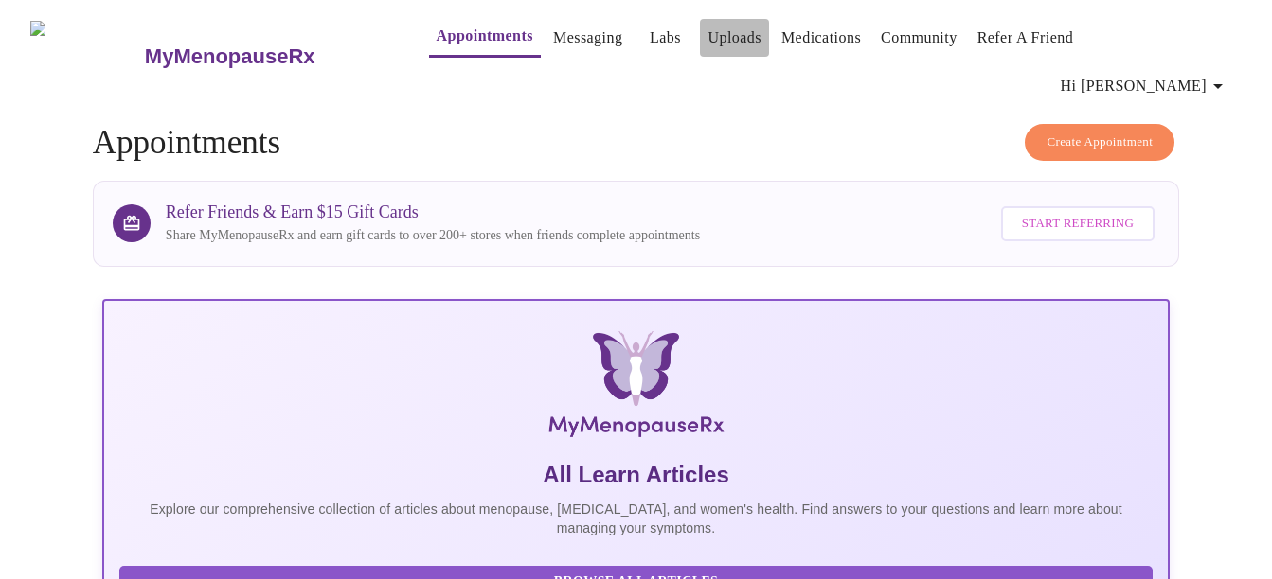
click at [707, 42] on link "Uploads" at bounding box center [734, 38] width 54 height 27
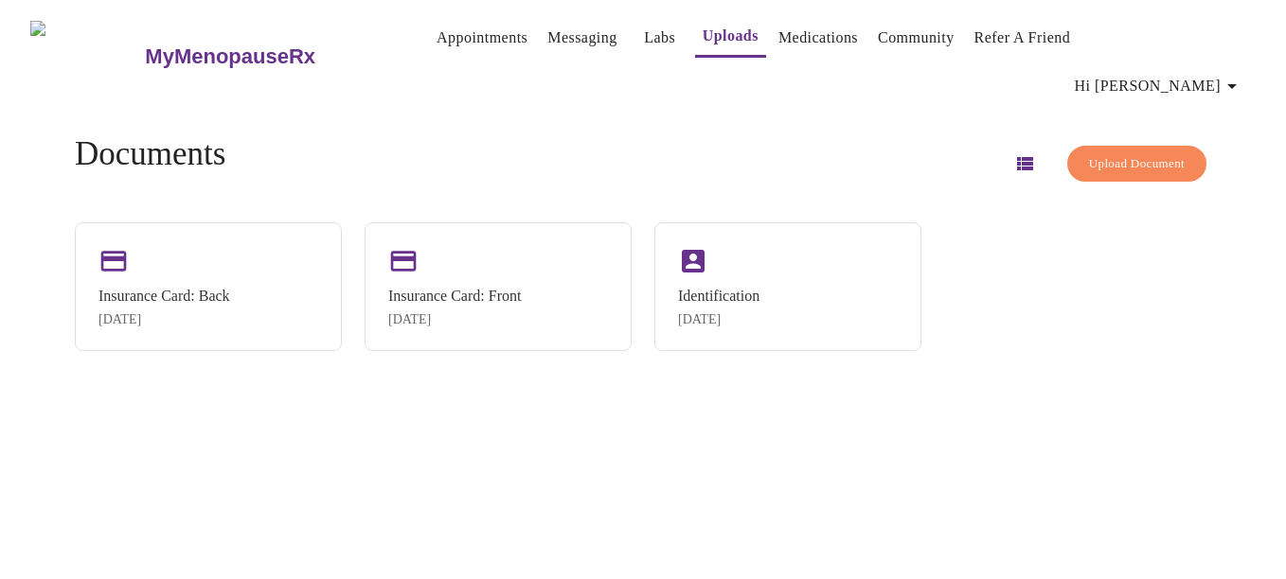
click at [807, 47] on link "Medications" at bounding box center [818, 38] width 80 height 27
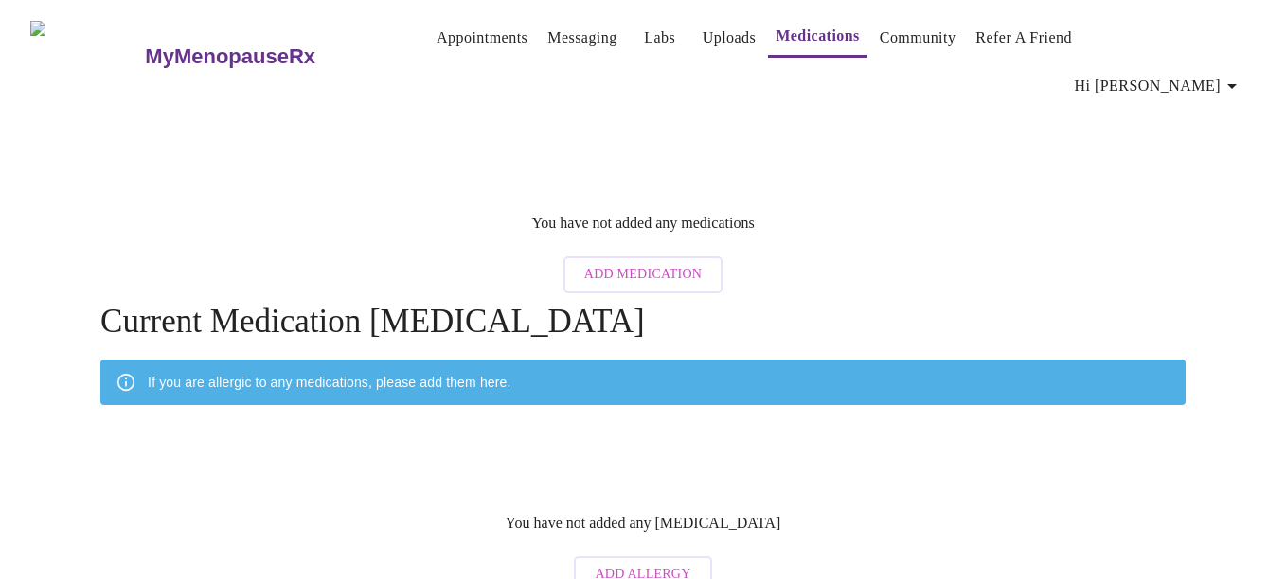
click at [547, 44] on link "Messaging" at bounding box center [581, 38] width 69 height 27
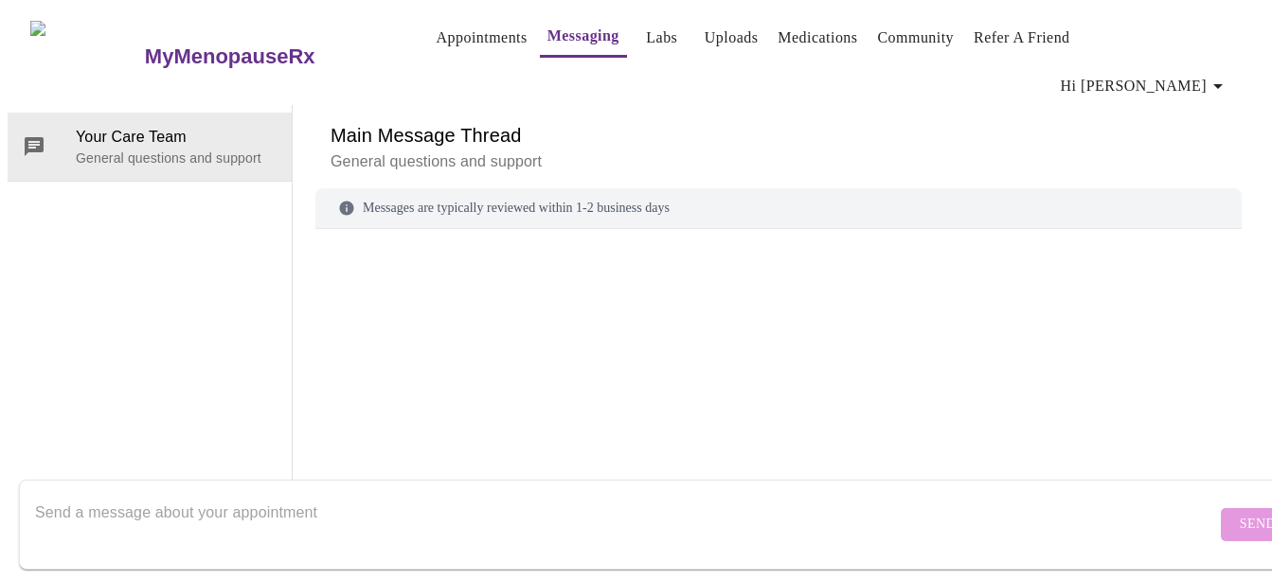
click at [646, 36] on link "Labs" at bounding box center [661, 38] width 31 height 27
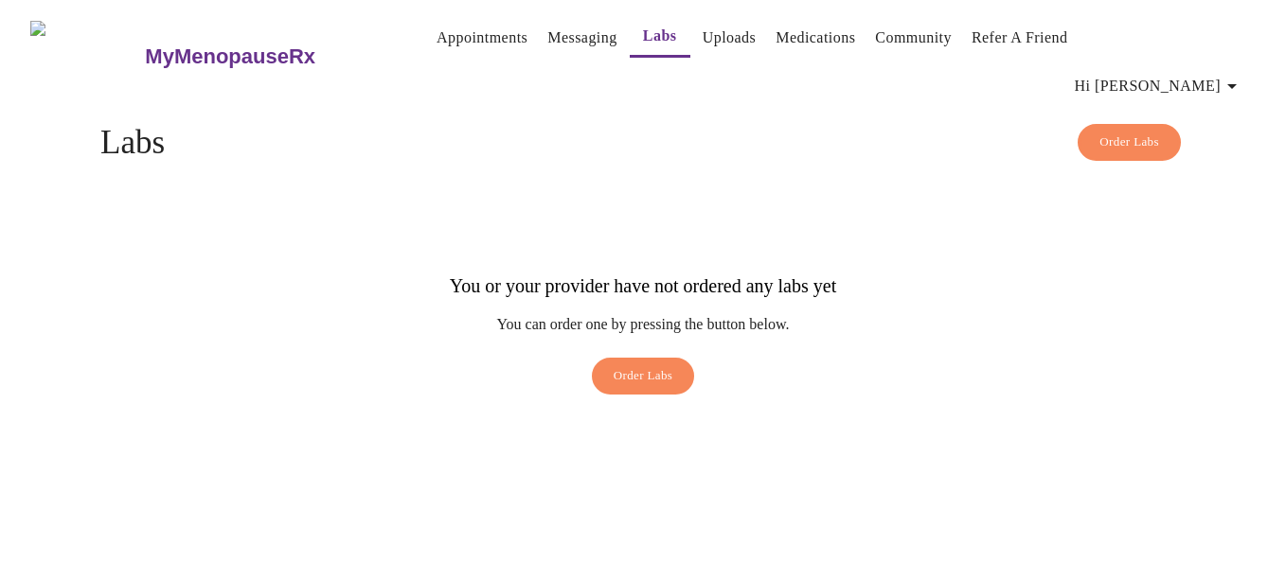
click at [812, 43] on link "Medications" at bounding box center [815, 38] width 80 height 27
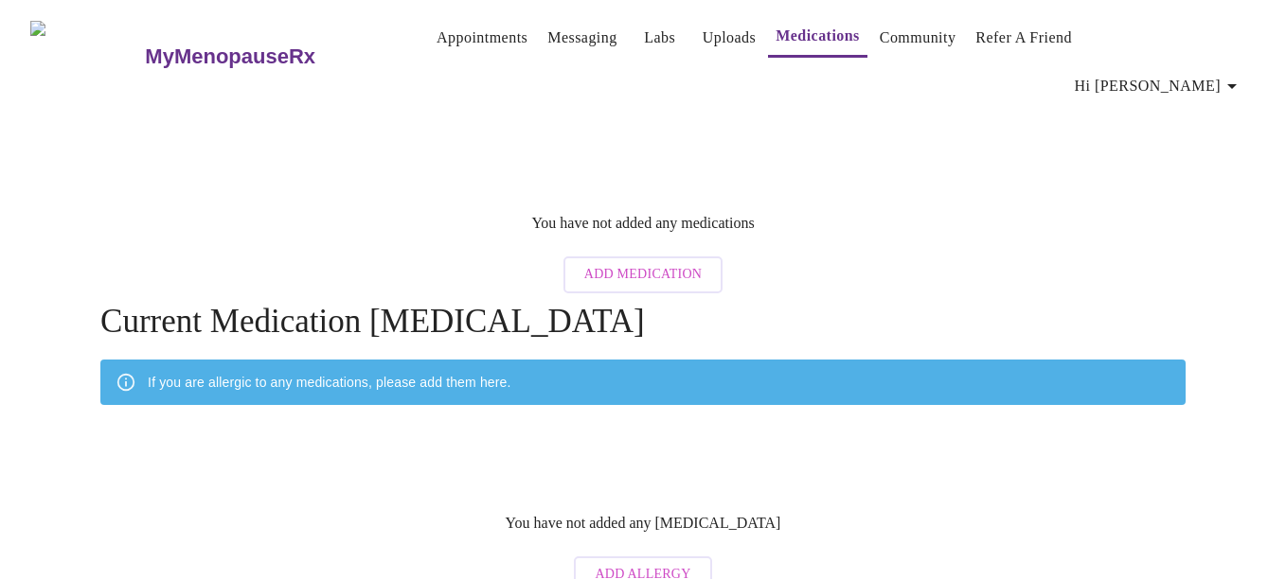
click at [672, 557] on button "Add Allergy" at bounding box center [642, 575] width 137 height 37
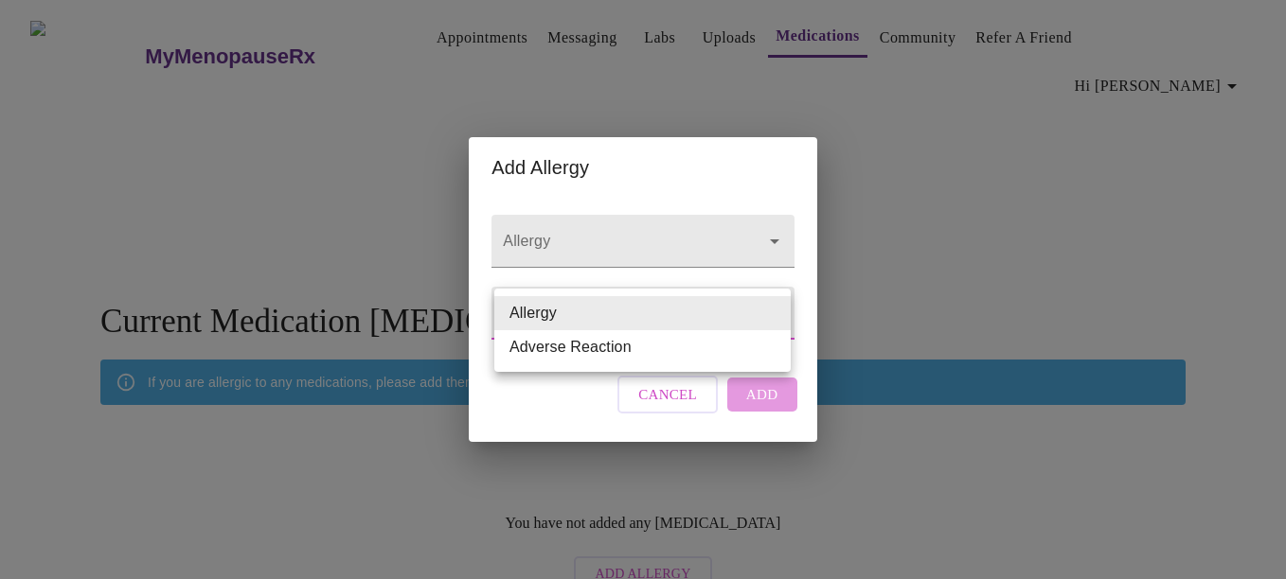
click at [619, 316] on body "MyMenopauseRx Appointments Messaging Labs Uploads Medications Community Refer a…" at bounding box center [643, 305] width 1271 height 595
click at [619, 315] on li "Allergy" at bounding box center [642, 313] width 296 height 34
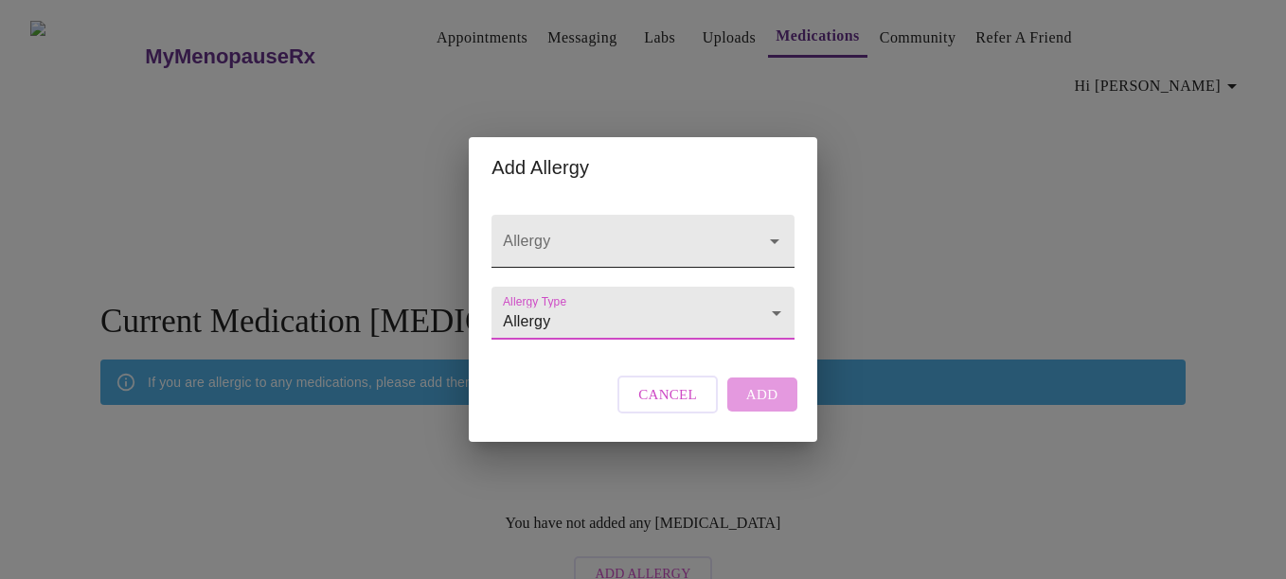
click at [628, 233] on input "Allergy" at bounding box center [615, 250] width 233 height 35
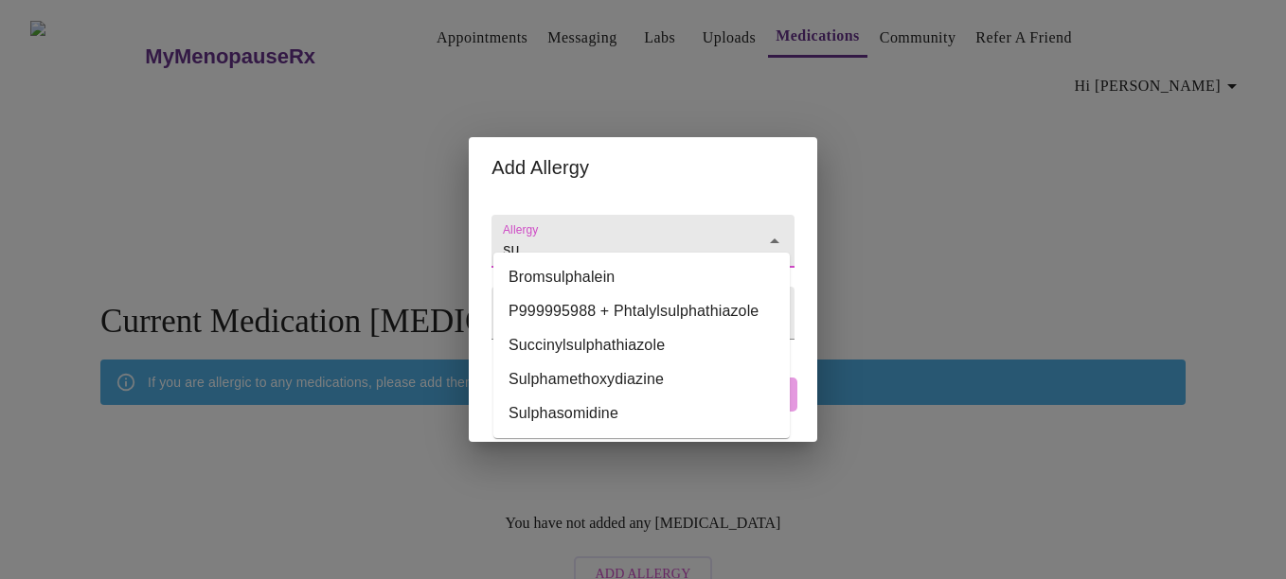
type input "s"
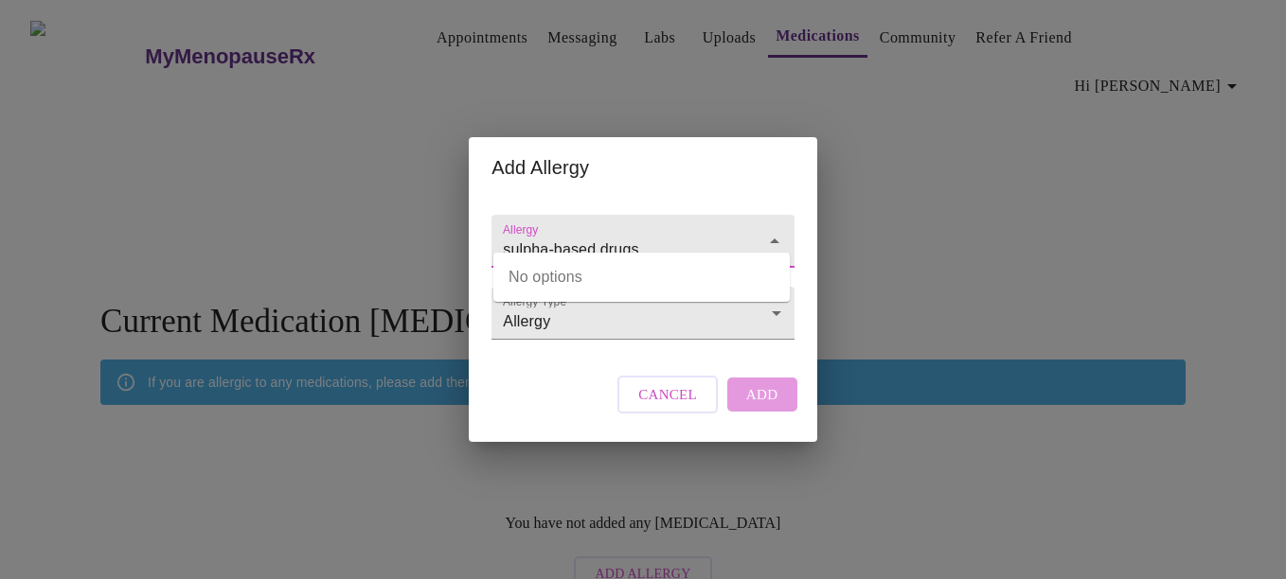
type input "sulpha-based drugs"
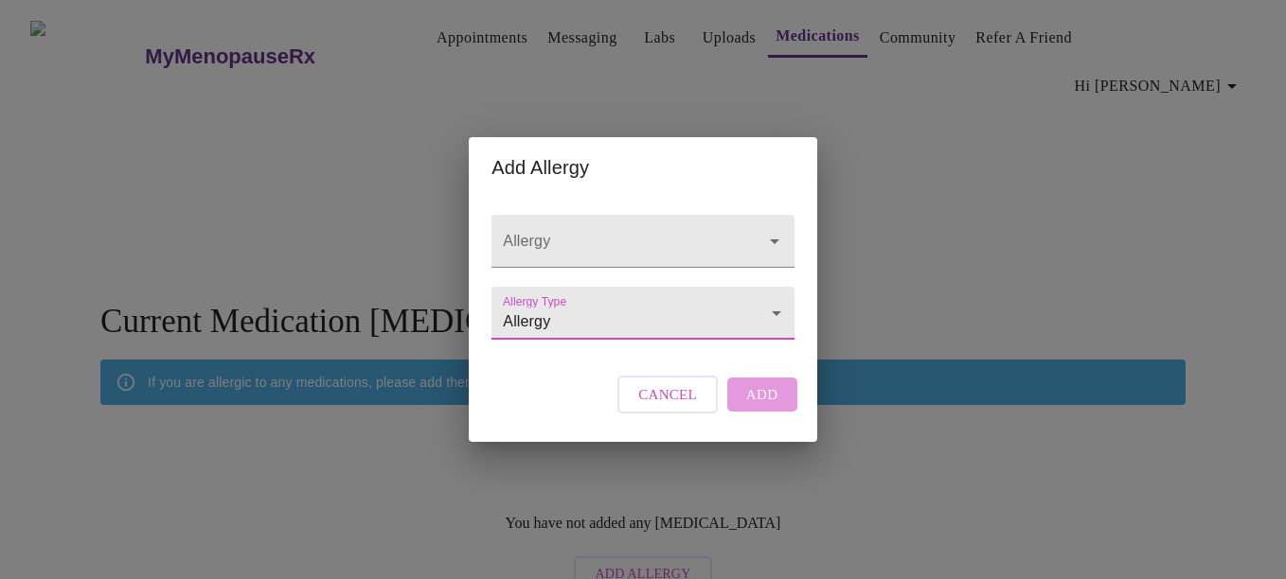
click at [622, 304] on body "MyMenopauseRx Appointments Messaging Labs Uploads Medications Community Refer a…" at bounding box center [643, 305] width 1271 height 595
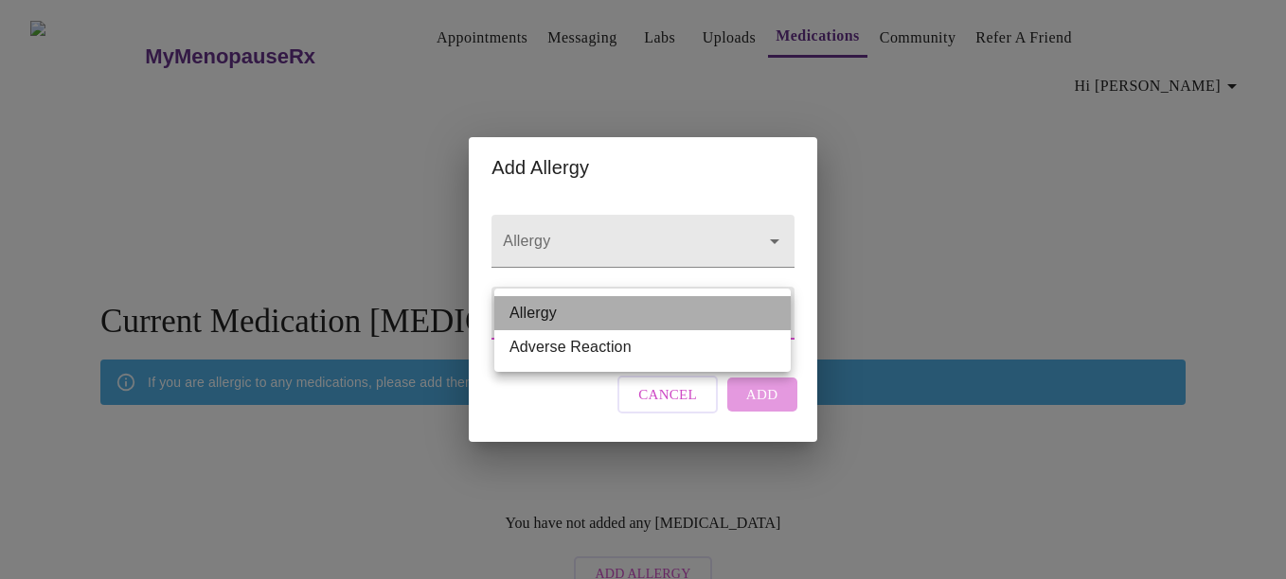
click at [622, 304] on li "Allergy" at bounding box center [642, 313] width 296 height 34
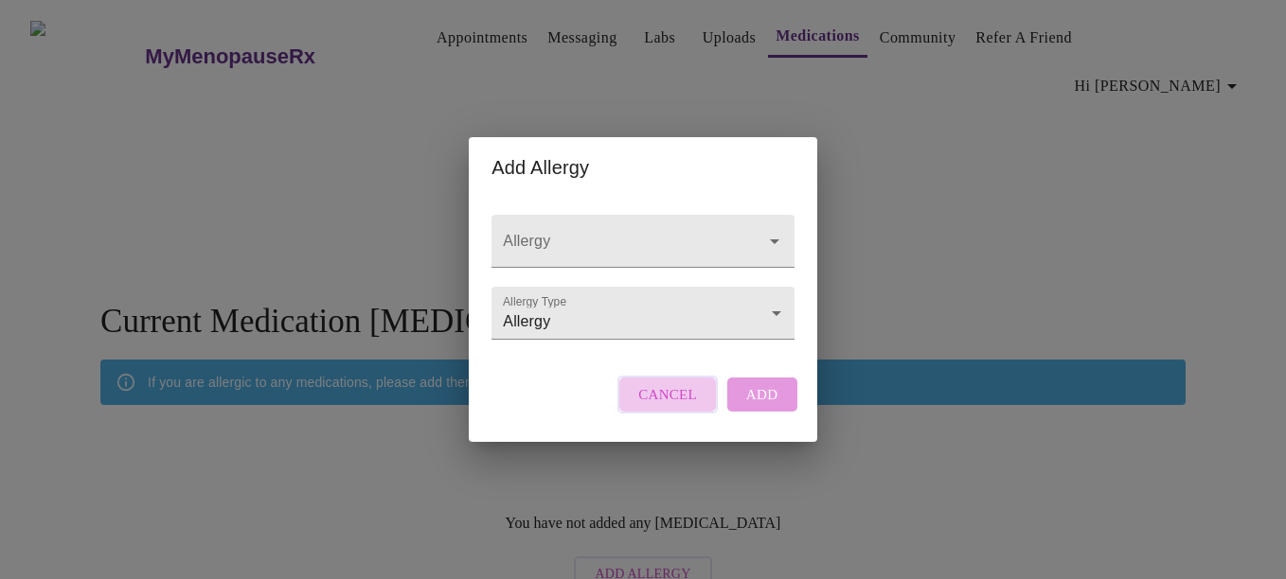
click at [659, 400] on span "Cancel" at bounding box center [667, 394] width 59 height 25
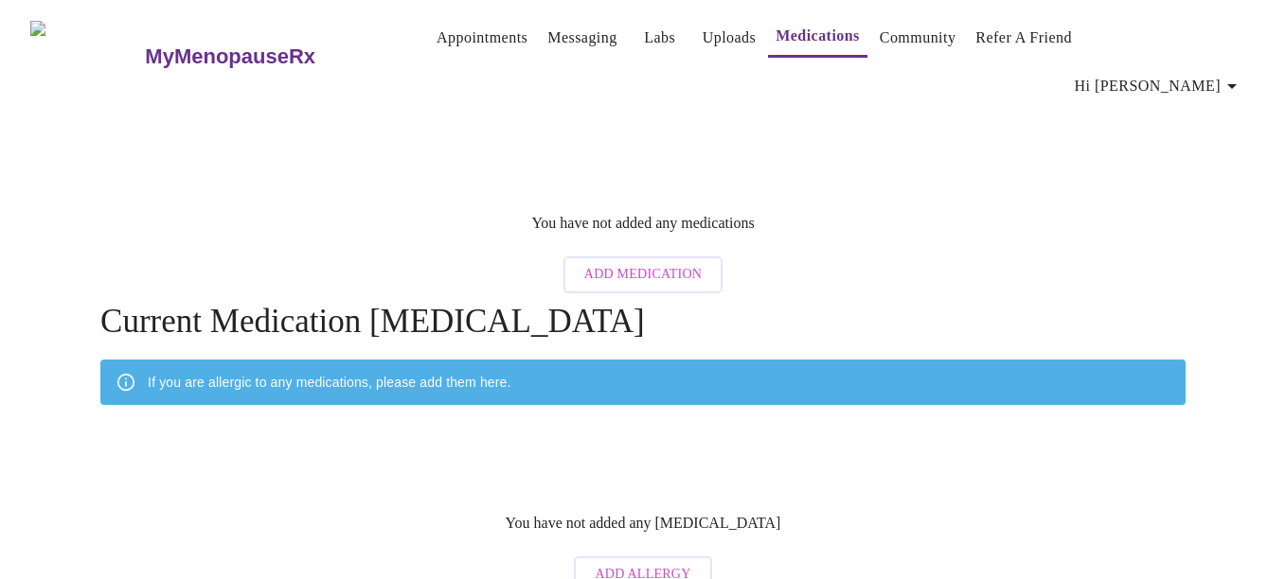
click at [675, 263] on span "Add Medication" at bounding box center [642, 275] width 117 height 24
